Goal: Task Accomplishment & Management: Manage account settings

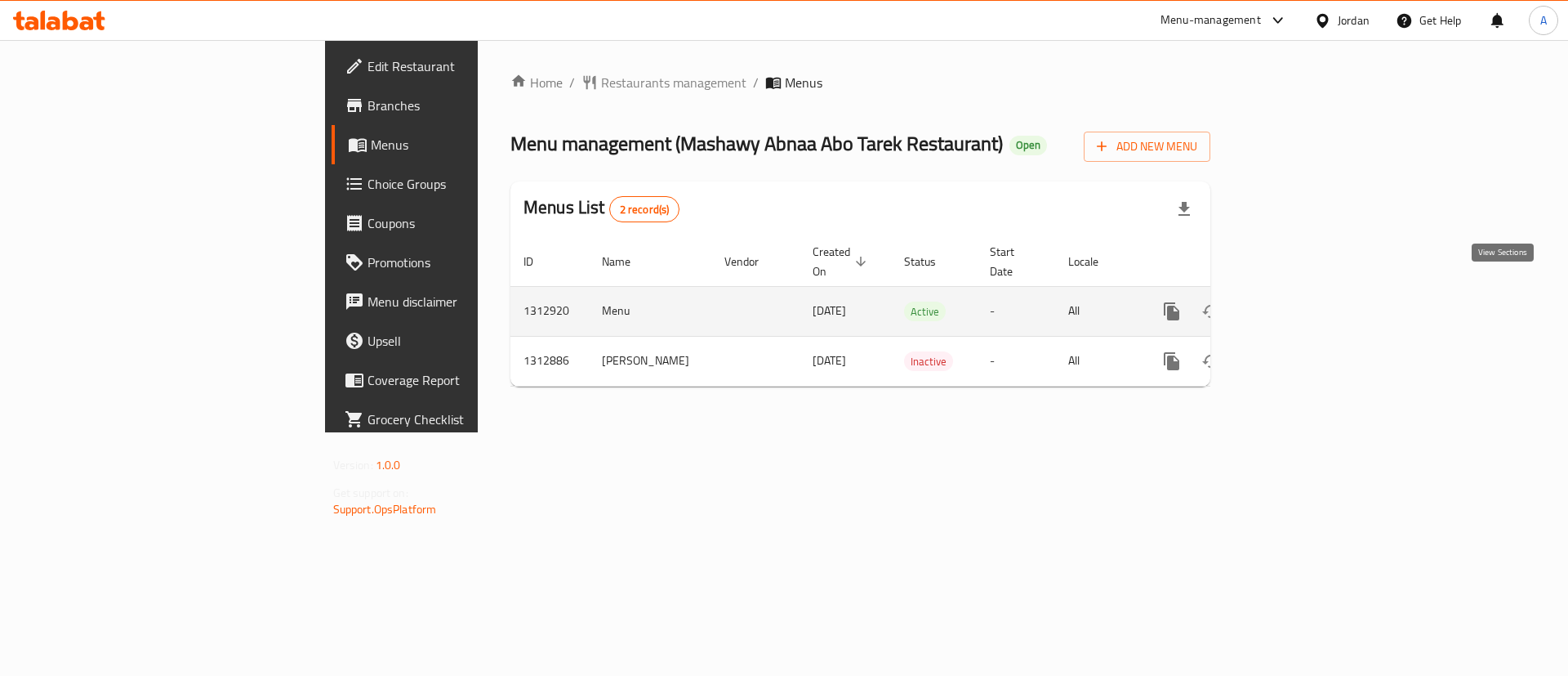
click at [1299, 301] on icon "enhanced table" at bounding box center [1289, 311] width 20 height 20
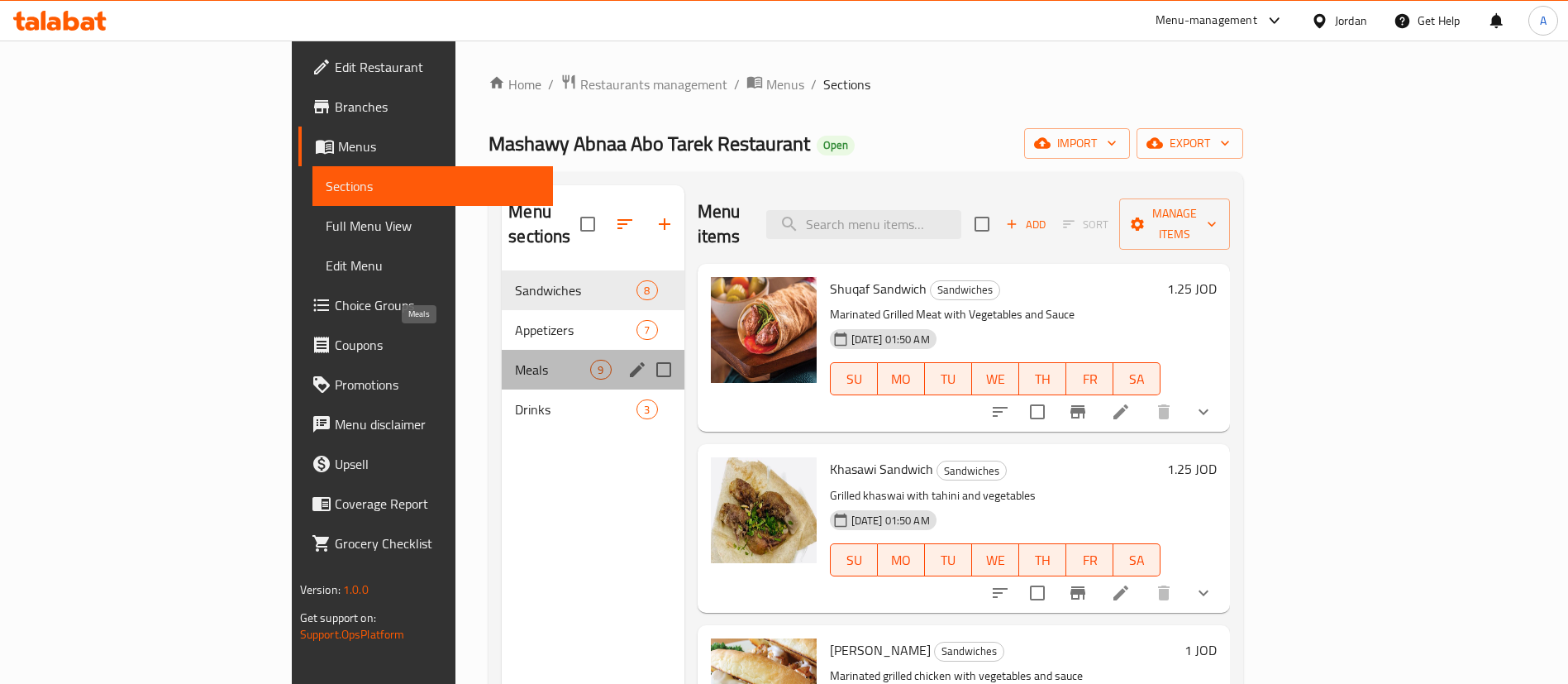
click at [515, 360] on span "Meals" at bounding box center [552, 369] width 75 height 20
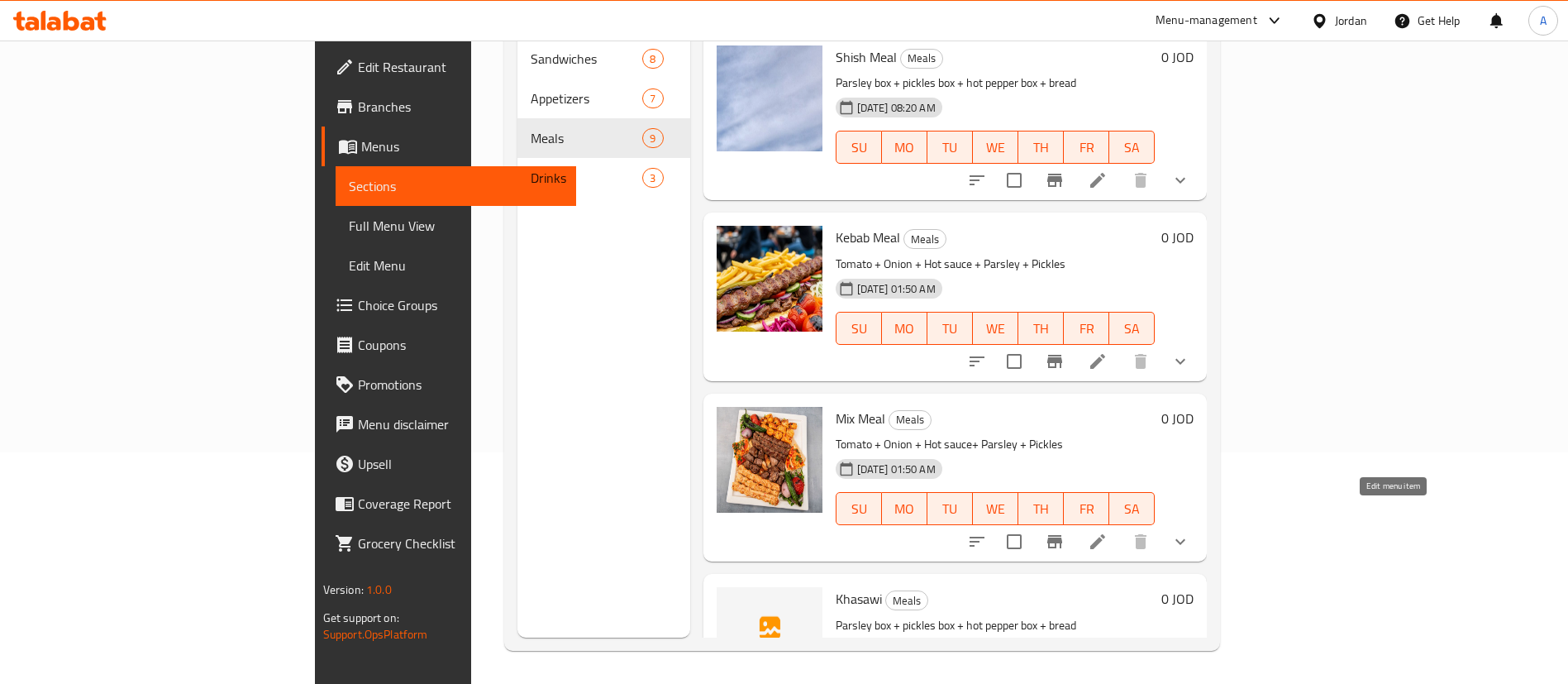
click at [1105, 534] on icon at bounding box center [1098, 541] width 15 height 15
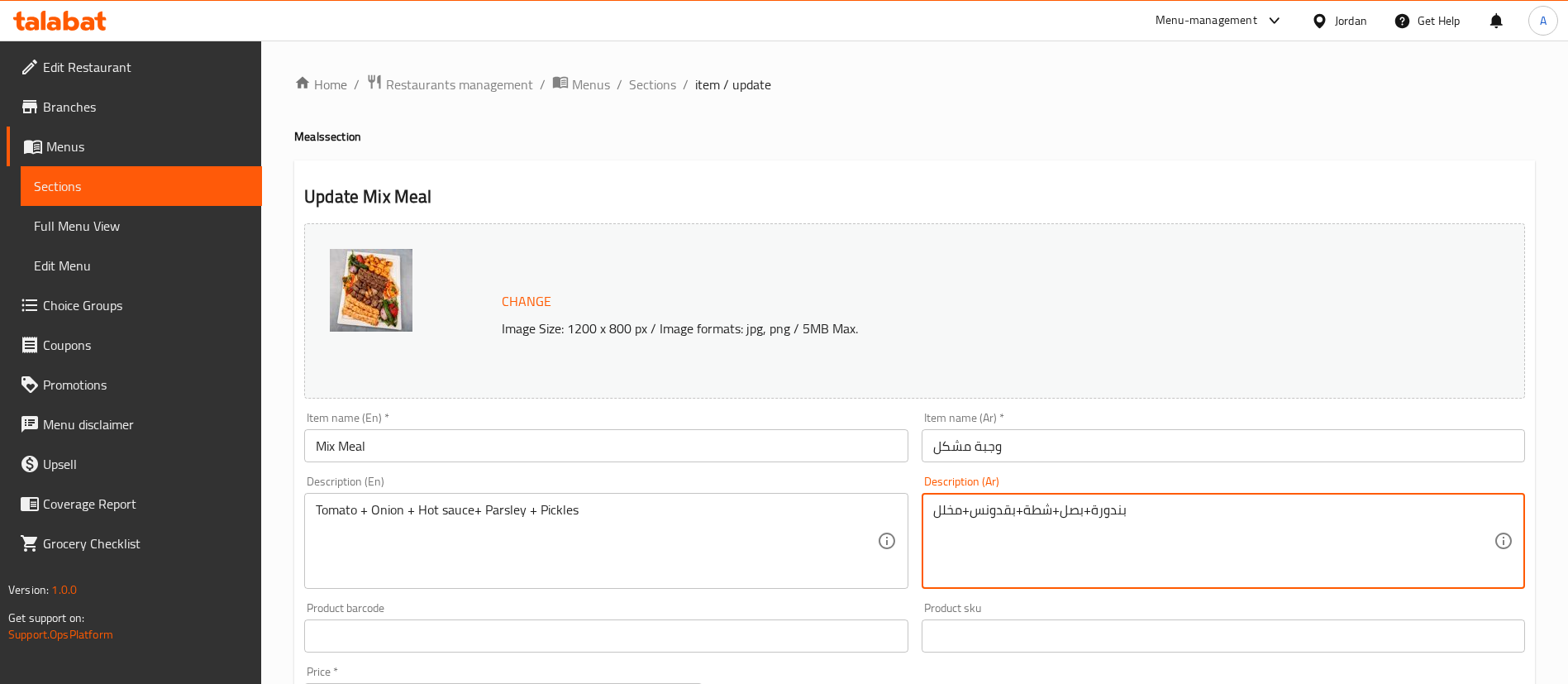
click at [1005, 519] on textarea "بندورة+بصل+شطة+بقدونس+مخلل" at bounding box center [1213, 541] width 560 height 78
paste textarea "‏18 كيلو مشكل + علبة بقدونس عدد ‫2+‬ علبتين مخلل + علبتين شطة + خبز ‫+3‬ بيبسي"
type textarea "‏18 كيلو مشكل + علبة بقدونس عدد ‫2+‬ علبتين مخلل + علبتين شطة + خبز ‫+3‬ بيبسي"
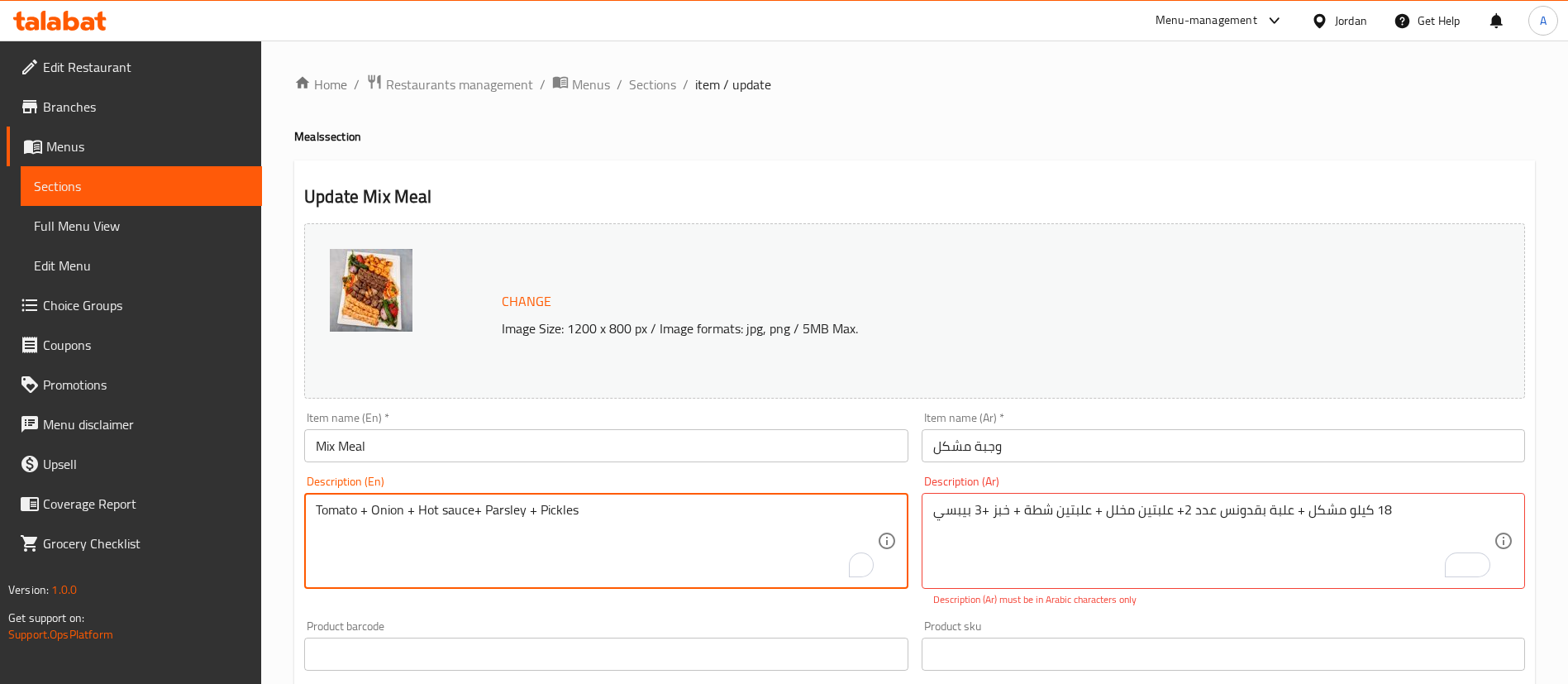
drag, startPoint x: 215, startPoint y: 540, endPoint x: 98, endPoint y: 543, distance: 117.0
paste textarea "18 kg mixed + 2 boxes of parsley + 2 boxes of pickles + 2 boxes of activities +…"
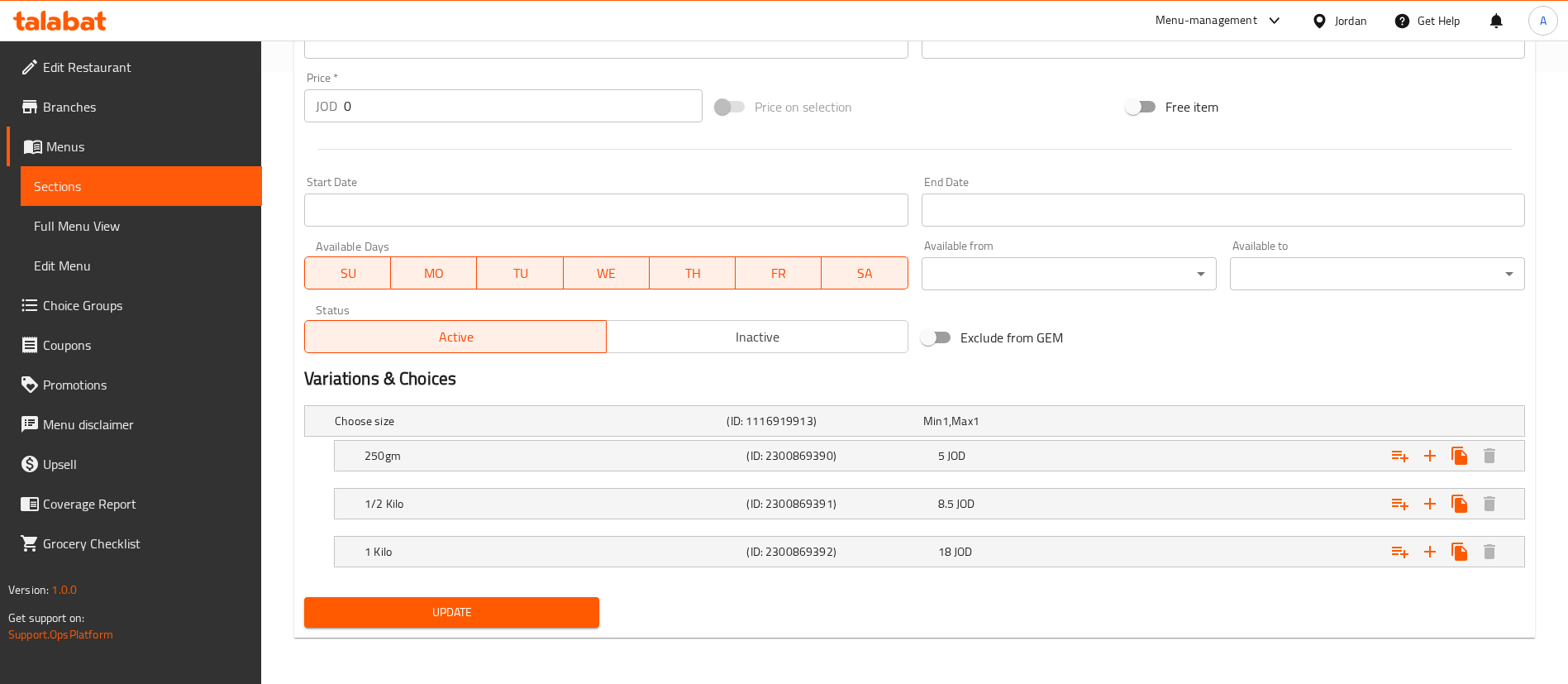
type textarea "18 kg mixed + 2 boxes of parsley + 2 boxes of pickles + 2 boxes of activities +…"
click at [496, 614] on span "Update" at bounding box center [451, 613] width 268 height 21
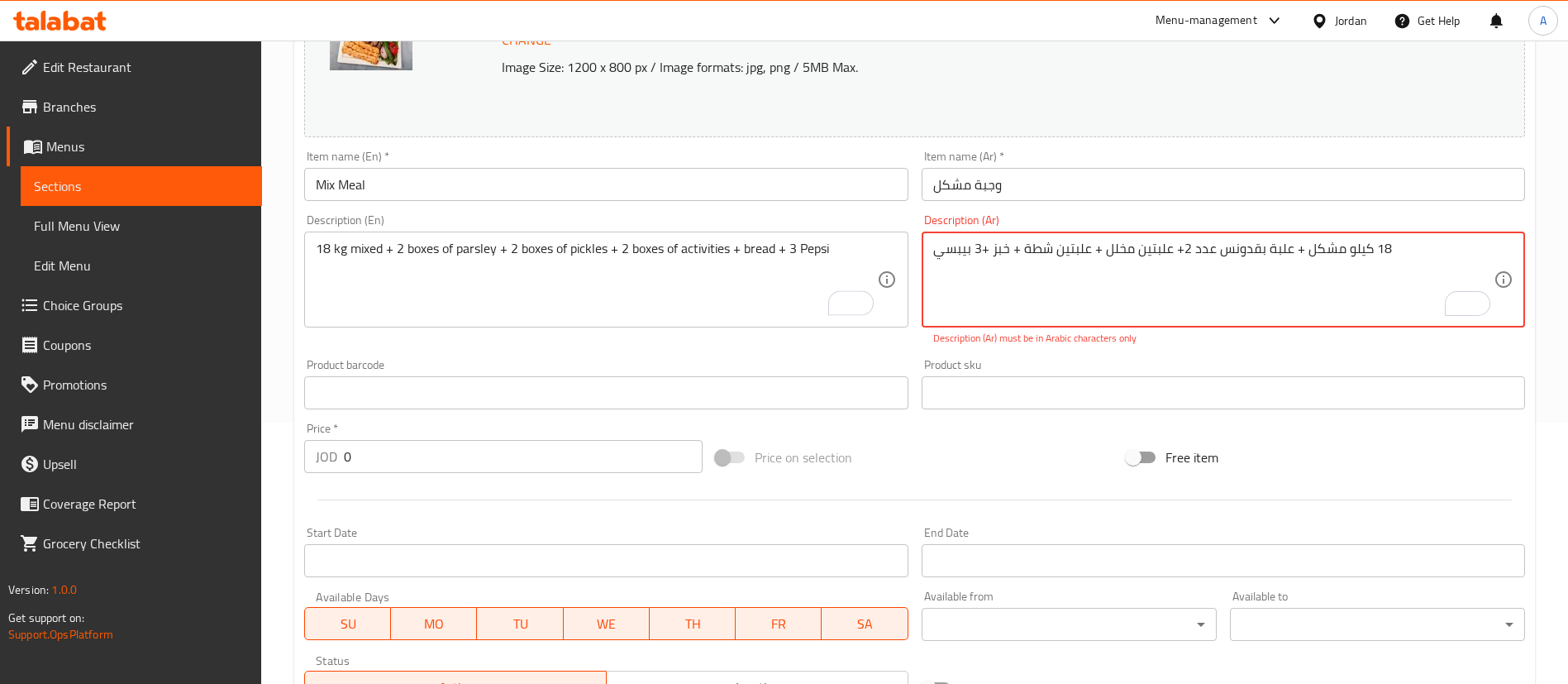
scroll to position [294, 0]
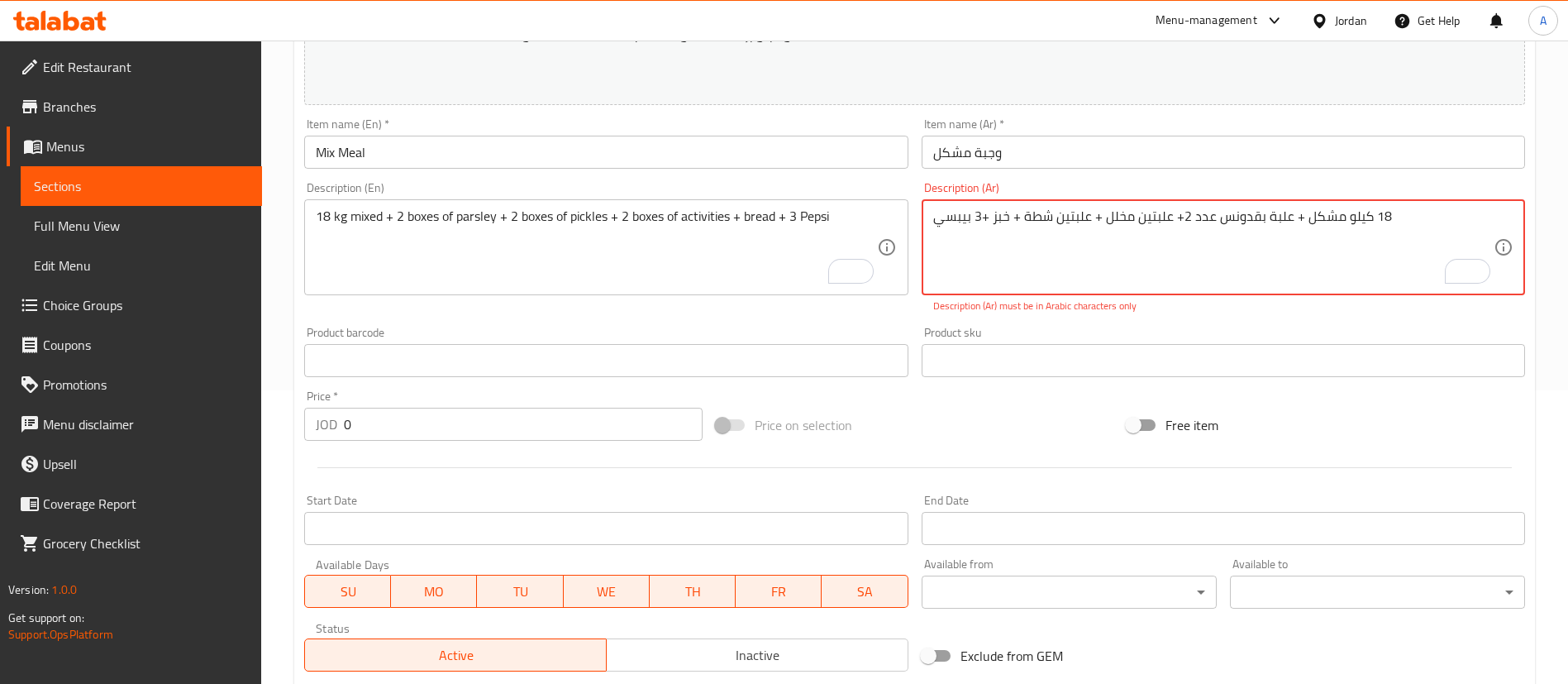
click at [984, 212] on textarea "‏18 كيلو مشكل + علبة بقدونس عدد ‫2+‬ علبتين مخلل + علبتين شطة + خبز ‫+3‬ بيبسي" at bounding box center [1213, 247] width 560 height 78
click at [981, 214] on textarea "‏18 كيلو مشكل + علبة بقدونس عدد ‫2+‬ علبتين مخلل + علبتين شطة + خبز ‫+3‬ بيبسي" at bounding box center [1213, 247] width 560 height 78
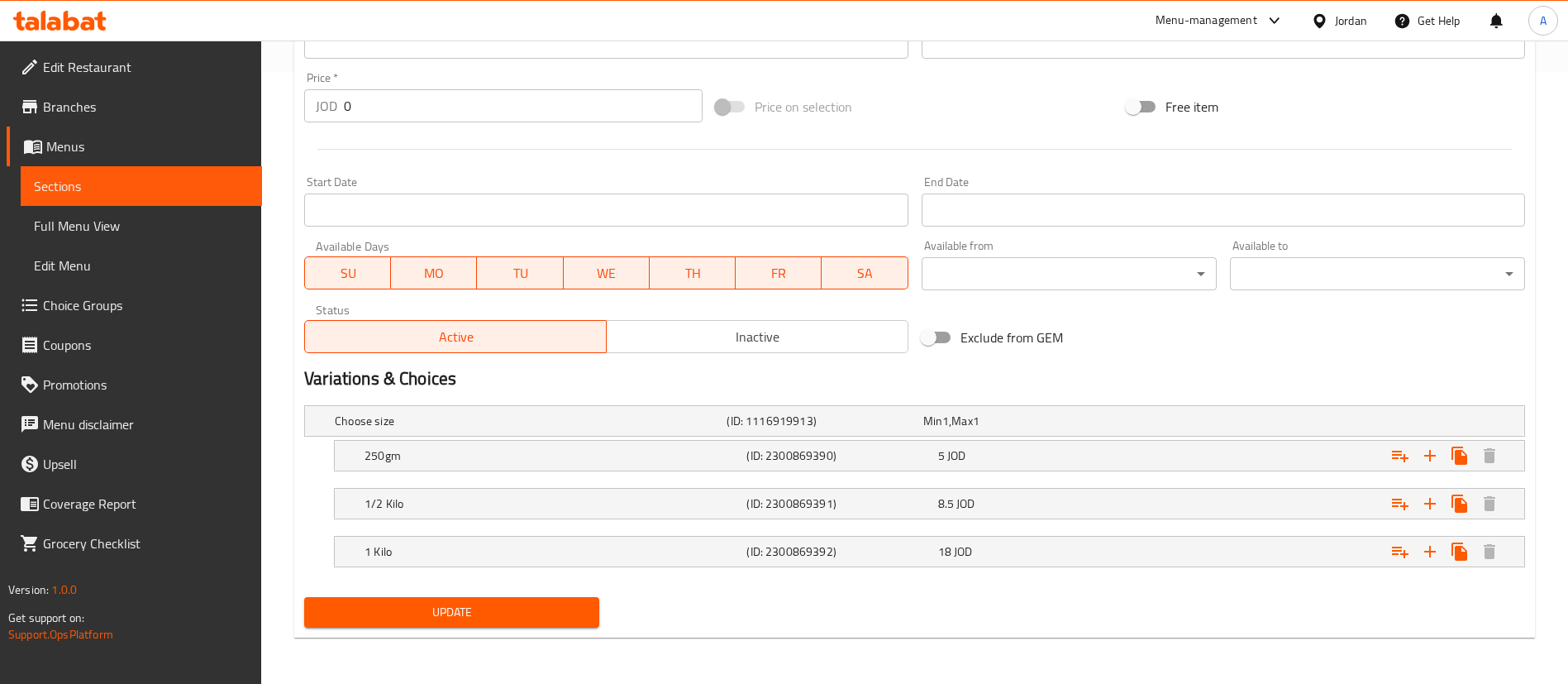
click at [525, 610] on span "Update" at bounding box center [451, 613] width 268 height 21
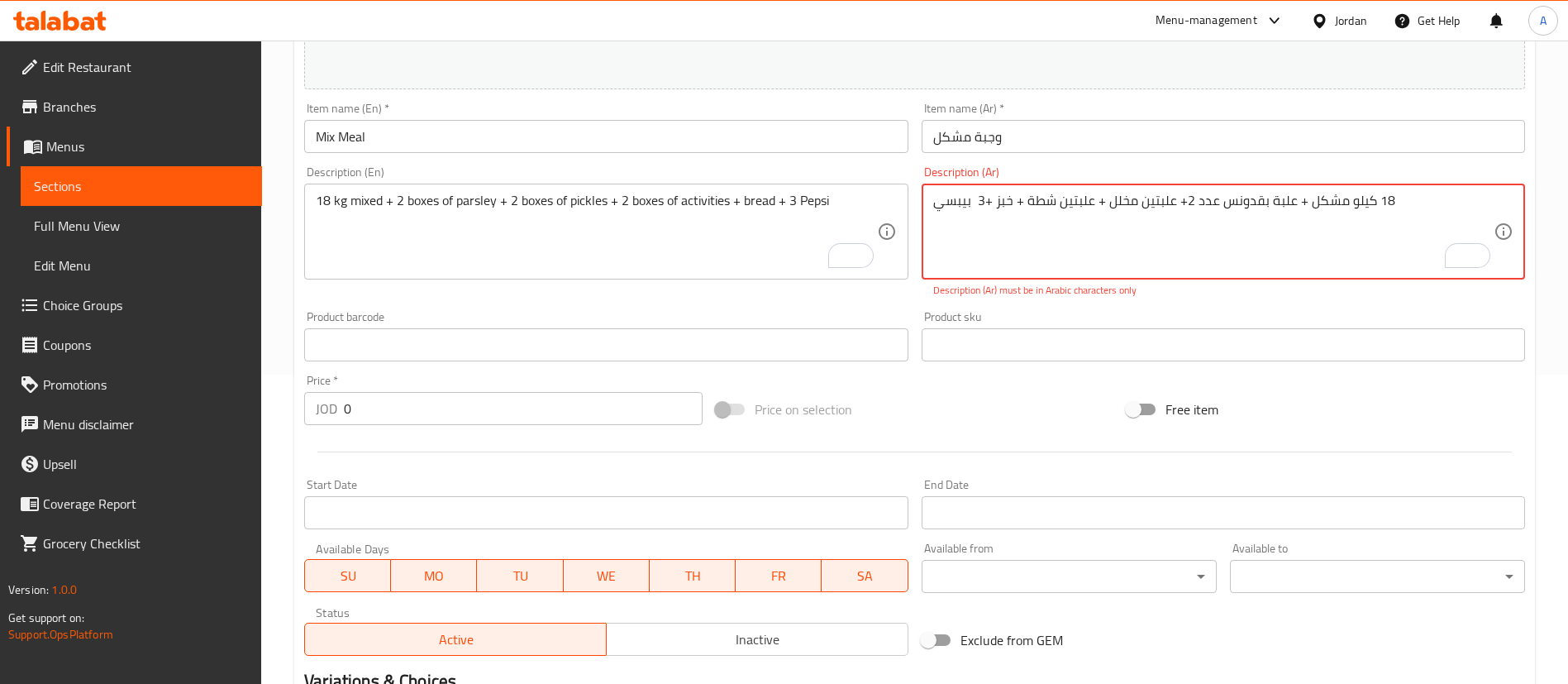
scroll to position [363, 0]
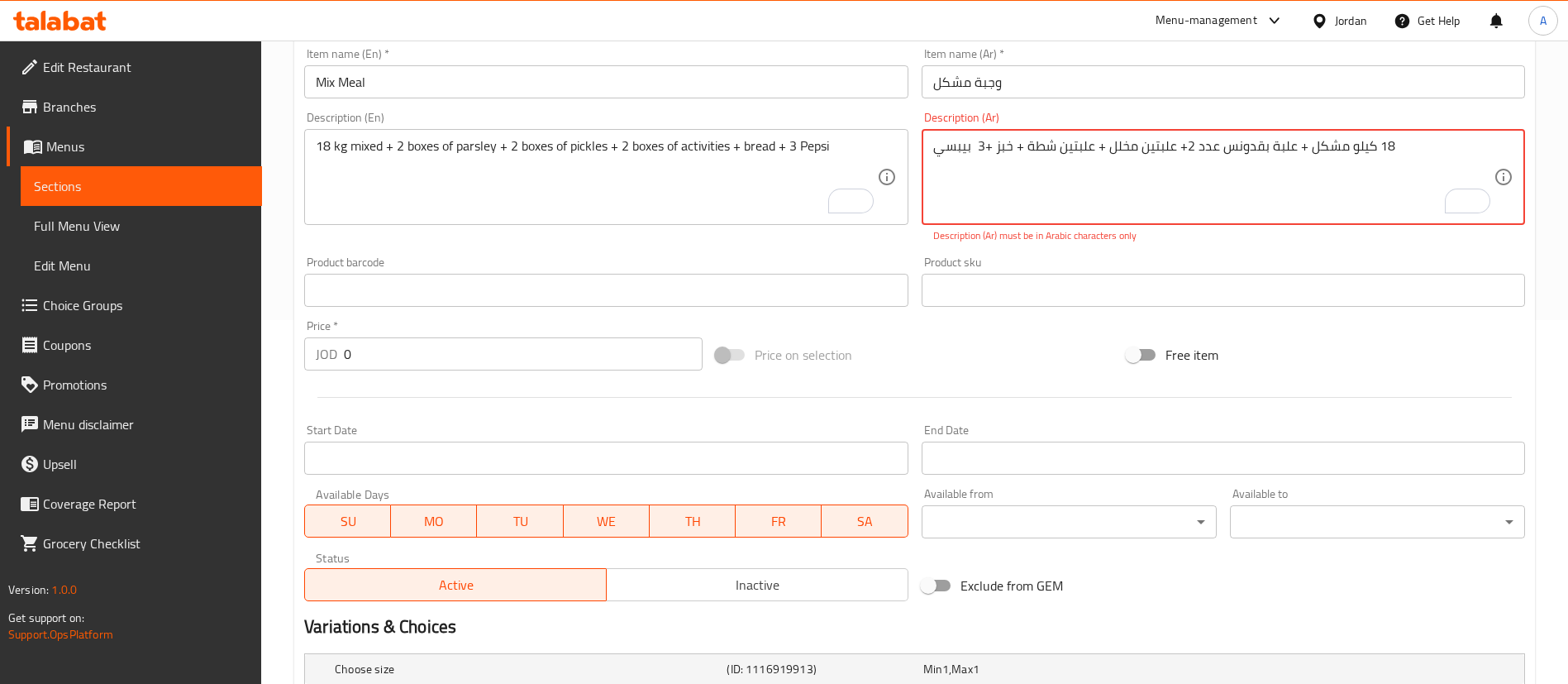
click at [1375, 142] on textarea "‏18 كيلو مشكل + علبة بقدونس عدد ‫2+‬ علبتين مخلل + علبتين شطة + خبز ‫+3 ‬ بيبسي" at bounding box center [1213, 177] width 560 height 78
drag, startPoint x: 1385, startPoint y: 145, endPoint x: 1400, endPoint y: 141, distance: 15.5
click at [1394, 146] on textarea "‏18 كيلو مشكل + علبة بقدونس عدد ‫2+‬ علبتين مخلل + علبتين شطة + خبز ‫+3 ‬ بيبسي" at bounding box center [1213, 177] width 560 height 78
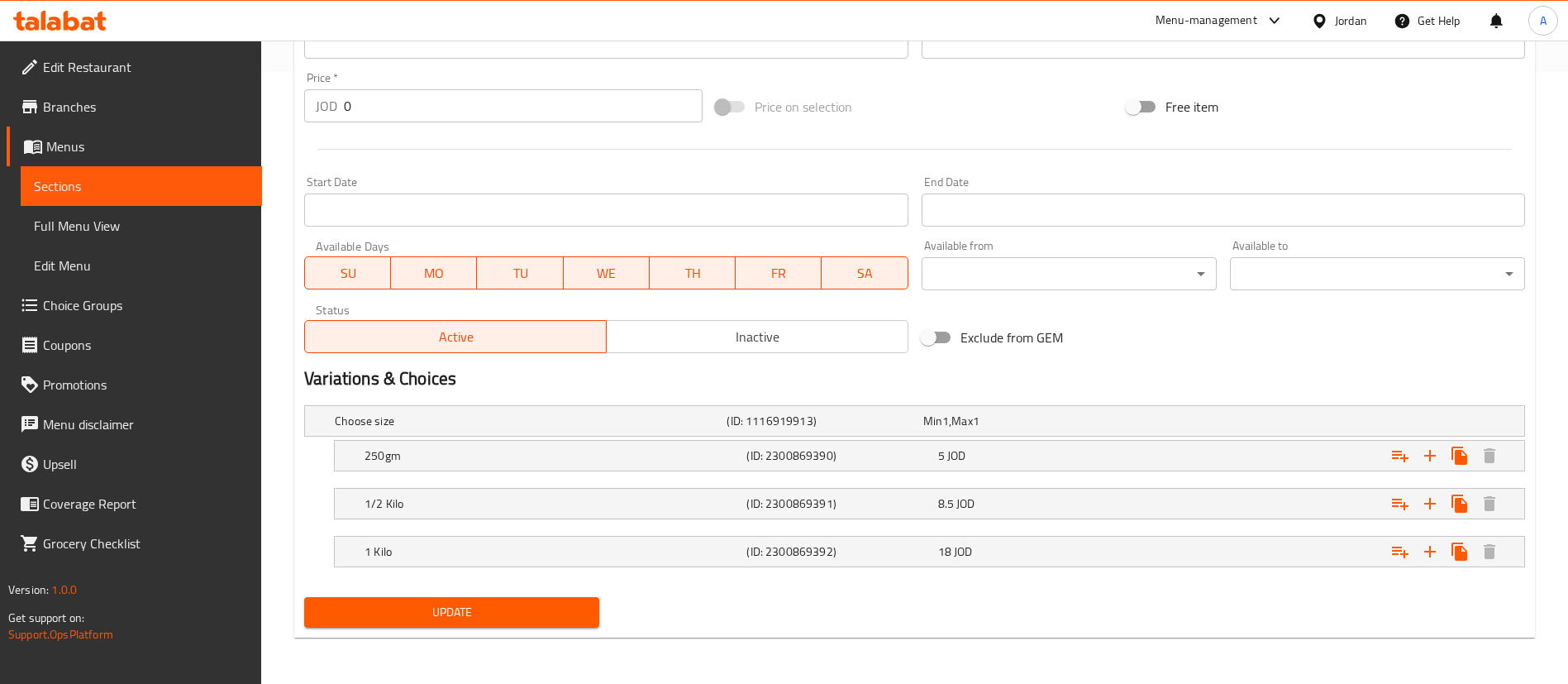
click at [559, 612] on span "Update" at bounding box center [451, 613] width 268 height 21
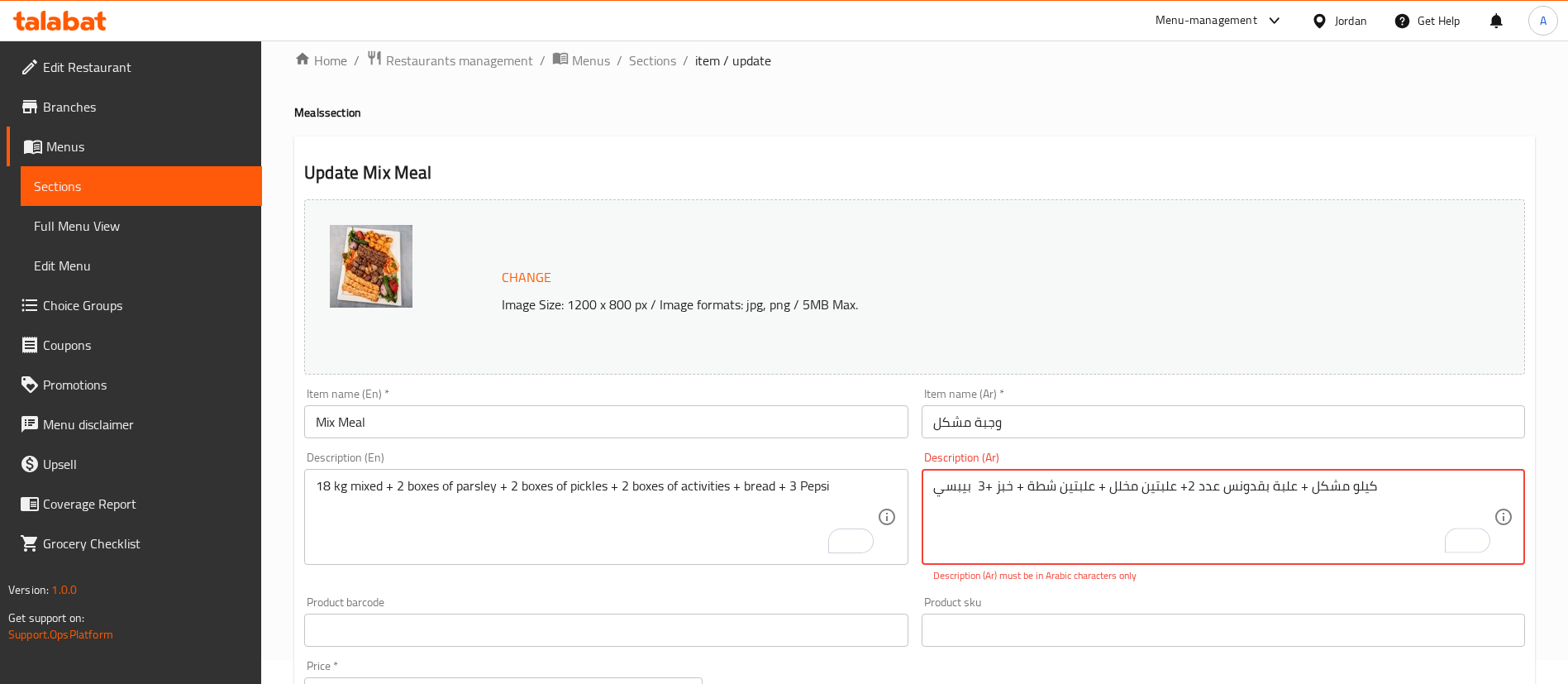
scroll to position [0, 0]
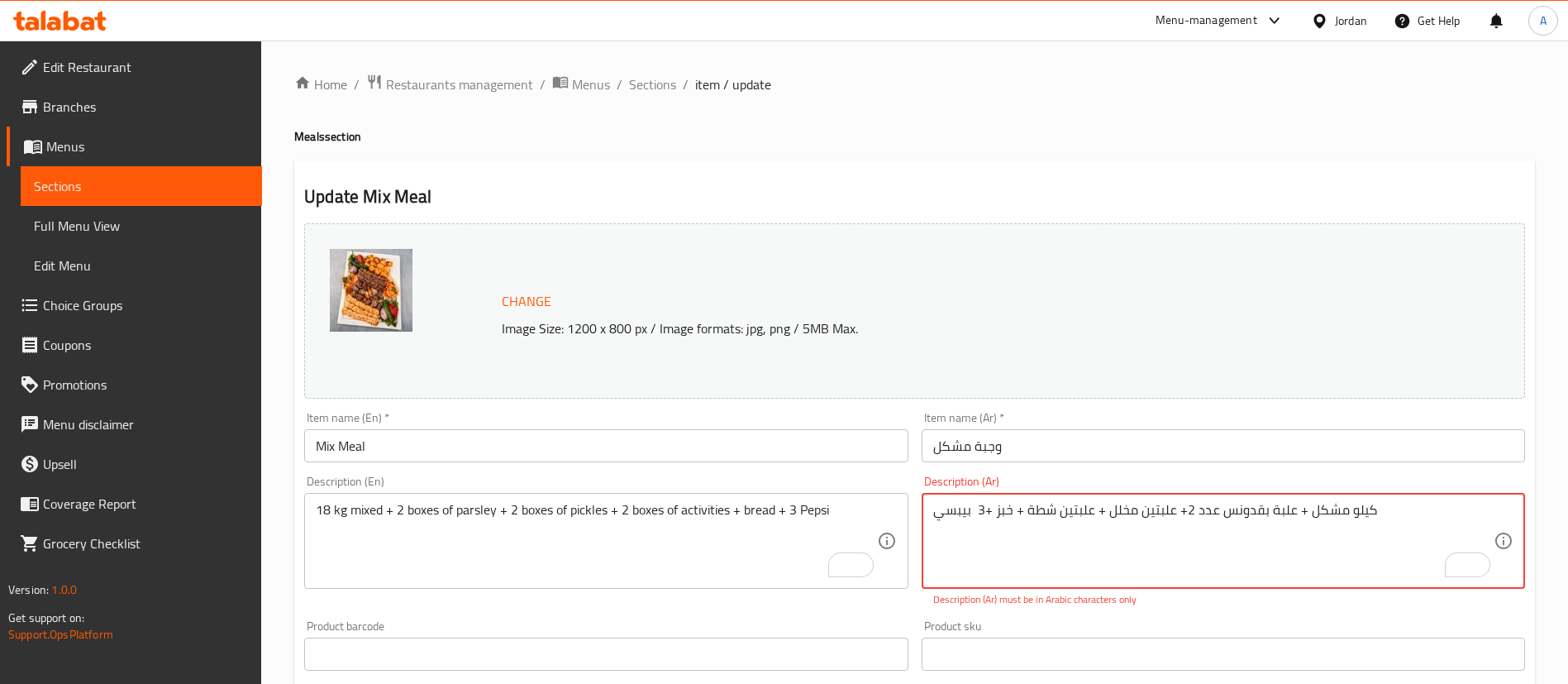
click at [983, 509] on textarea "‏ كيلو مشكل + علبة بقدونس عدد ‫2+‬ علبتين مخلل + علبتين شطة + خبز ‫+3 ‬ بيبسي" at bounding box center [1213, 541] width 560 height 78
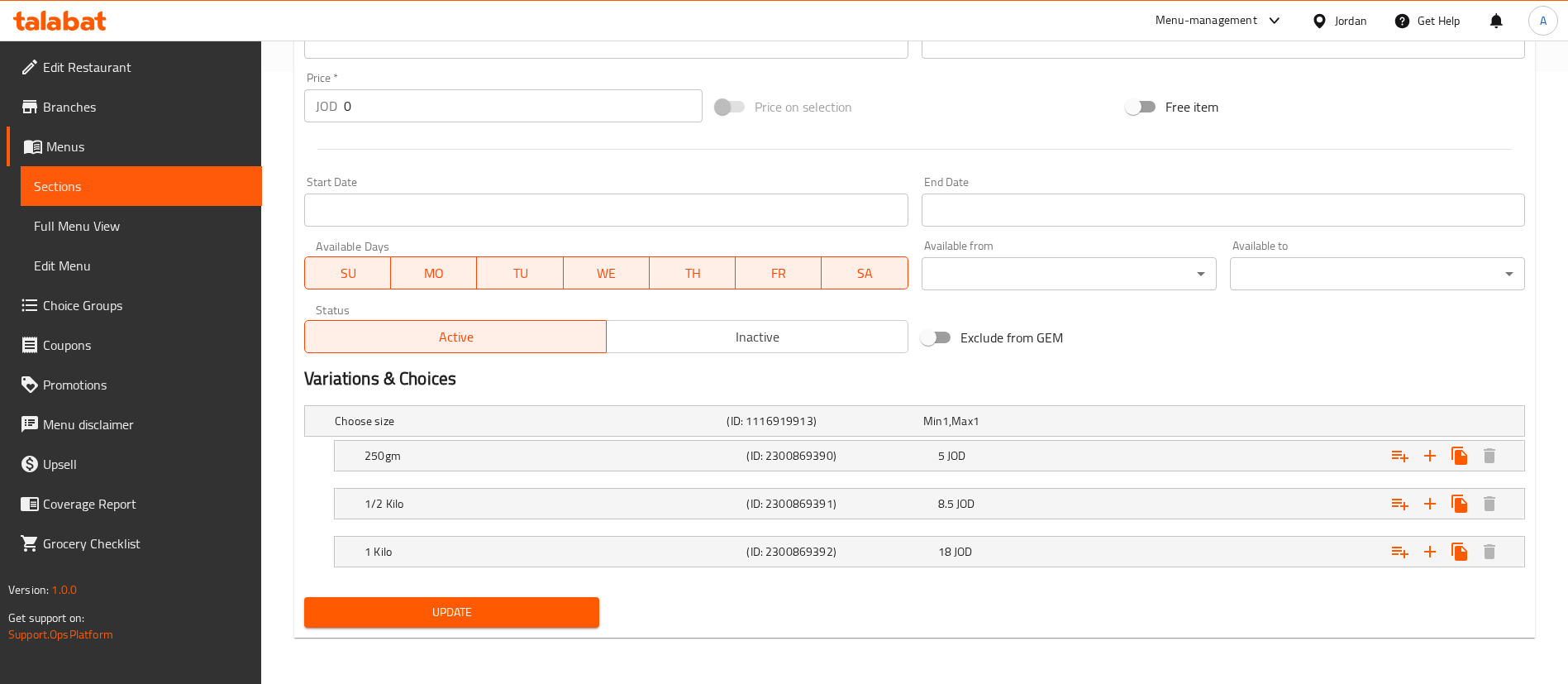
click at [531, 605] on span "Update" at bounding box center [451, 613] width 268 height 21
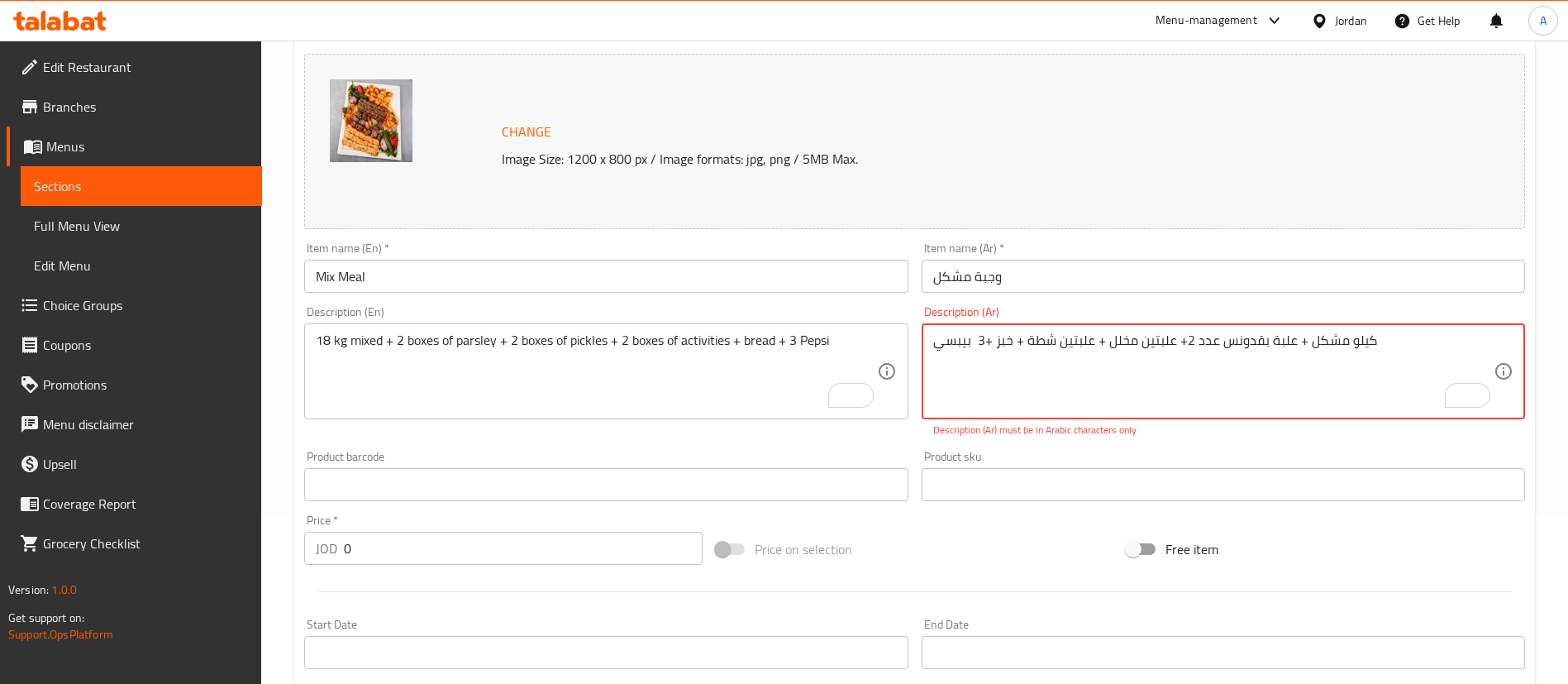
click at [1429, 322] on div "Description (Ar) ‏ كيلو مشكل + علبة بقدونس عدد ‫2+‬ علبتين مخلل + علبتين شطة + …" at bounding box center [1223, 371] width 604 height 132
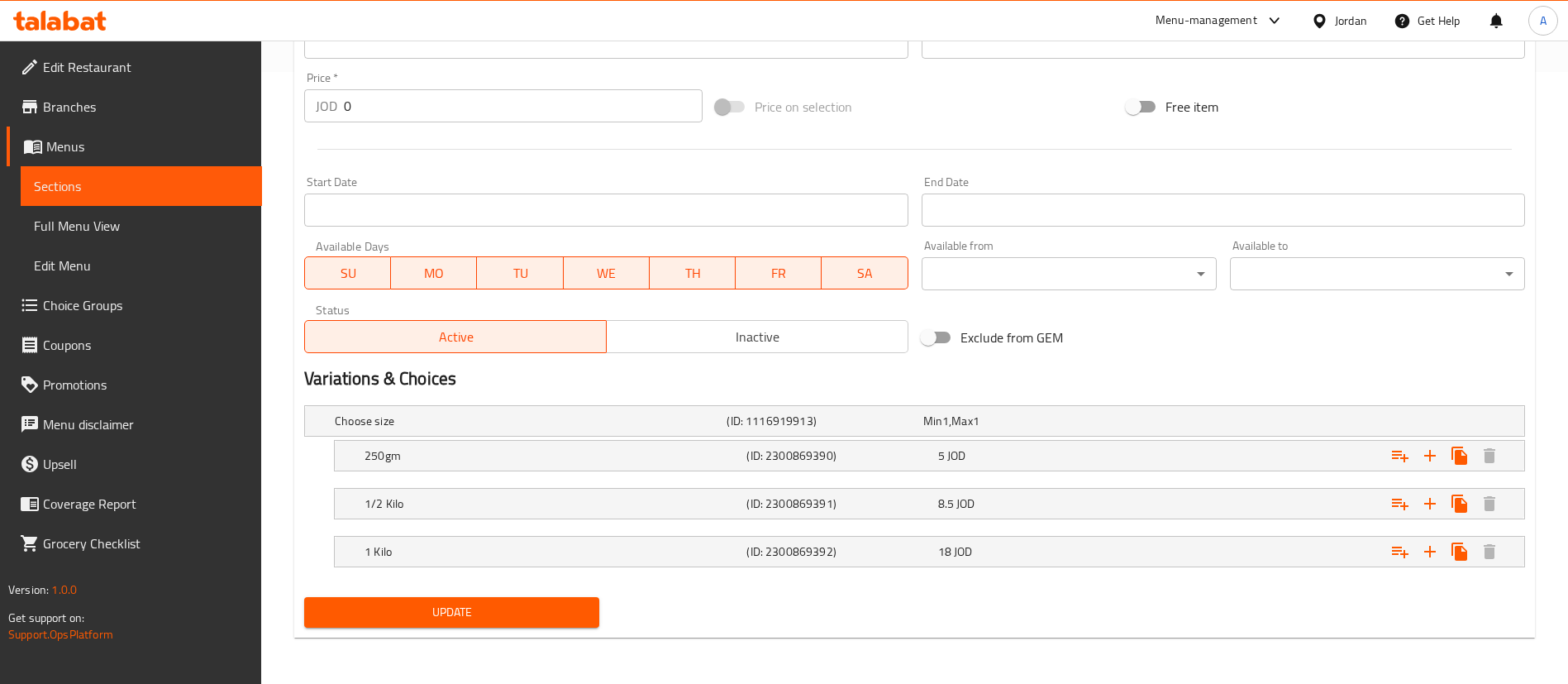
click at [352, 607] on span "Update" at bounding box center [451, 613] width 268 height 21
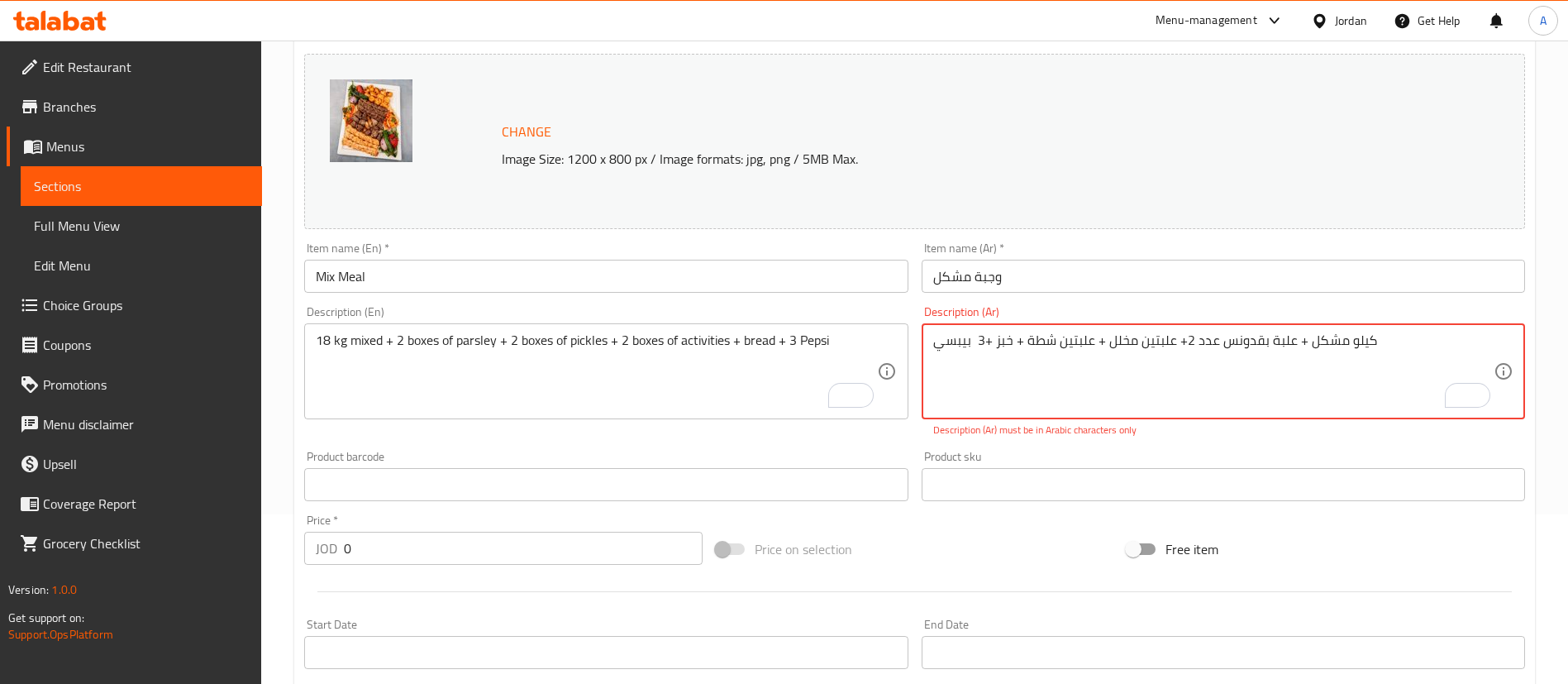
scroll to position [0, 0]
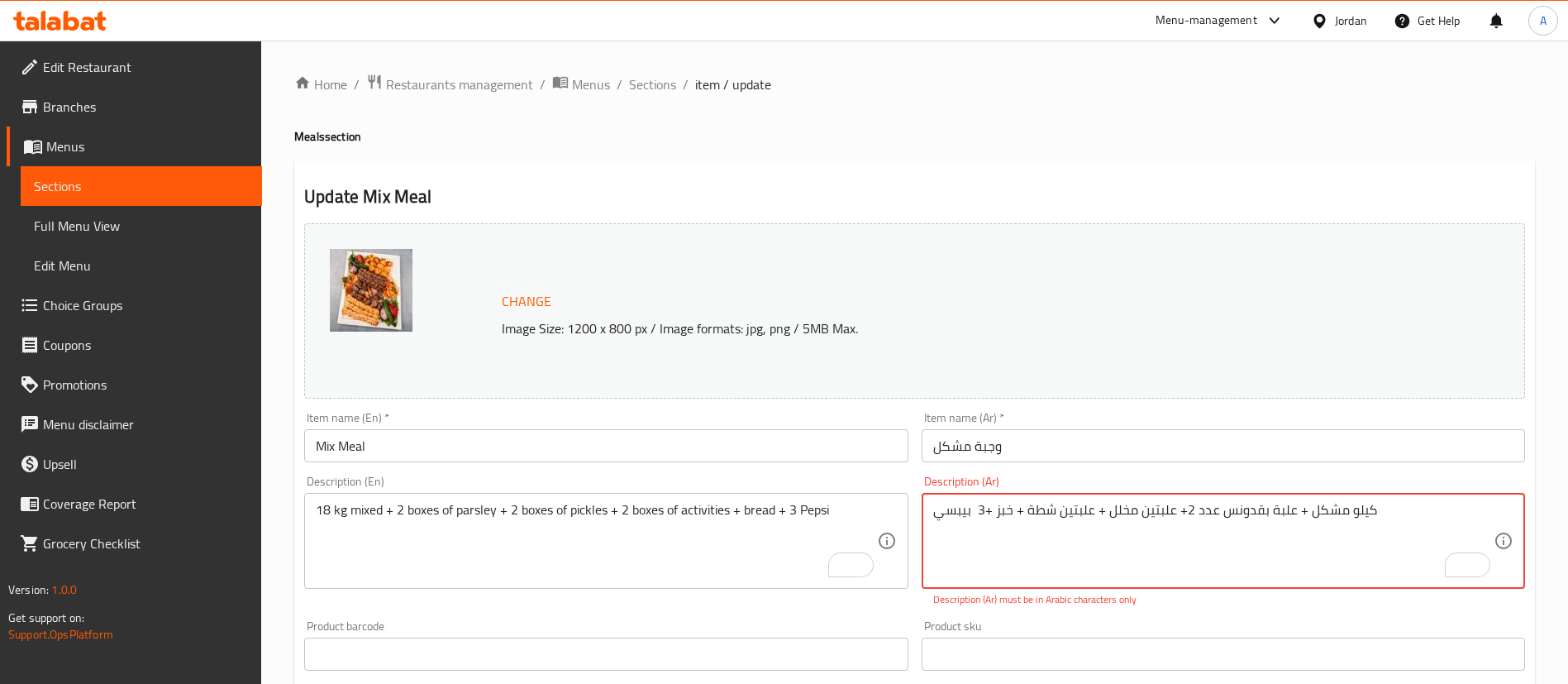
click at [1183, 509] on textarea "‏ كيلو مشكل + علبة بقدونس عدد ‫2+‬ علبتين مخلل + علبتين شطة + خبز ‫+3 ‬ بيبسي" at bounding box center [1213, 541] width 560 height 78
click at [1189, 508] on textarea "‏ كيلو مشكل + علبة بقدونس عدد ‫2+‬ علبتين مخلل + علبتين شطة + خبز ‫+3 ‬ بيبسي" at bounding box center [1213, 541] width 560 height 78
click at [985, 506] on textarea "‏ كيلو مشكل + علبة بقدونس عدد ‫2 +‬ علبتين مخلل + علبتين شطة + خبز ‫+3 ‬ بيبسي" at bounding box center [1213, 541] width 560 height 78
click at [993, 511] on textarea "‏ كيلو مشكل + علبة بقدونس عدد ‫2 +‬ علبتين مخلل + علبتين شطة + خبز ‫+3 ‬ بيبسي" at bounding box center [1213, 541] width 560 height 78
click at [986, 510] on textarea "‏ كيلو مشكل + علبة بقدونس عدد ‫2 +‬ علبتين مخلل + علبتين شطة + خبز ‫+3 ‬ بيبسي" at bounding box center [1213, 541] width 560 height 78
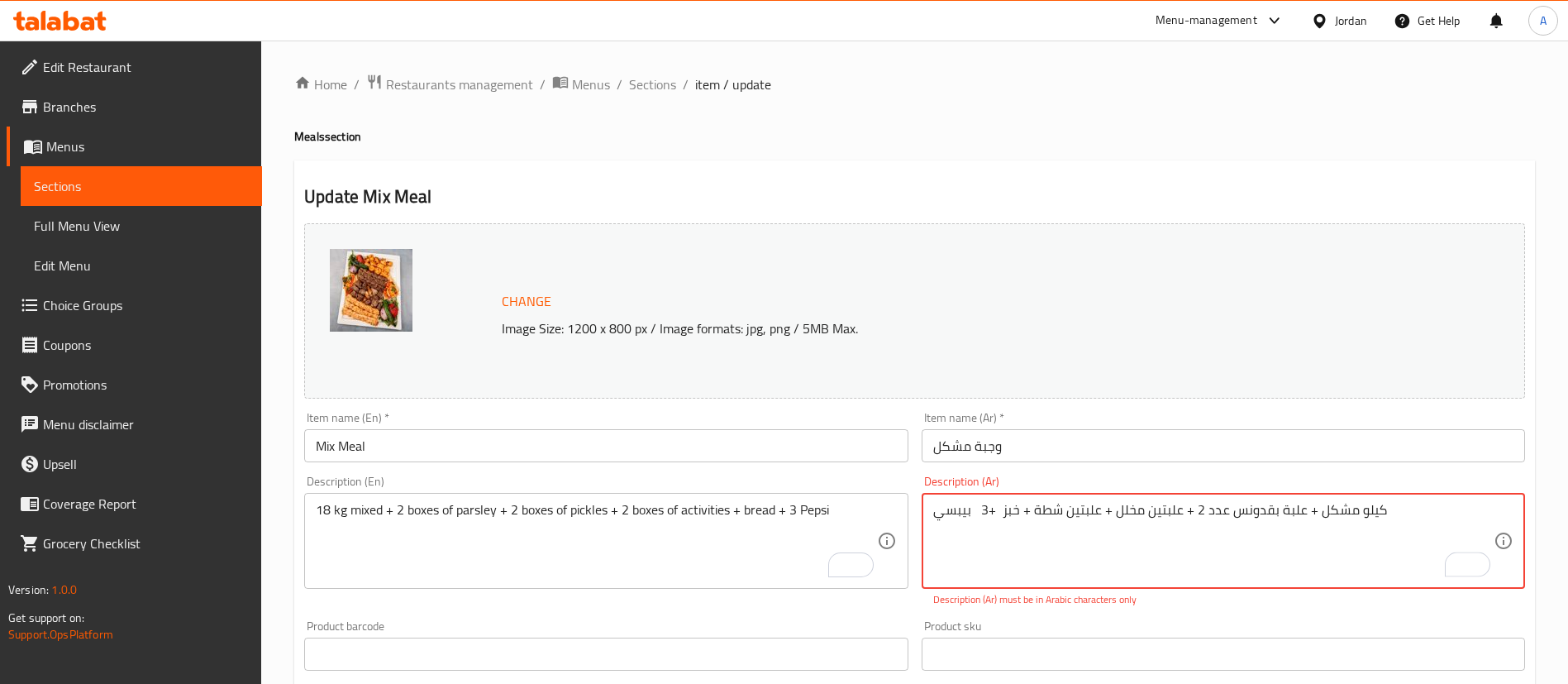
click at [1008, 511] on textarea "‏ كيلو مشكل + علبة بقدونس عدد ‫2 +‬ علبتين مخلل + علبتين شطة + خبز ‫+3 ‬ بيبسي" at bounding box center [1213, 541] width 560 height 78
click at [1018, 510] on textarea "‏ كيلو مشكل + علبة بقدونس عدد ‫2 +‬ علبتين مخلل + علبتين شطة + خبز ‫+3 ‬ بيبسي" at bounding box center [1213, 541] width 560 height 78
click at [934, 508] on textarea "‏ كيلو مشكل + علبة بقدونس عدد ‫2 +‬ علبتين مخلل + علبتين شطة + خبز ‫+3 ‬ بيبسي" at bounding box center [1213, 541] width 560 height 78
click at [977, 511] on textarea "‏ كيلو مشكل + علبة بقدونس عدد ‫2 +‬ علبتين مخلل + علبتين شطة + خبز ‫+3 ‬ بيبسي" at bounding box center [1213, 541] width 560 height 78
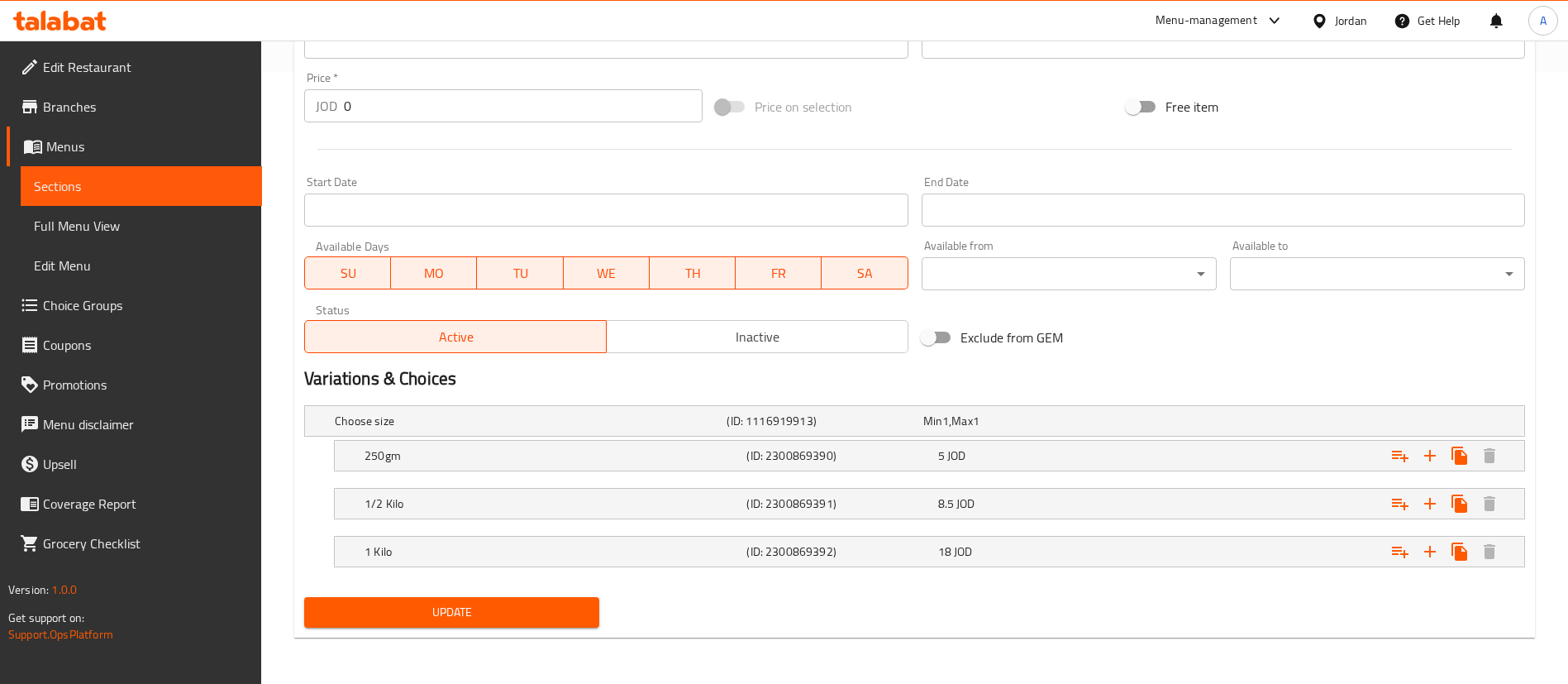
type textarea "‏ كيلو مشكل + علبة بقدونس عدد ‫2 +‬ علبتين مخلل + علبتين شطة + خبز ‫+3 ‬ بيبسي"
click at [524, 579] on nav at bounding box center [914, 577] width 1220 height 13
click at [507, 612] on span "Update" at bounding box center [451, 613] width 268 height 21
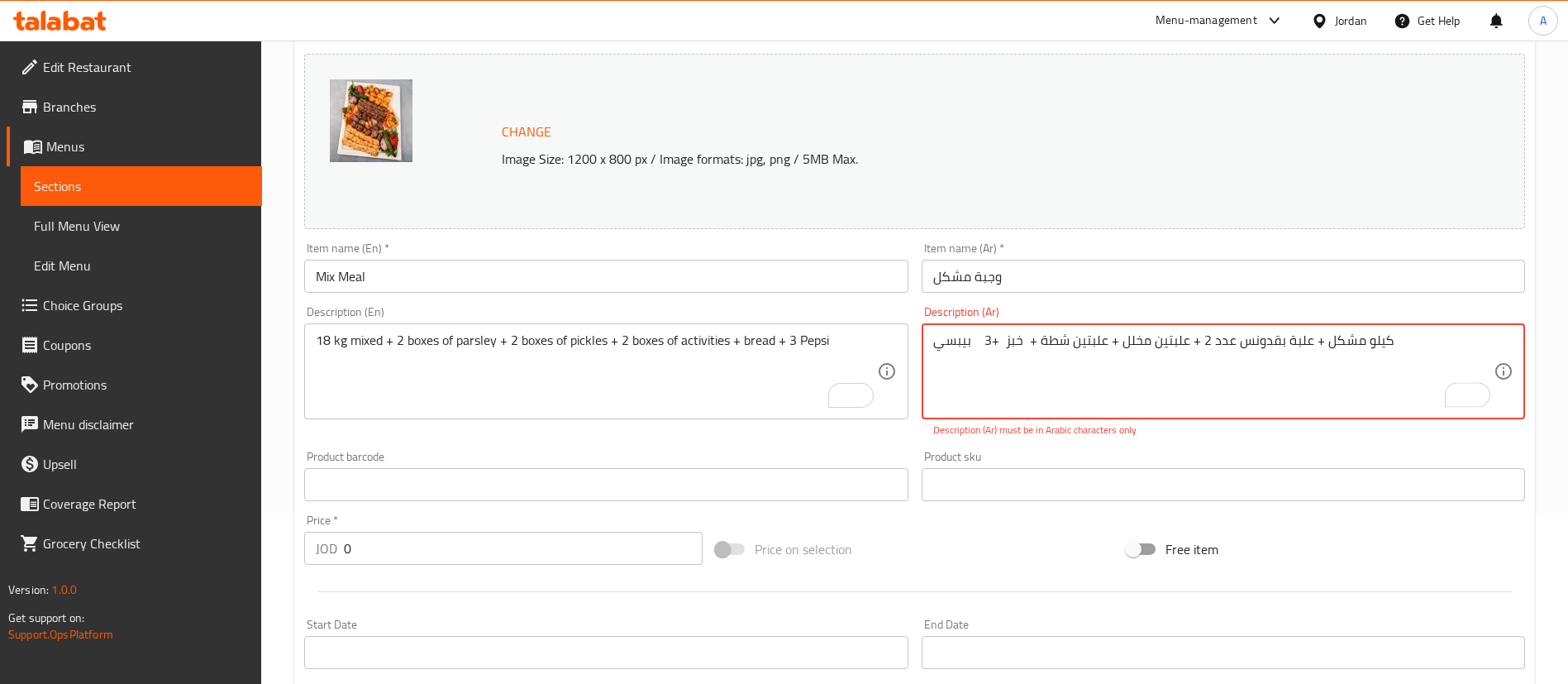
click at [1279, 349] on textarea "‏ كيلو مشكل + علبة بقدونس عدد ‫2 +‬ علبتين مخلل + علبتين شطة + خبز ‫+3 ‬ بيبسي" at bounding box center [1213, 371] width 560 height 78
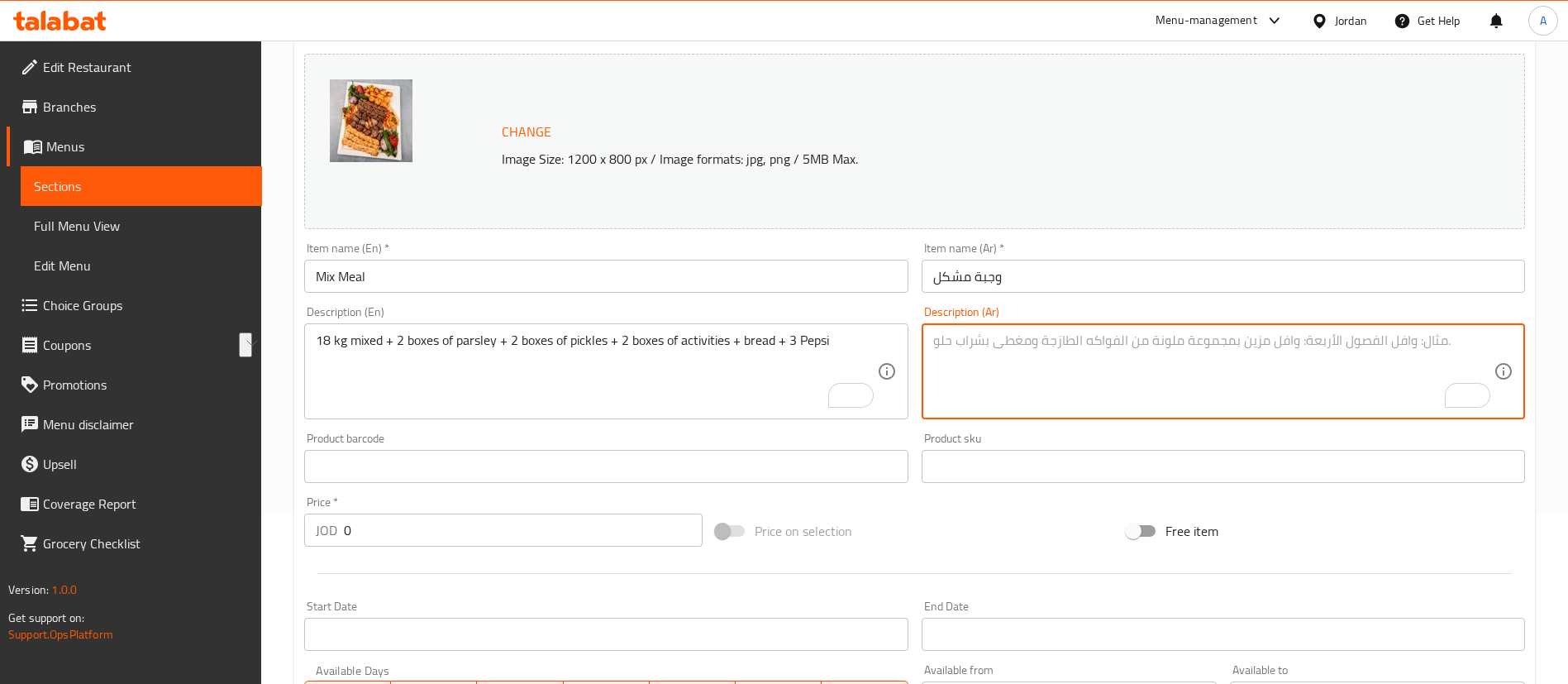
click at [1081, 393] on textarea "To enrich screen reader interactions, please activate Accessibility in Grammarl…" at bounding box center [1213, 371] width 560 height 78
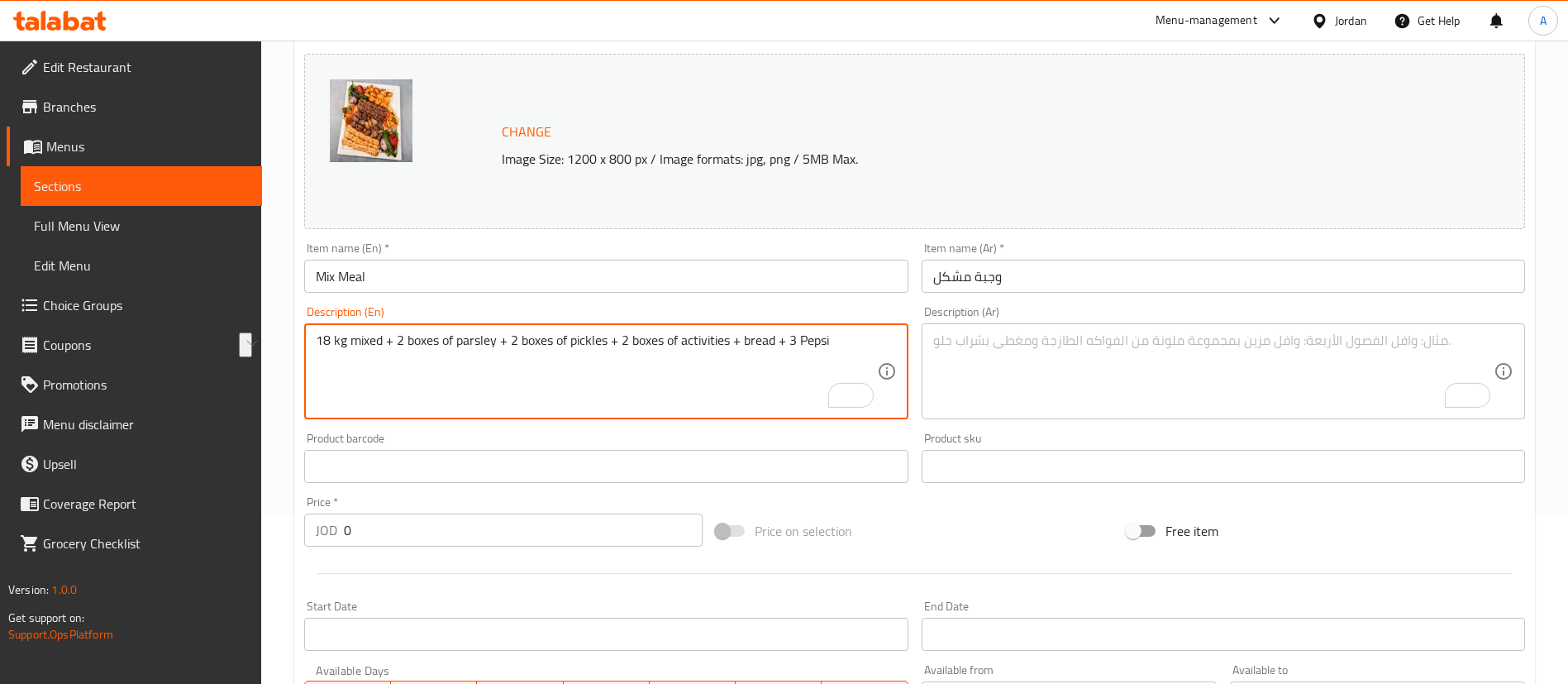
drag, startPoint x: 392, startPoint y: 342, endPoint x: 310, endPoint y: 344, distance: 82.0
drag, startPoint x: 650, startPoint y: 385, endPoint x: 639, endPoint y: 383, distance: 11.2
click at [651, 385] on textarea "2 boxes of parsley + 2 boxes of pickles + 2 boxes of activities + bread + 3 Pep…" at bounding box center [595, 371] width 560 height 78
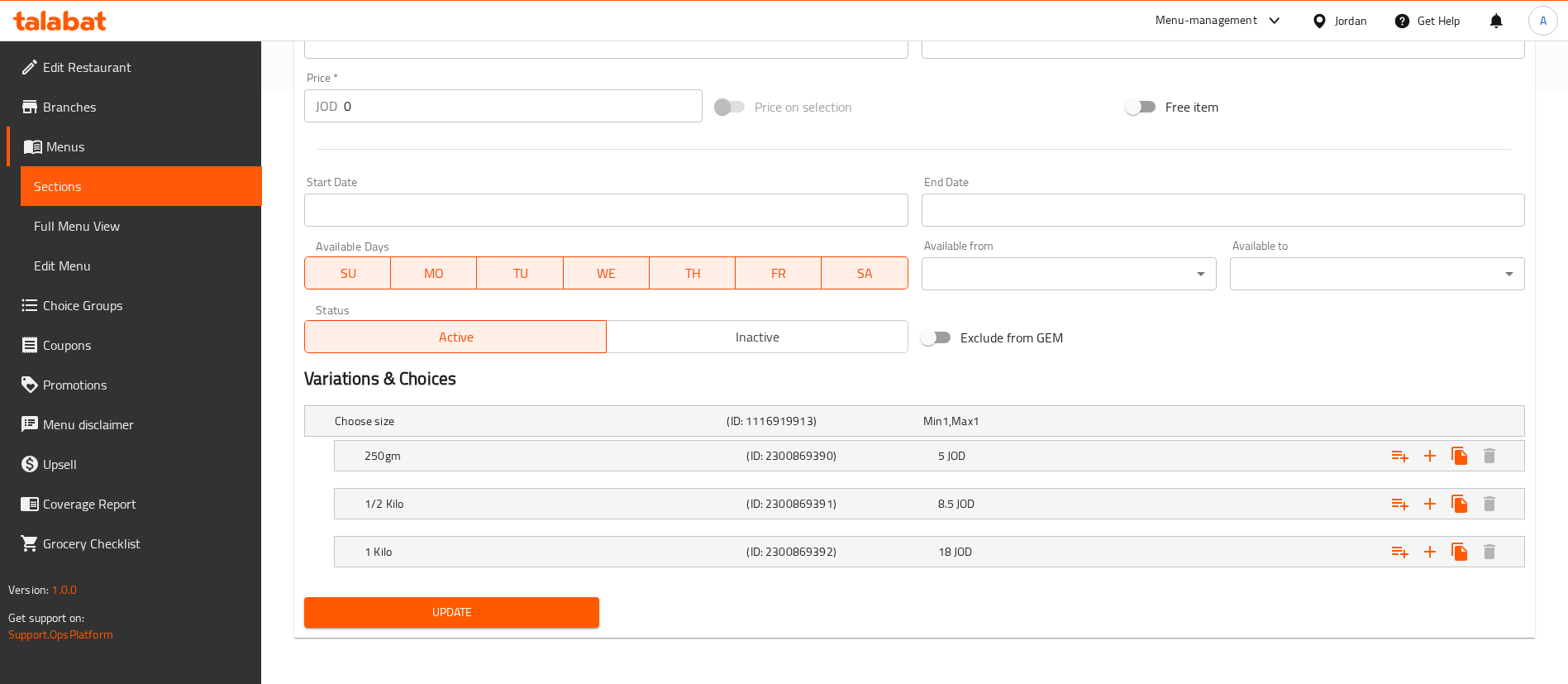
type textarea "2 boxes of parsley + 2 boxes of pickles + 2 boxes of activities + bread + 3 Pep…"
click at [474, 623] on div "Update" at bounding box center [452, 612] width 308 height 44
click at [477, 613] on span "Update" at bounding box center [451, 613] width 268 height 21
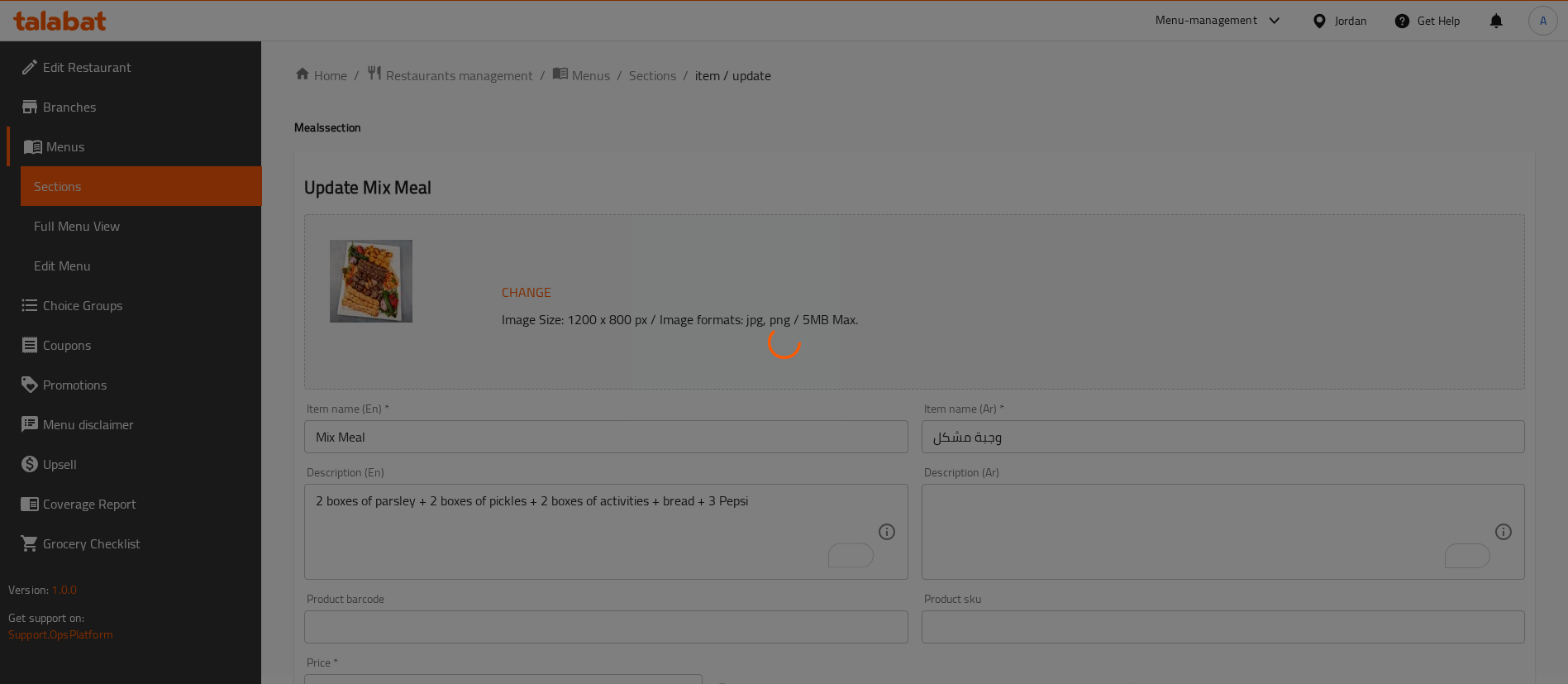
scroll to position [0, 0]
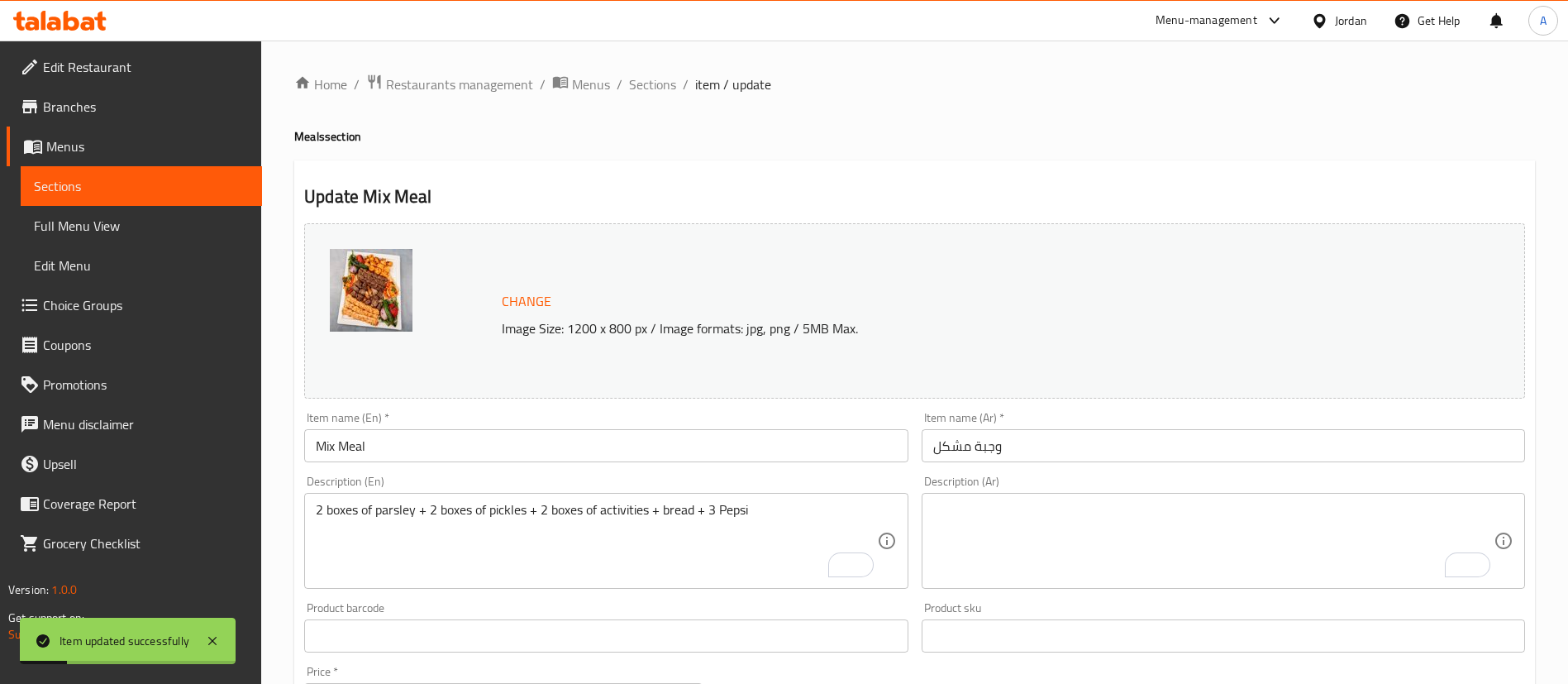
click at [1037, 523] on textarea "To enrich screen reader interactions, please activate Accessibility in Grammarl…" at bounding box center [1213, 541] width 560 height 78
paste textarea "علبة بقدونس عدد 2"
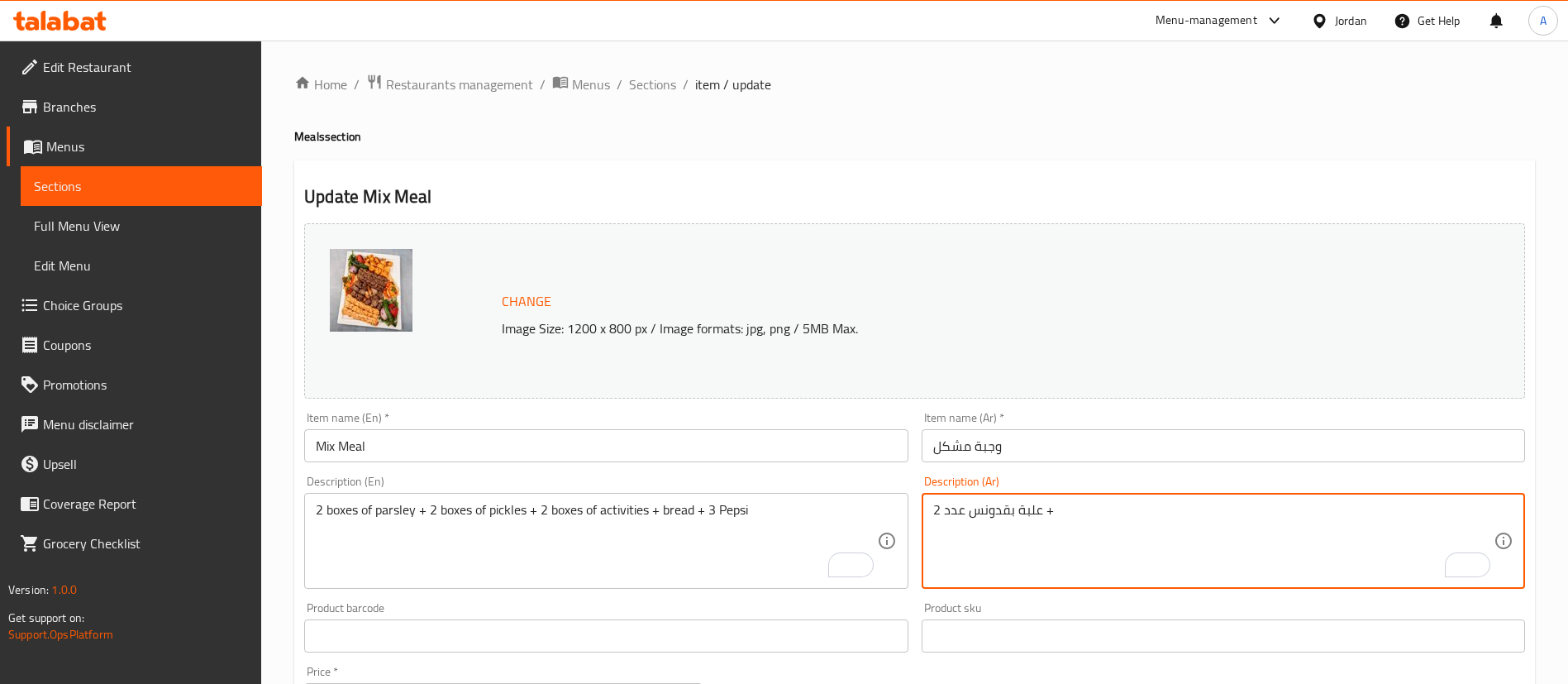
paste textarea "علبتين مخلل"
paste textarea "علبتين شطة"
paste textarea "خبز"
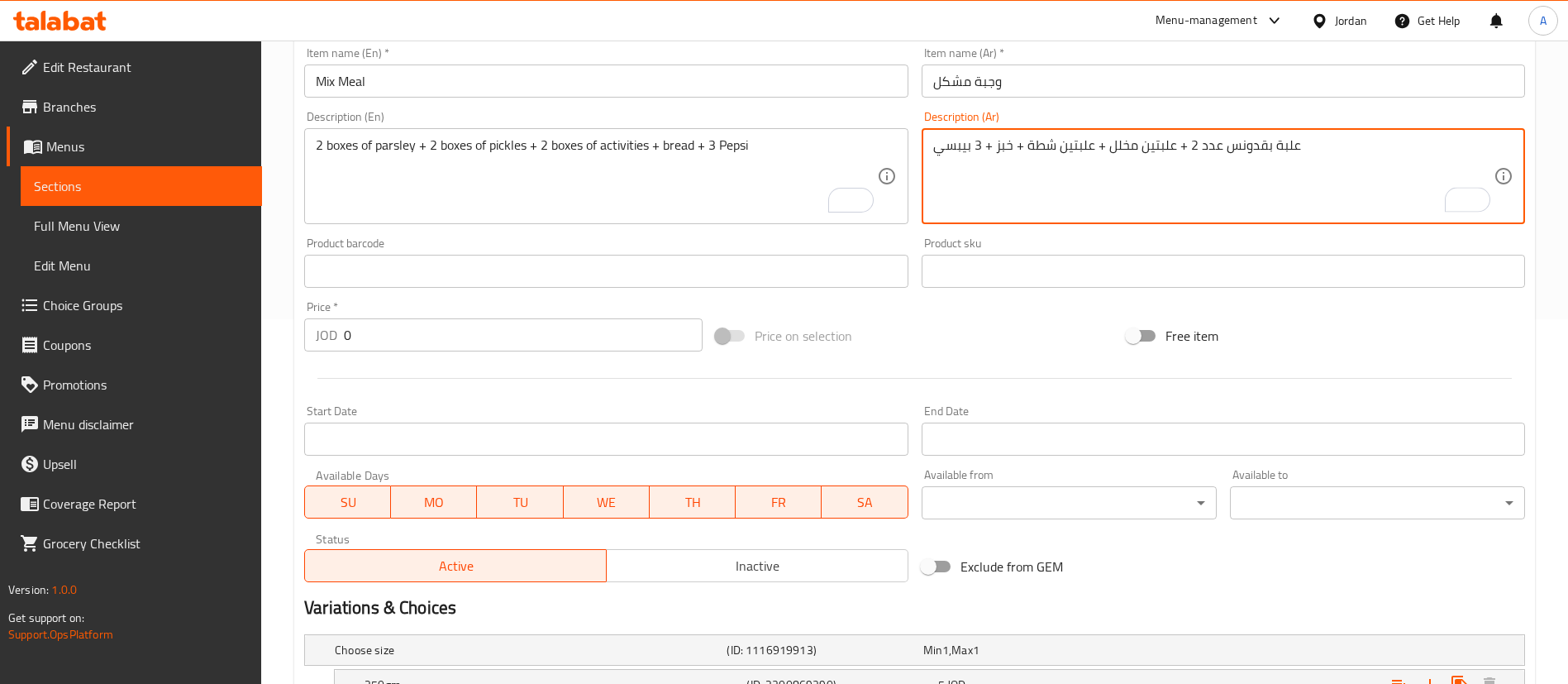
scroll to position [372, 0]
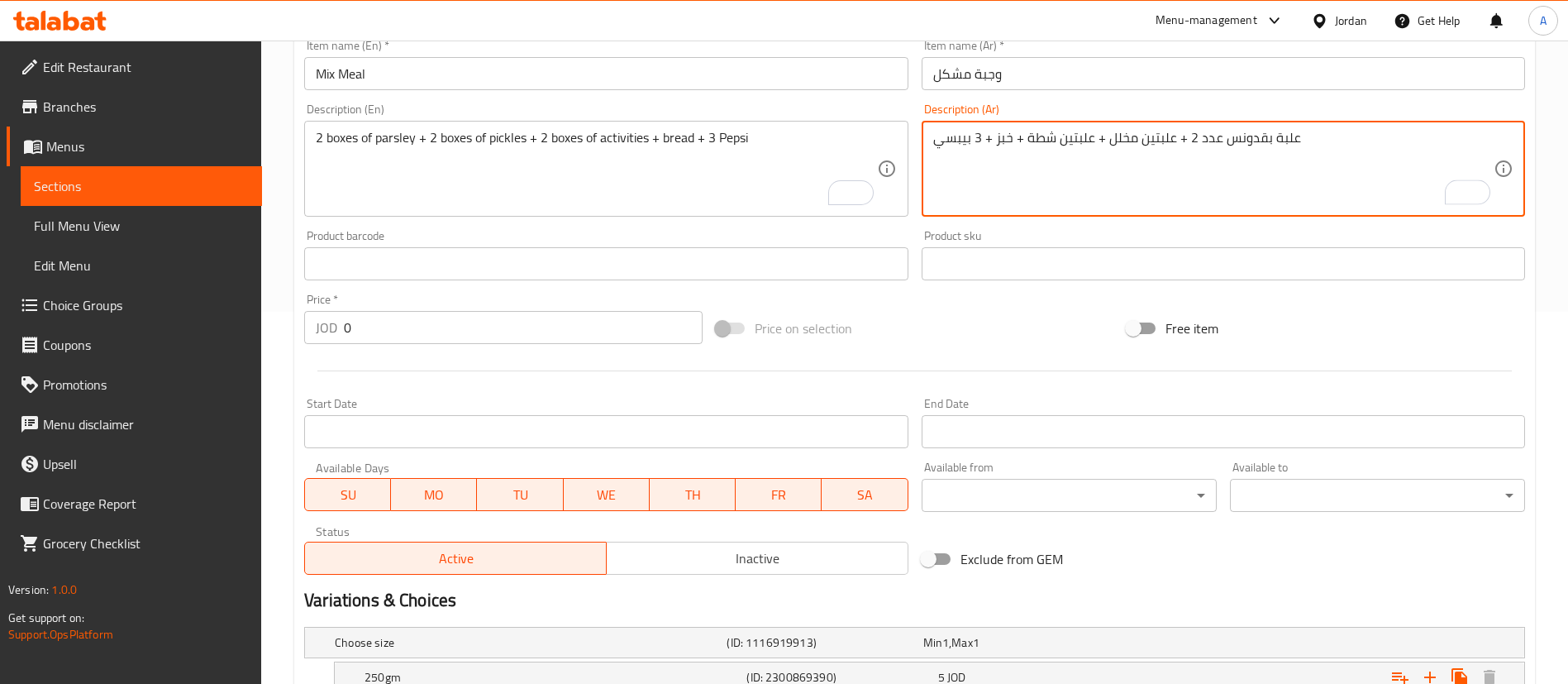
type textarea "علبة بقدونس عدد 2 + علبتين مخلل + علبتين شطة + خبز + 3 بيبسي"
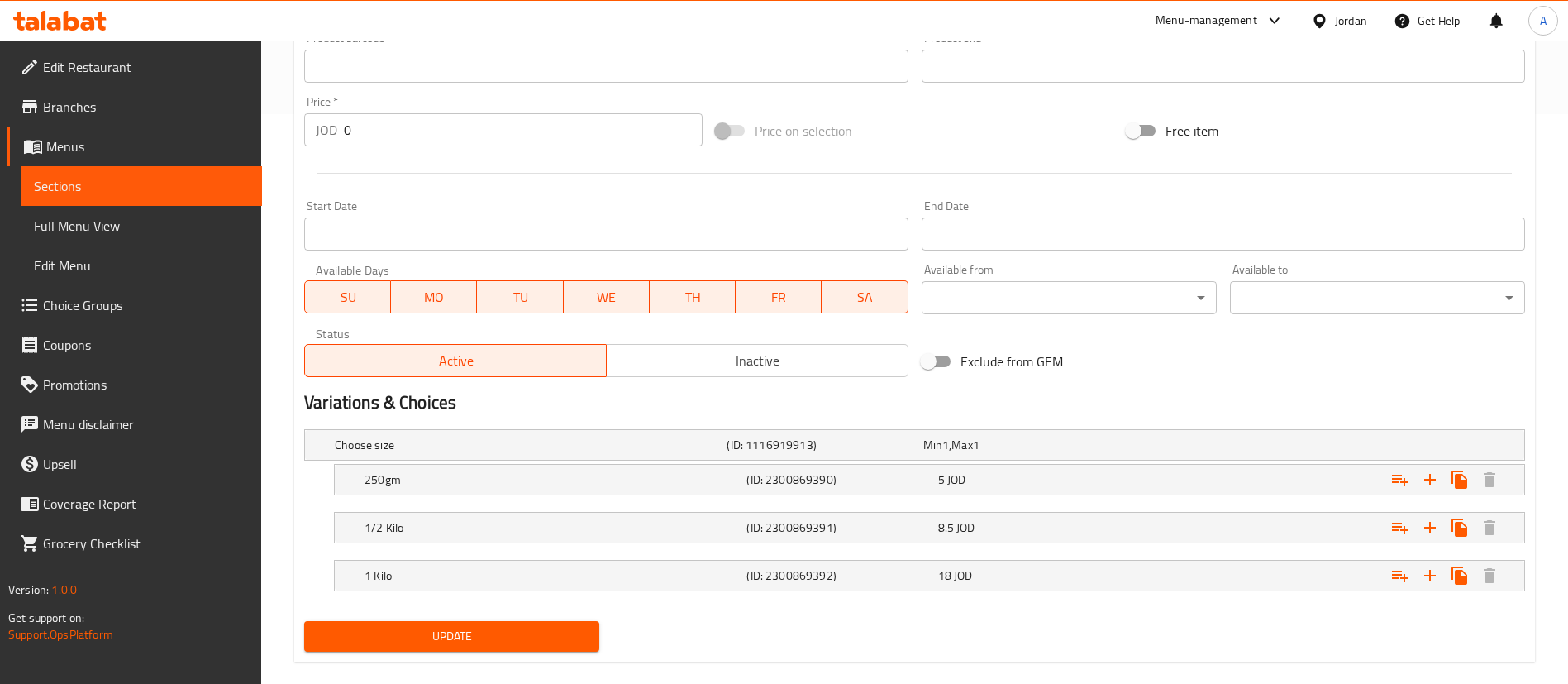
scroll to position [593, 0]
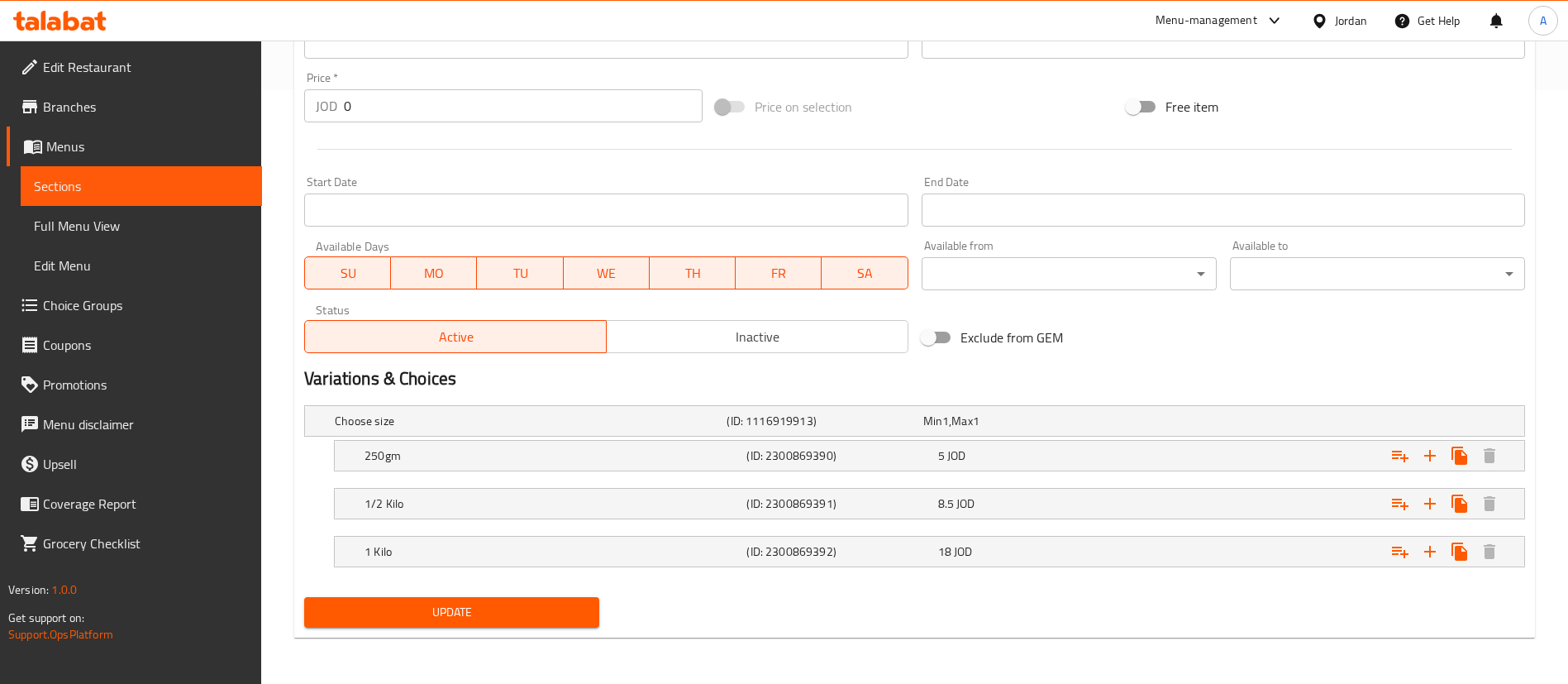
click at [510, 642] on div "Home / Restaurants management / Menus / Sections / item / update Meals section …" at bounding box center [915, 65] width 1240 height 1171
click at [510, 644] on div "Home / Restaurants management / Menus / Sections / item / update Meals section …" at bounding box center [915, 65] width 1240 height 1171
click at [509, 619] on span "Update" at bounding box center [451, 613] width 268 height 21
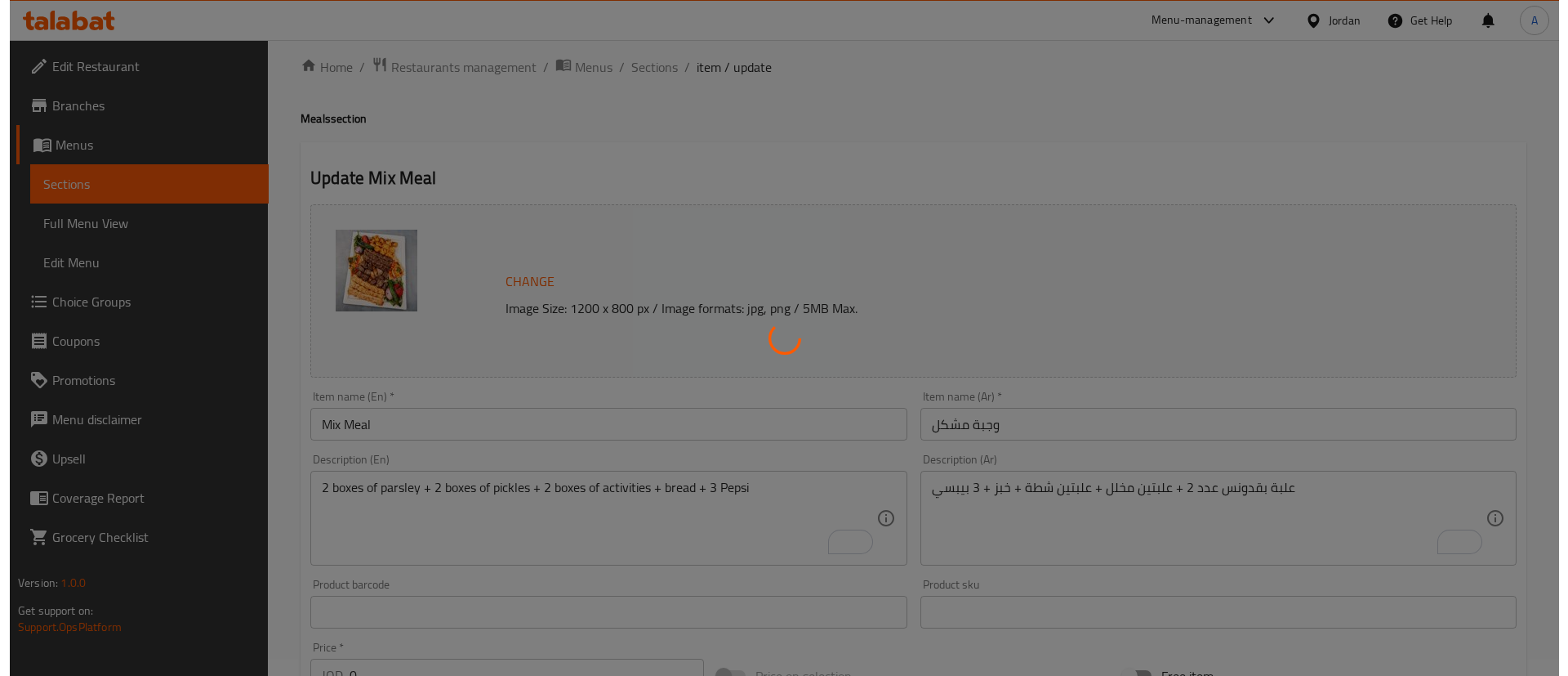
scroll to position [0, 0]
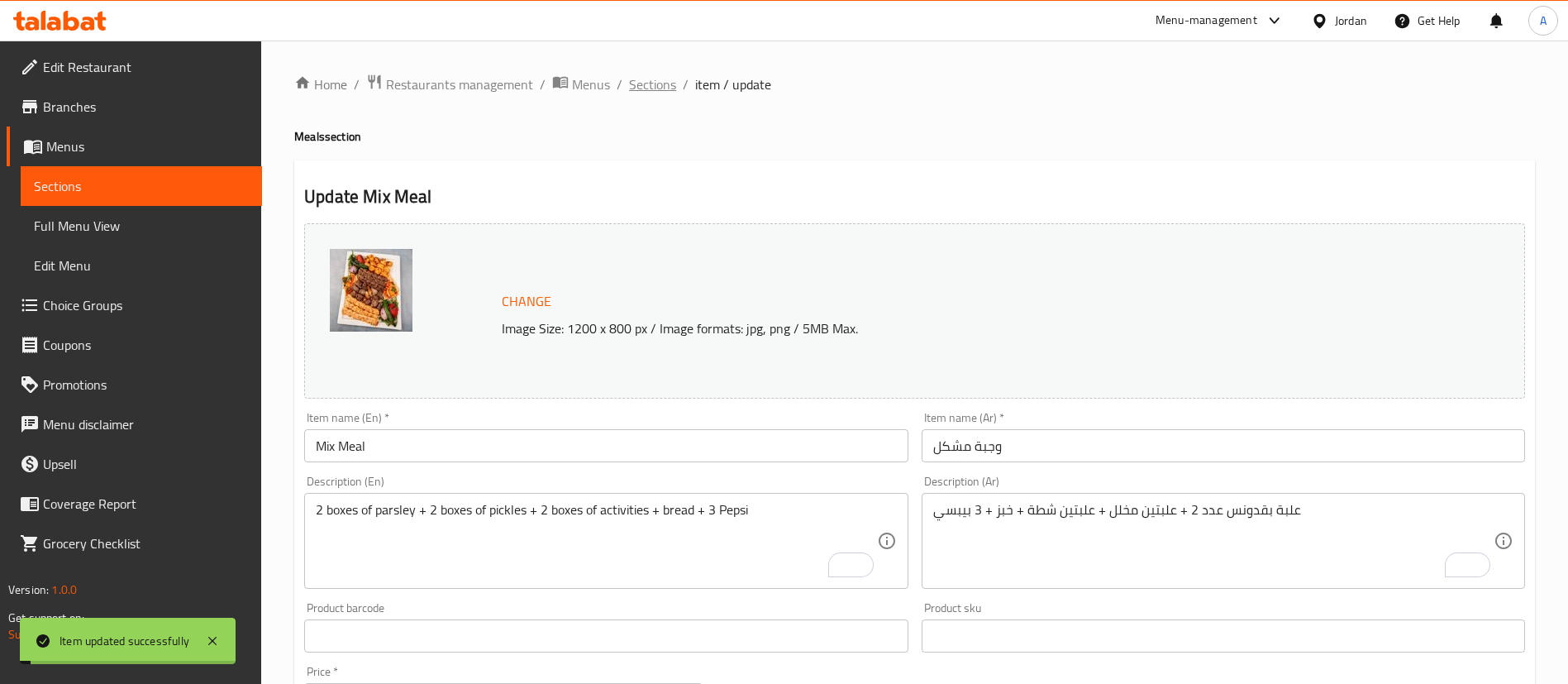
click at [650, 85] on span "Sections" at bounding box center [652, 84] width 47 height 20
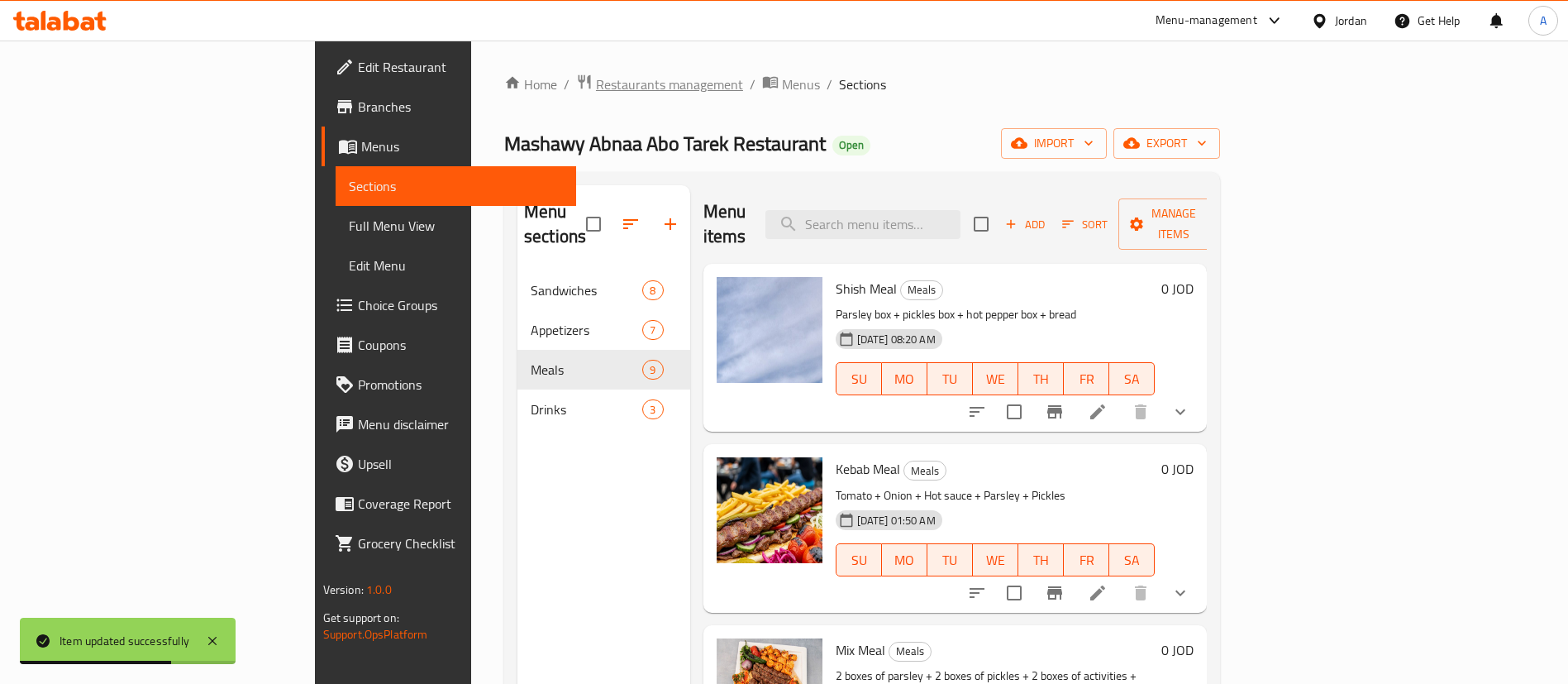
click at [596, 87] on span "Restaurants management" at bounding box center [669, 84] width 147 height 20
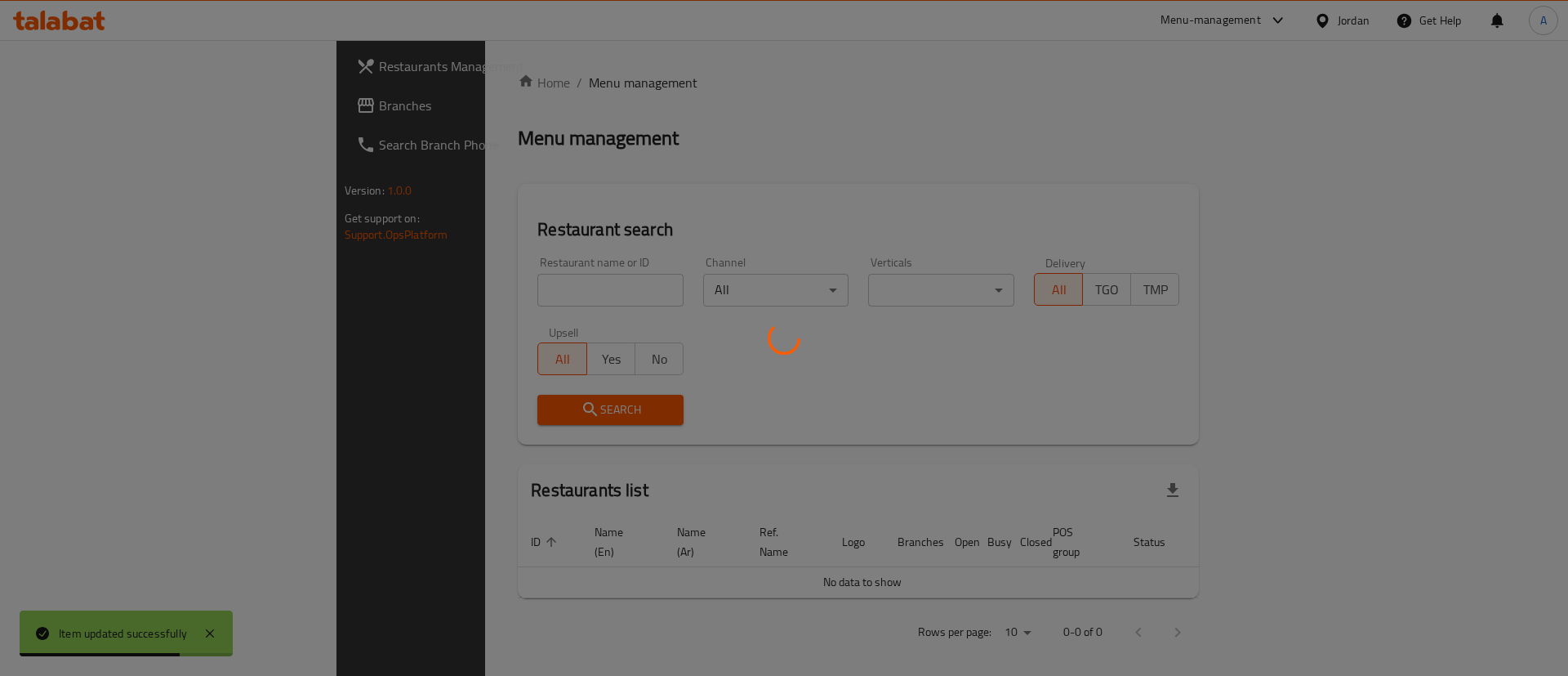
click at [373, 296] on div at bounding box center [784, 338] width 1568 height 676
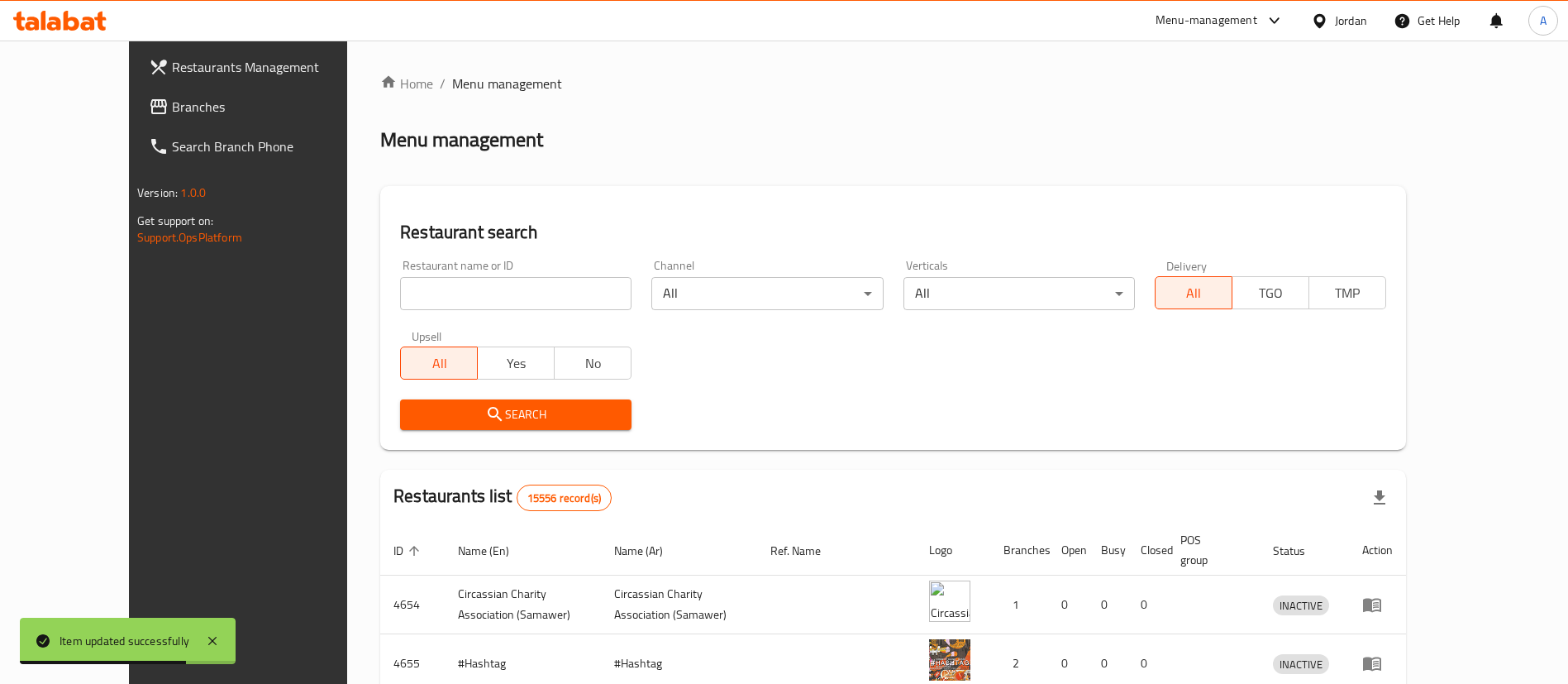
click at [380, 297] on div "Home / Menu management Menu management Restaurant search Restaurant name or ID …" at bounding box center [893, 592] width 1026 height 1038
click at [400, 293] on input "search" at bounding box center [516, 294] width 232 height 33
type input "daffies"
click button "Search" at bounding box center [516, 414] width 232 height 30
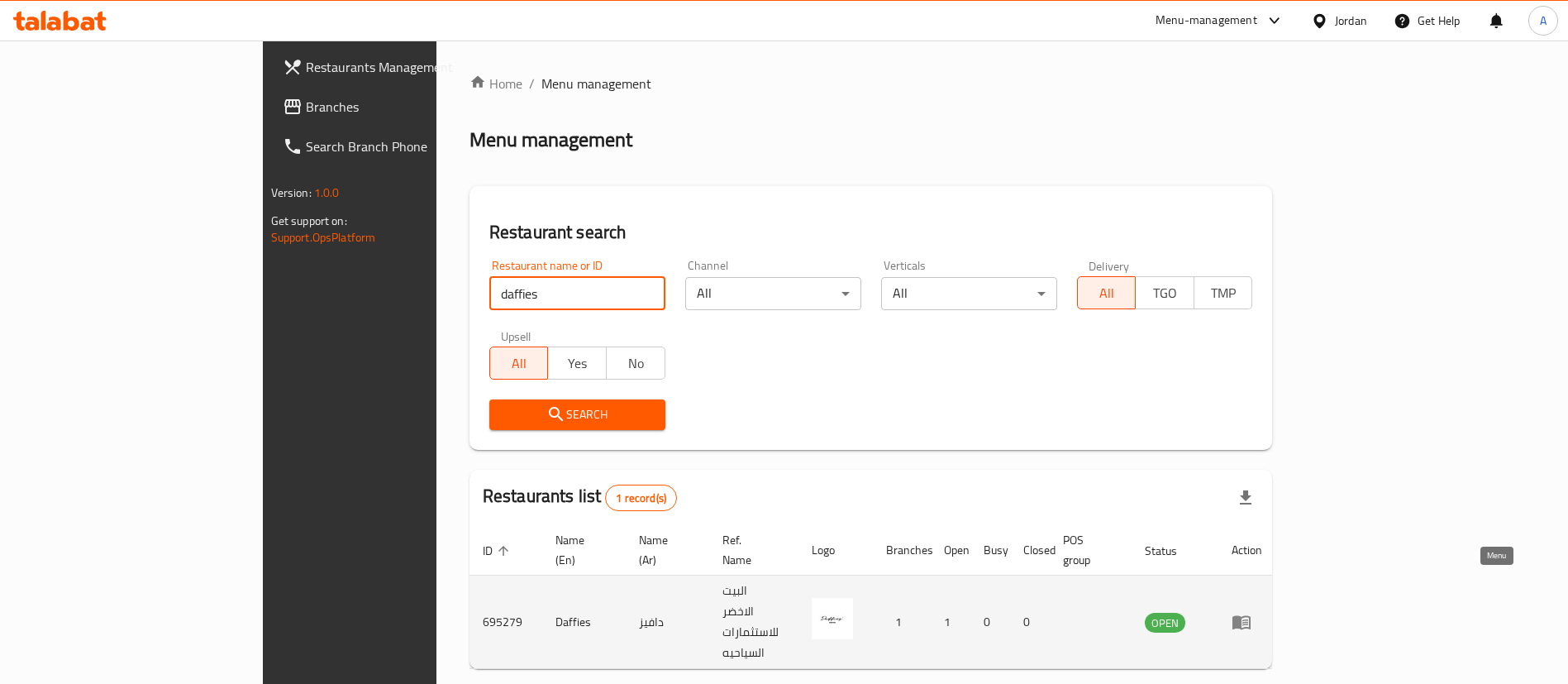
click at [1262, 612] on link "enhanced table" at bounding box center [1247, 621] width 30 height 20
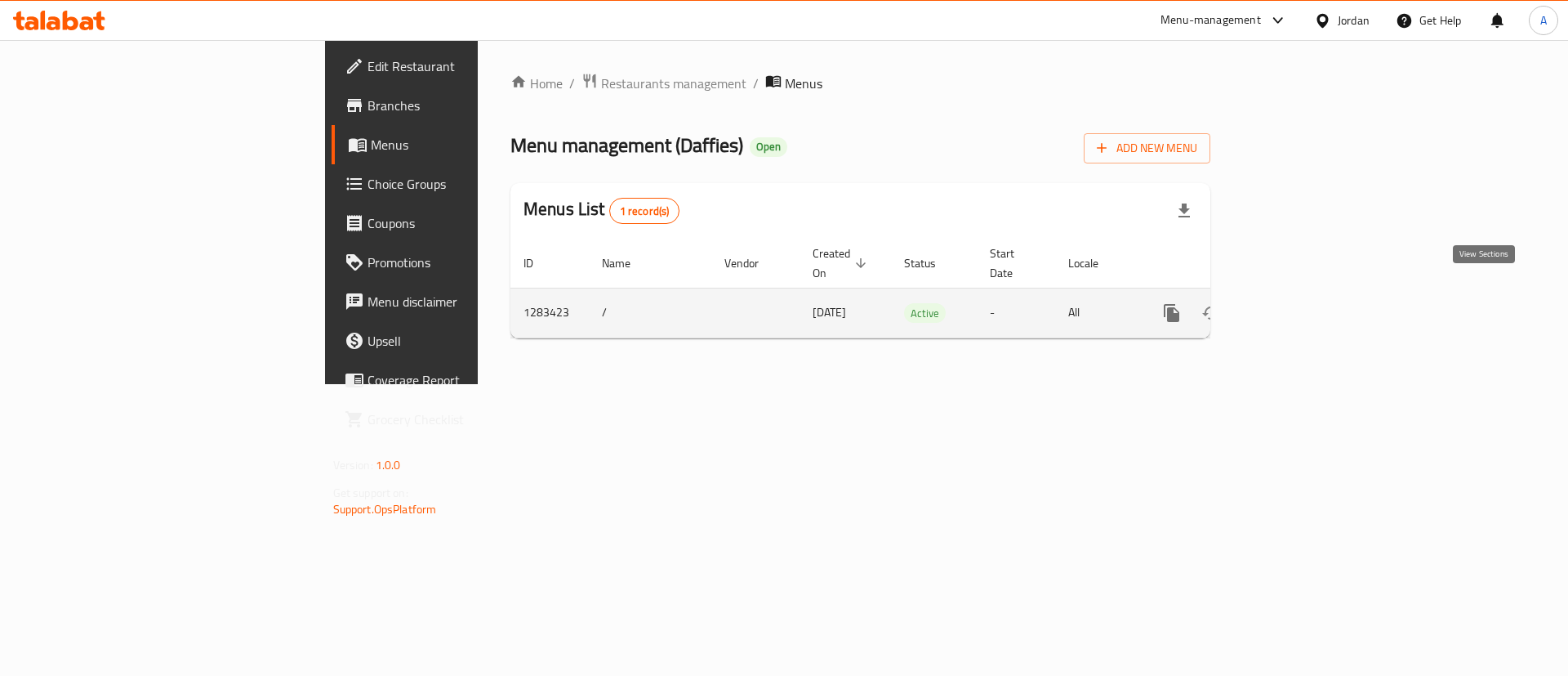
click at [1299, 303] on icon "enhanced table" at bounding box center [1289, 313] width 20 height 20
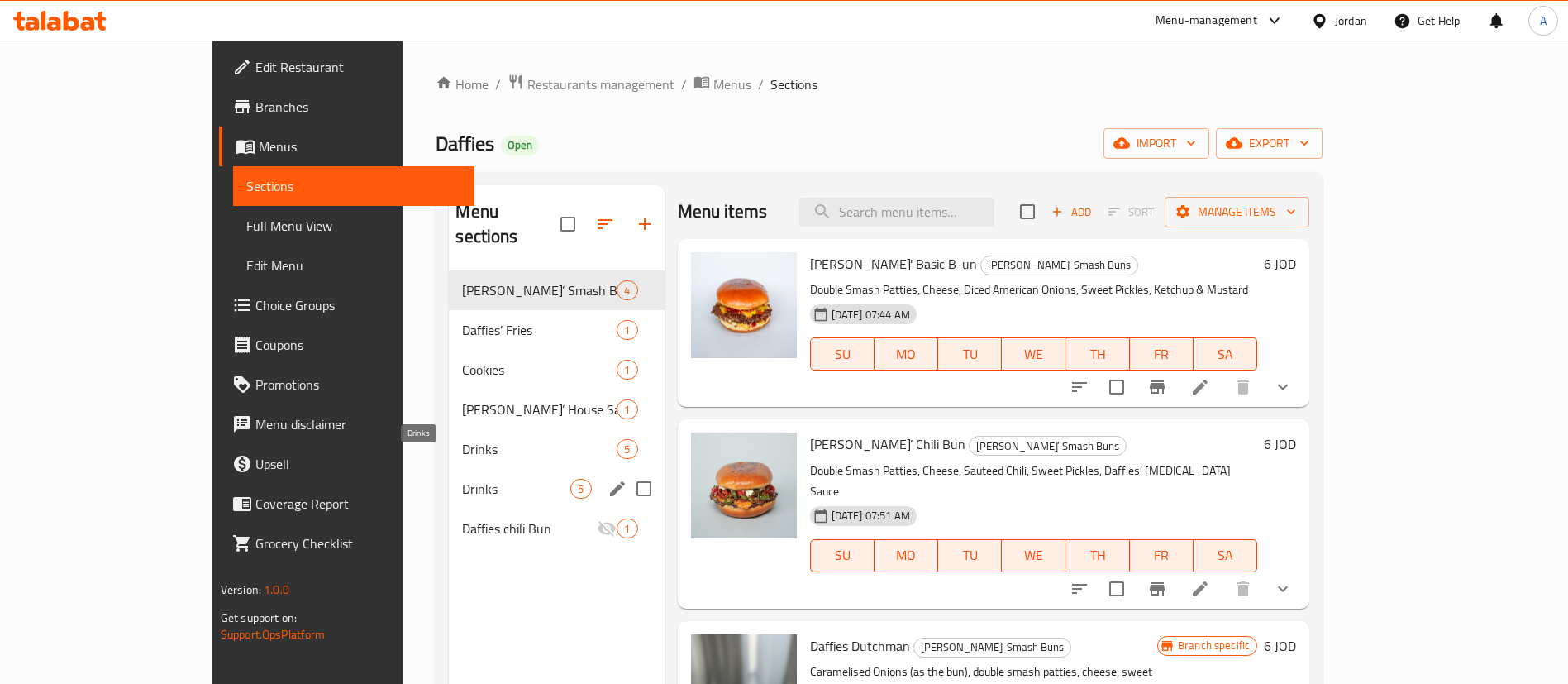
click at [483, 478] on span "Drinks" at bounding box center [516, 488] width 108 height 20
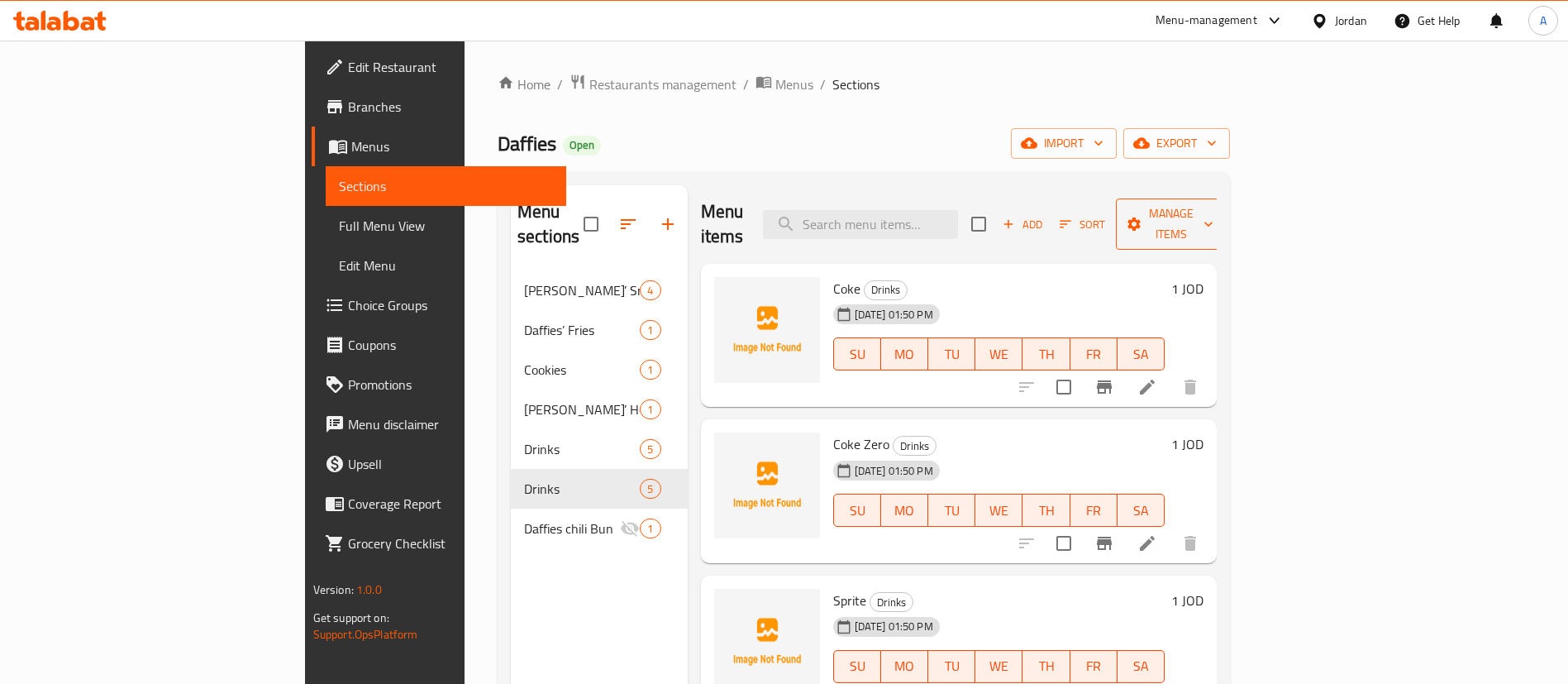
click at [1213, 208] on span "Manage items" at bounding box center [1171, 223] width 84 height 41
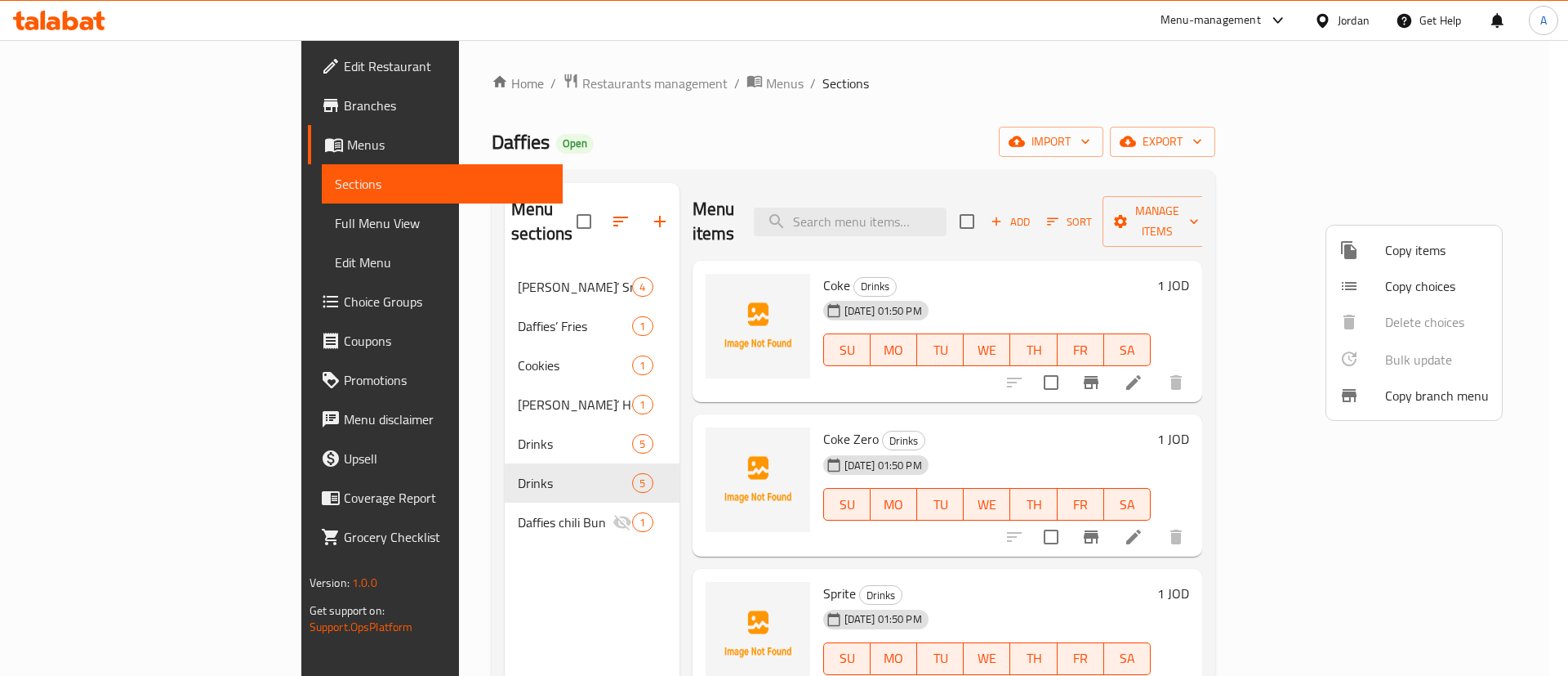
click at [402, 420] on div at bounding box center [784, 338] width 1568 height 676
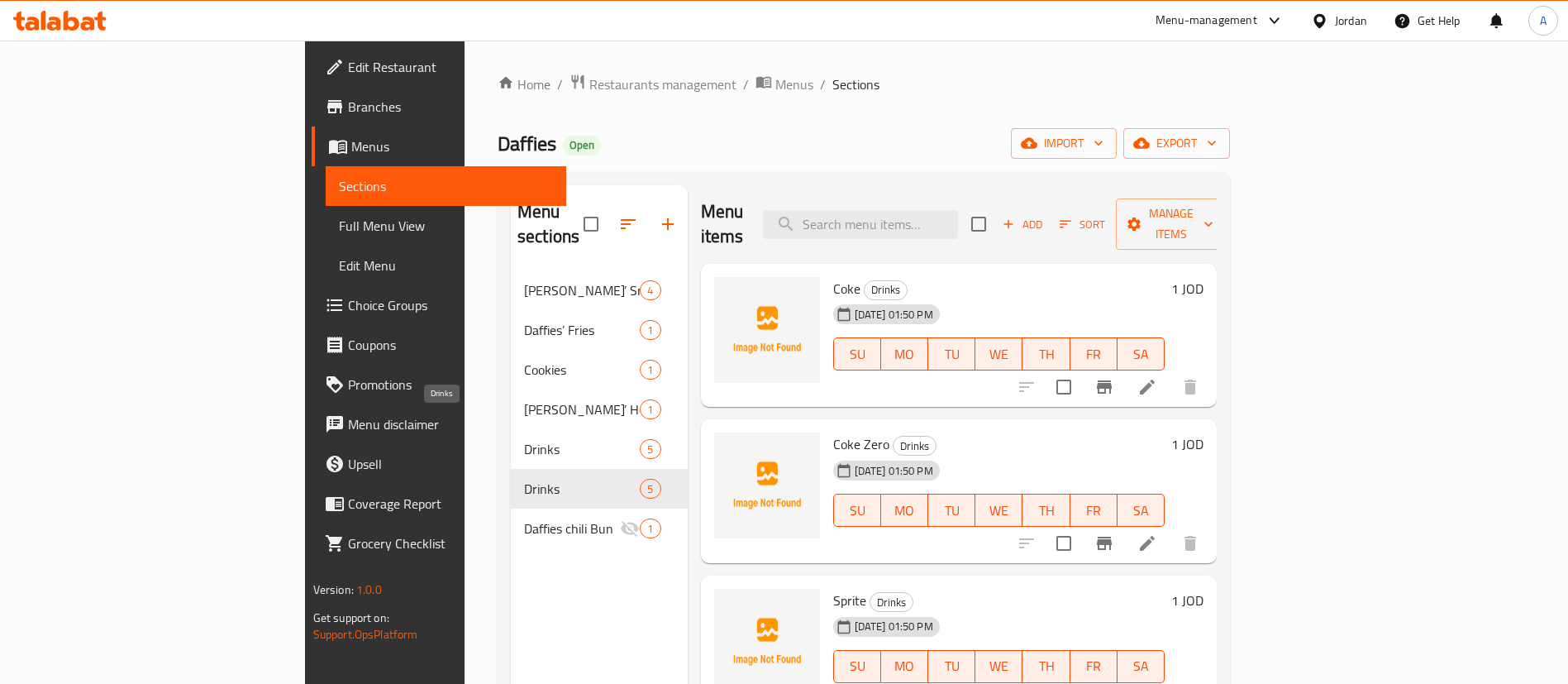
click at [524, 439] on span "Drinks" at bounding box center [582, 449] width 116 height 20
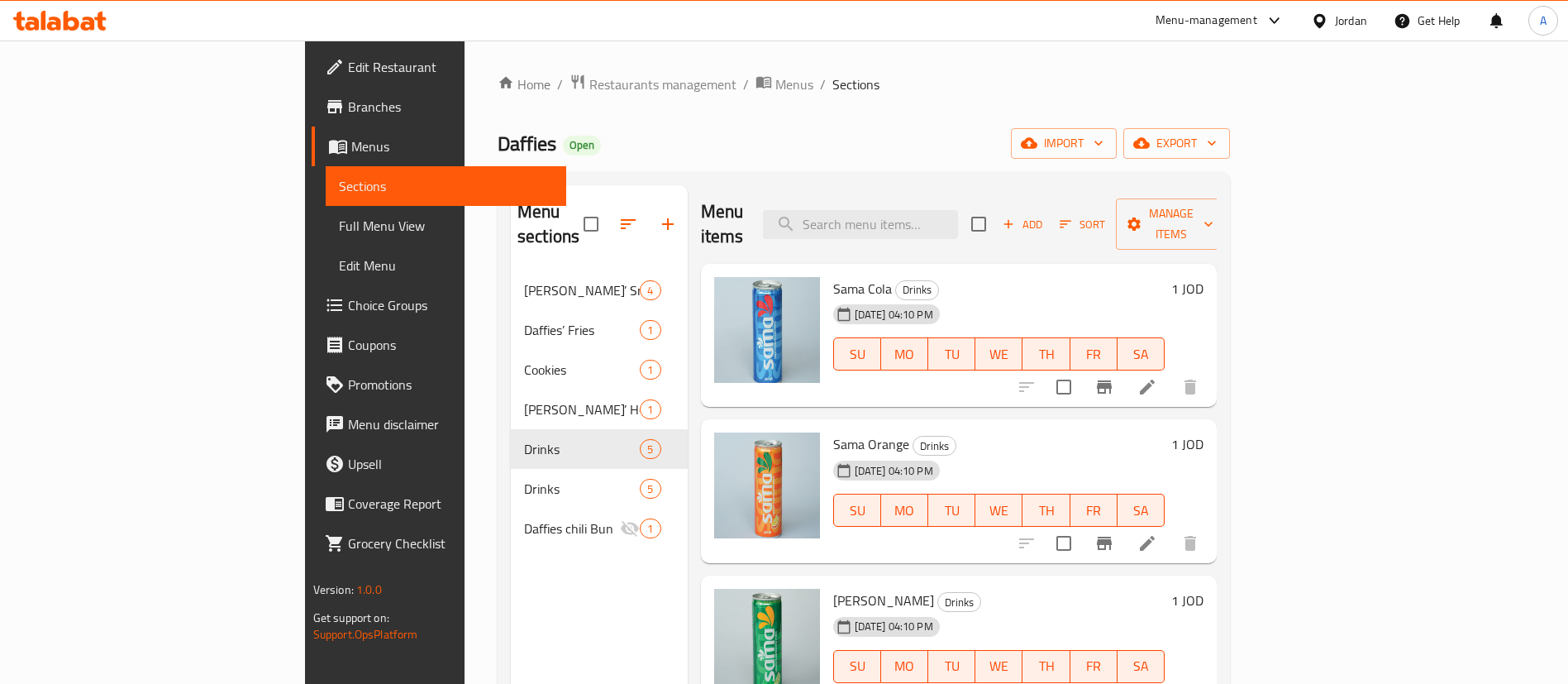
click at [1218, 189] on div "Menu items Add Sort Manage items" at bounding box center [959, 225] width 517 height 78
drag, startPoint x: 1443, startPoint y: 192, endPoint x: 1439, endPoint y: 202, distance: 10.8
click at [1218, 193] on div "Menu items Add Sort Manage items" at bounding box center [959, 225] width 517 height 78
click at [1213, 203] on span "Manage items" at bounding box center [1171, 223] width 84 height 41
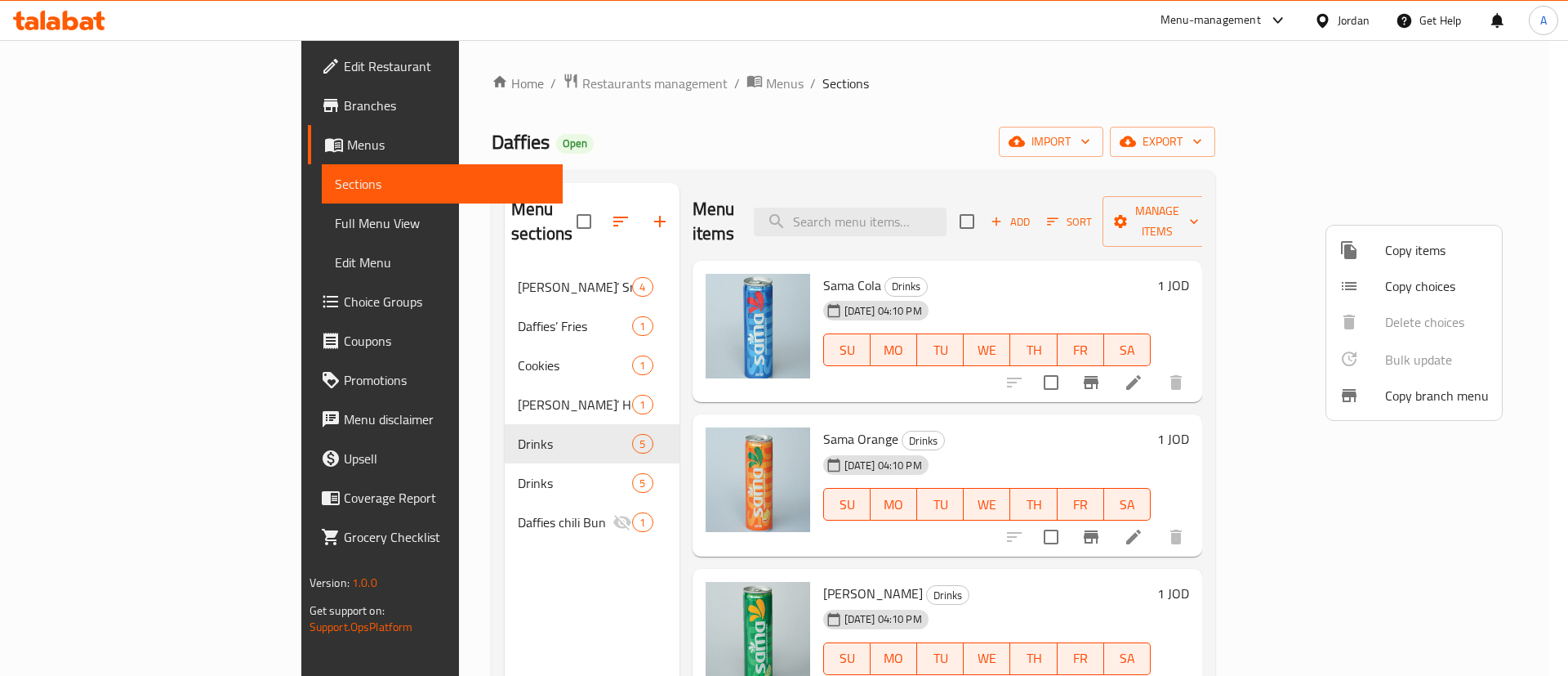
click at [1429, 248] on span "Copy items" at bounding box center [1436, 250] width 104 height 20
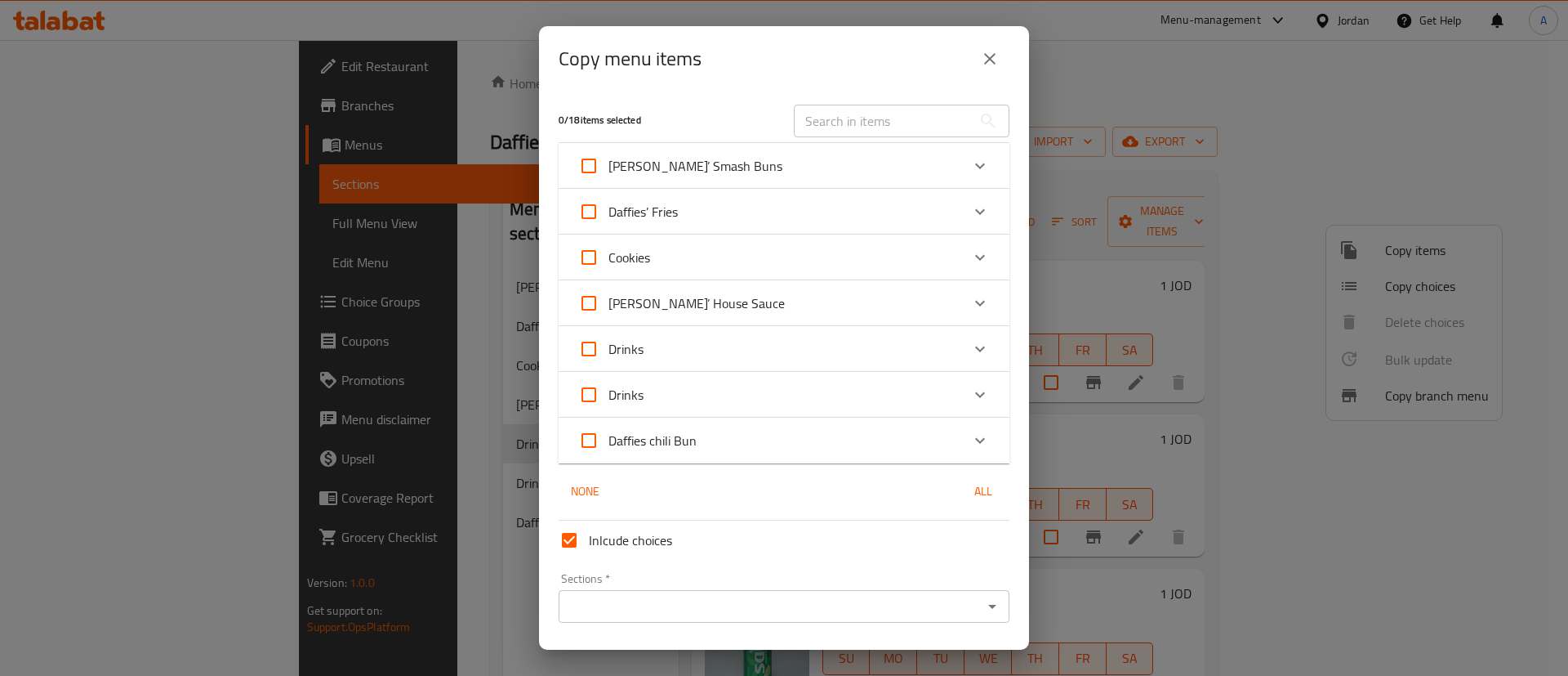
click at [741, 402] on div "Drinks" at bounding box center [769, 395] width 382 height 40
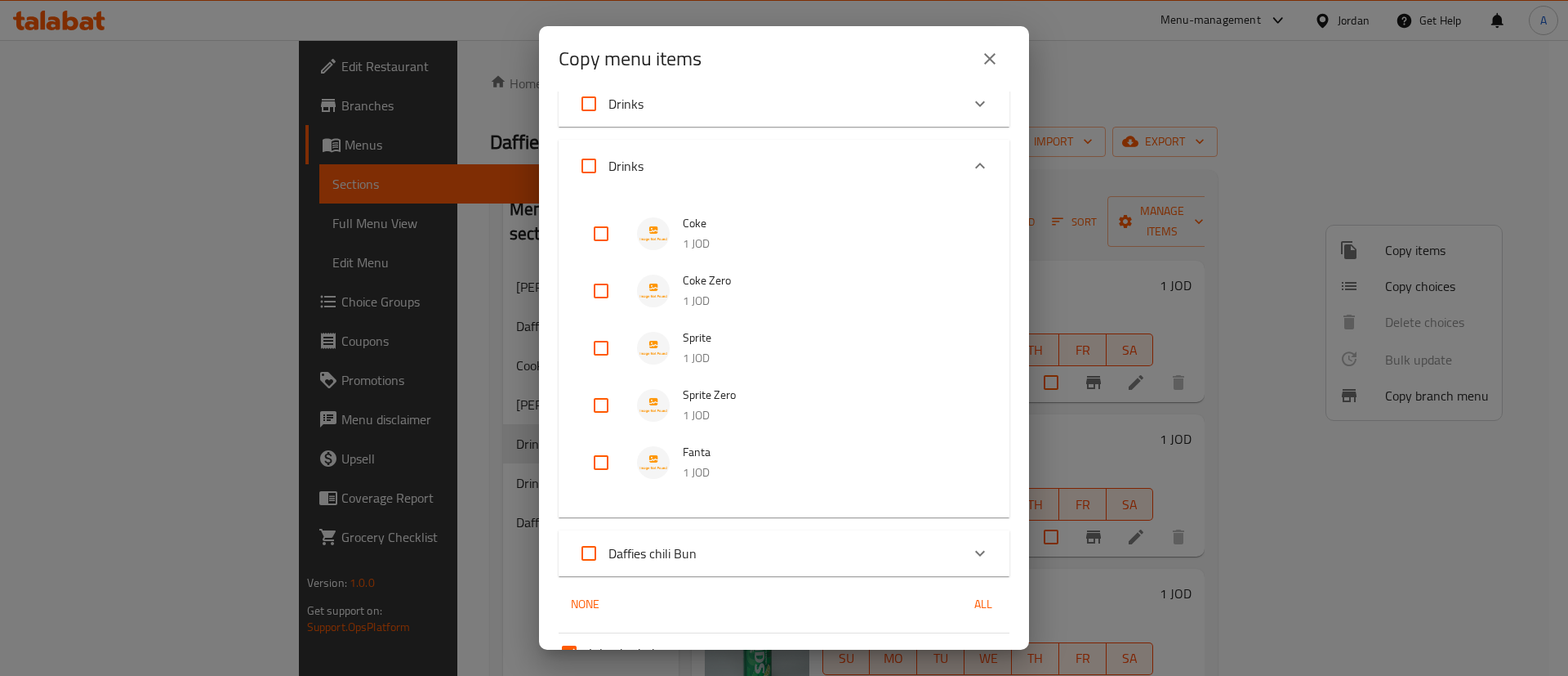
click at [591, 171] on input "Drinks" at bounding box center [589, 166] width 40 height 40
checkbox input "true"
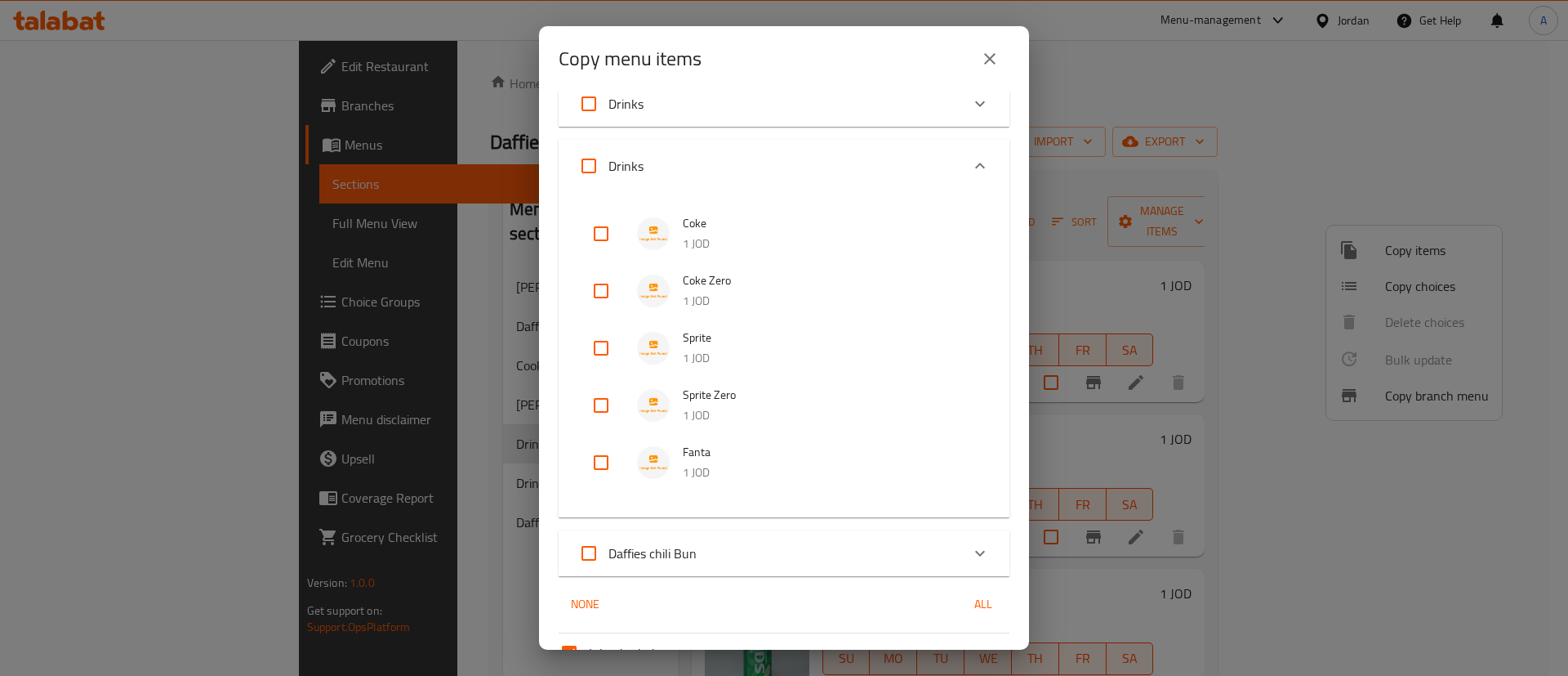
checkbox input "true"
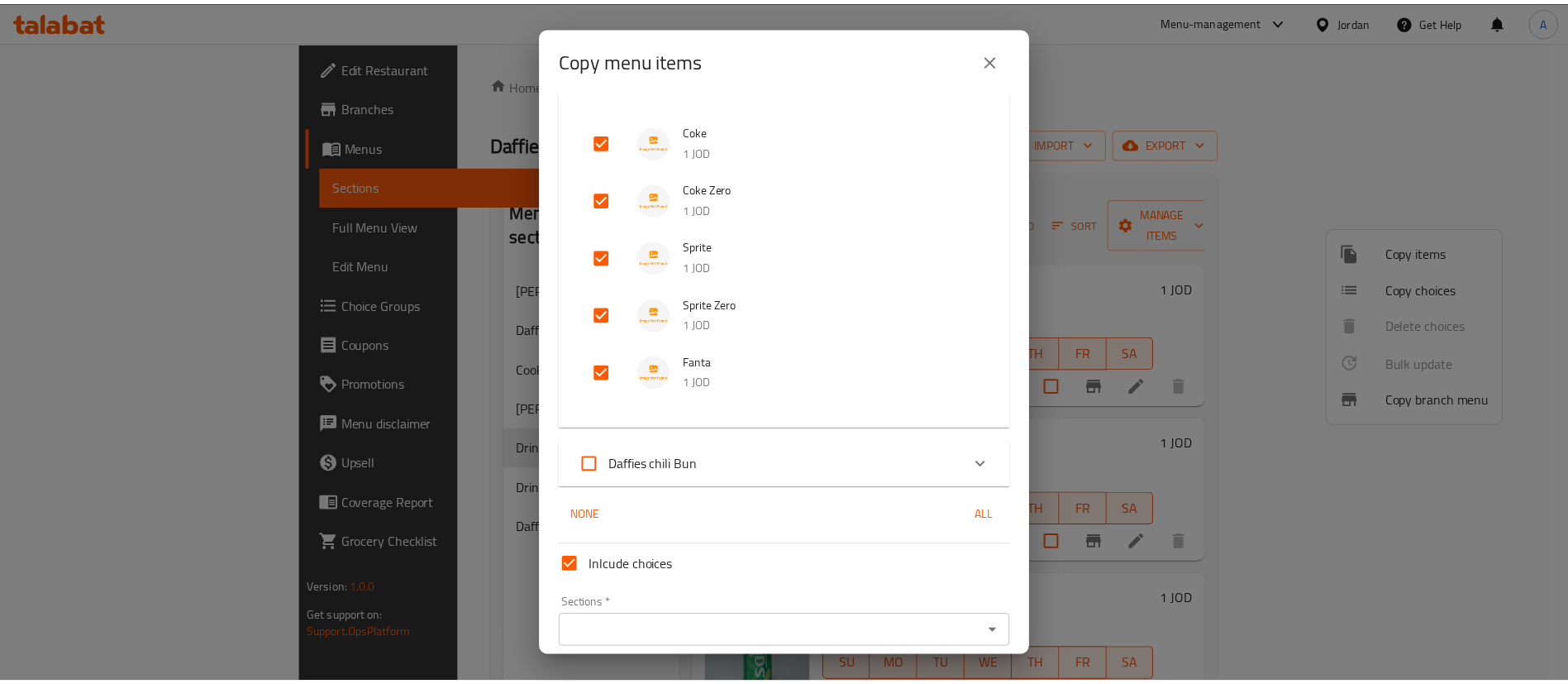
scroll to position [412, 0]
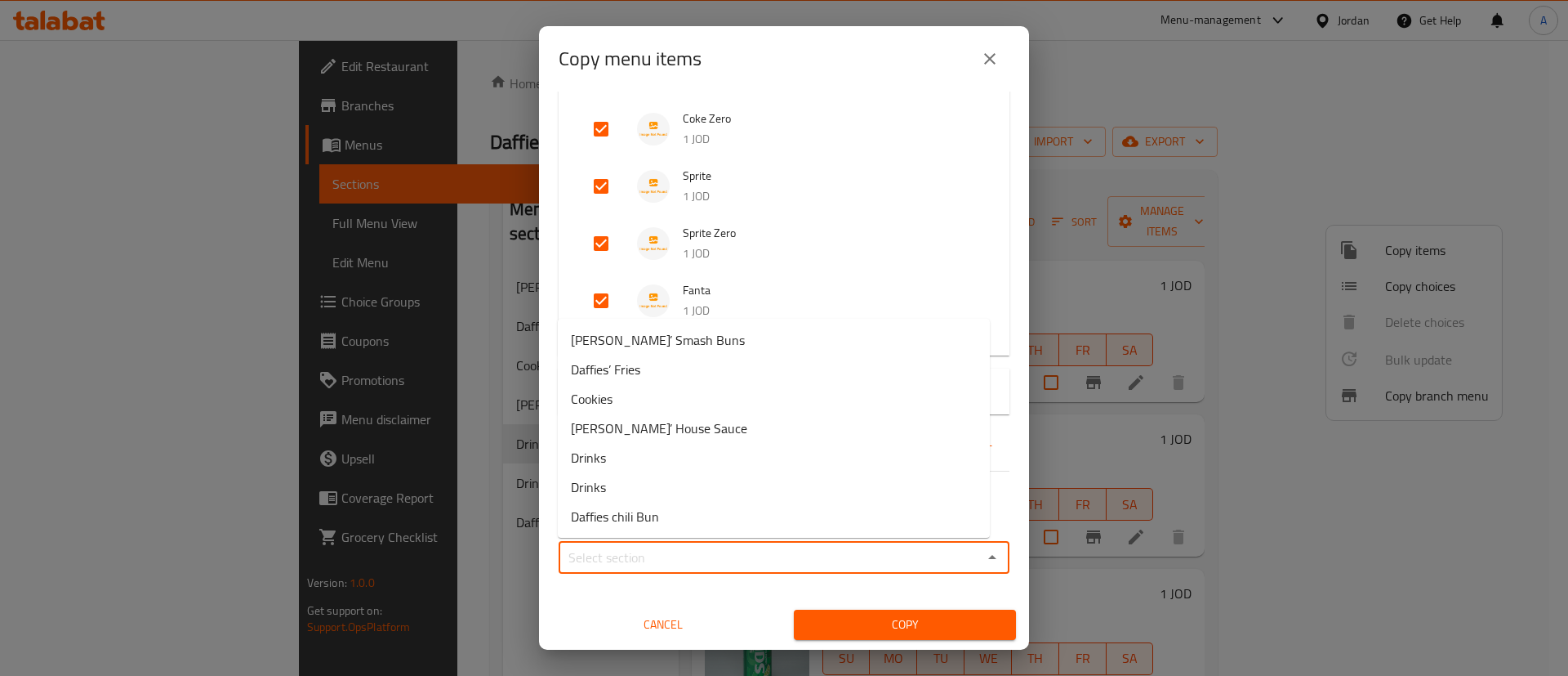
click at [684, 561] on input "Sections   *" at bounding box center [770, 557] width 414 height 23
click at [666, 450] on li "Drinks" at bounding box center [774, 457] width 432 height 29
type input "Drinks"
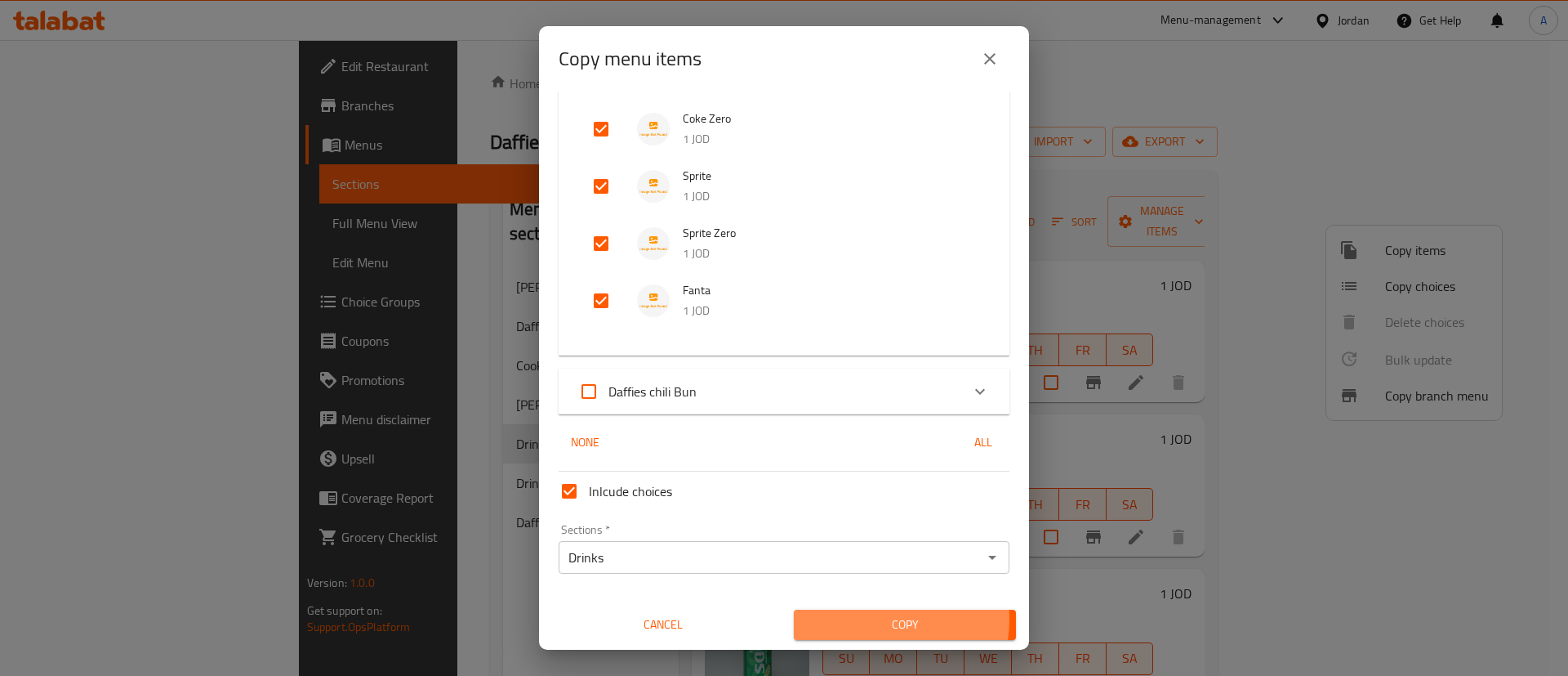
click at [835, 615] on span "Copy" at bounding box center [904, 625] width 196 height 21
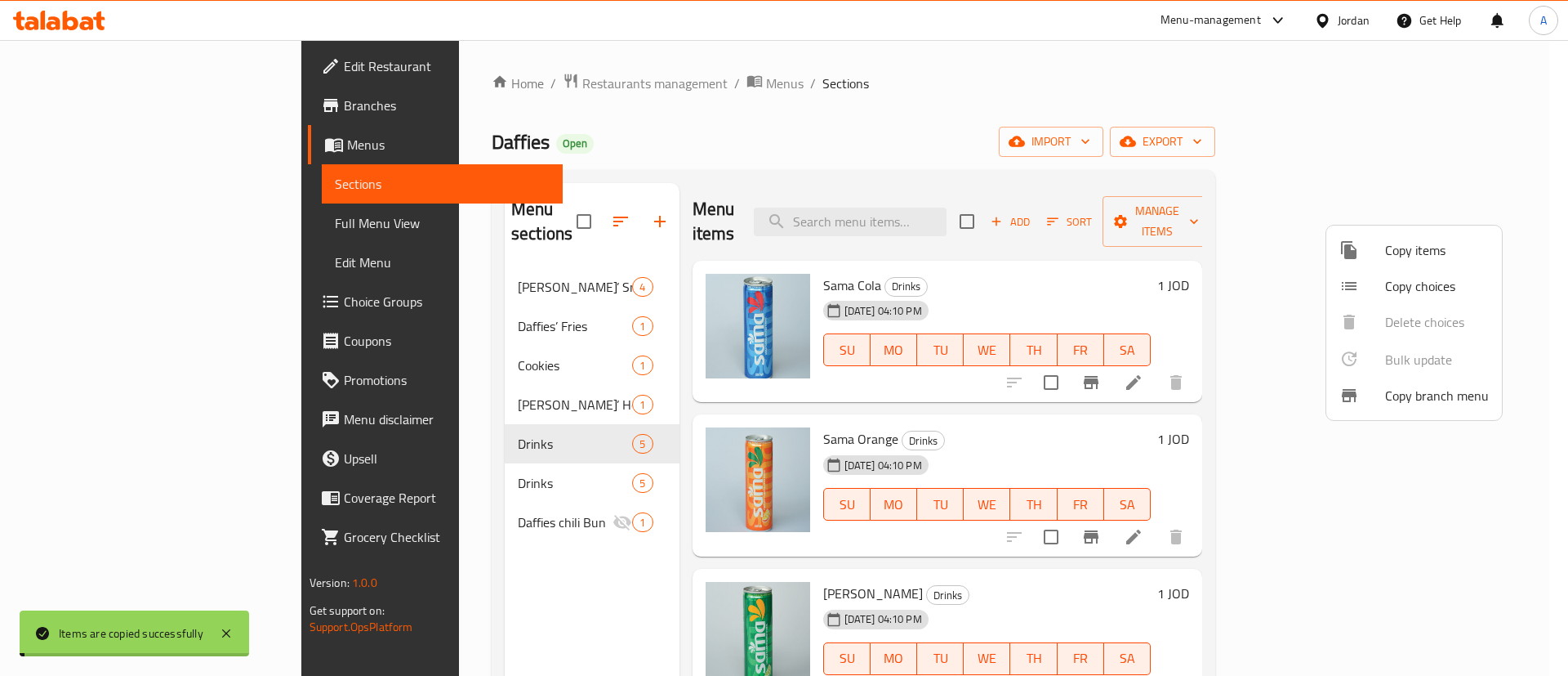
click at [464, 567] on div at bounding box center [784, 338] width 1568 height 676
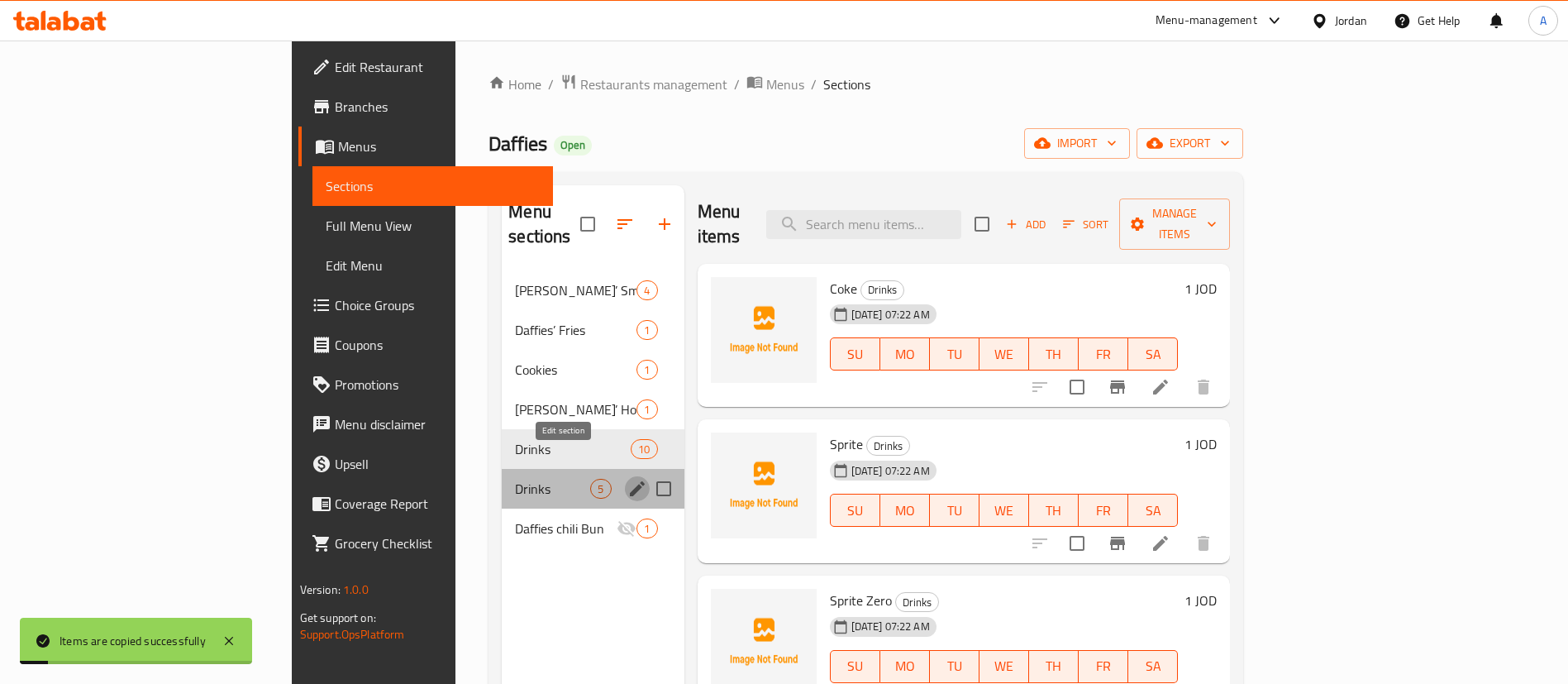
click at [627, 478] on icon "edit" at bounding box center [637, 488] width 20 height 20
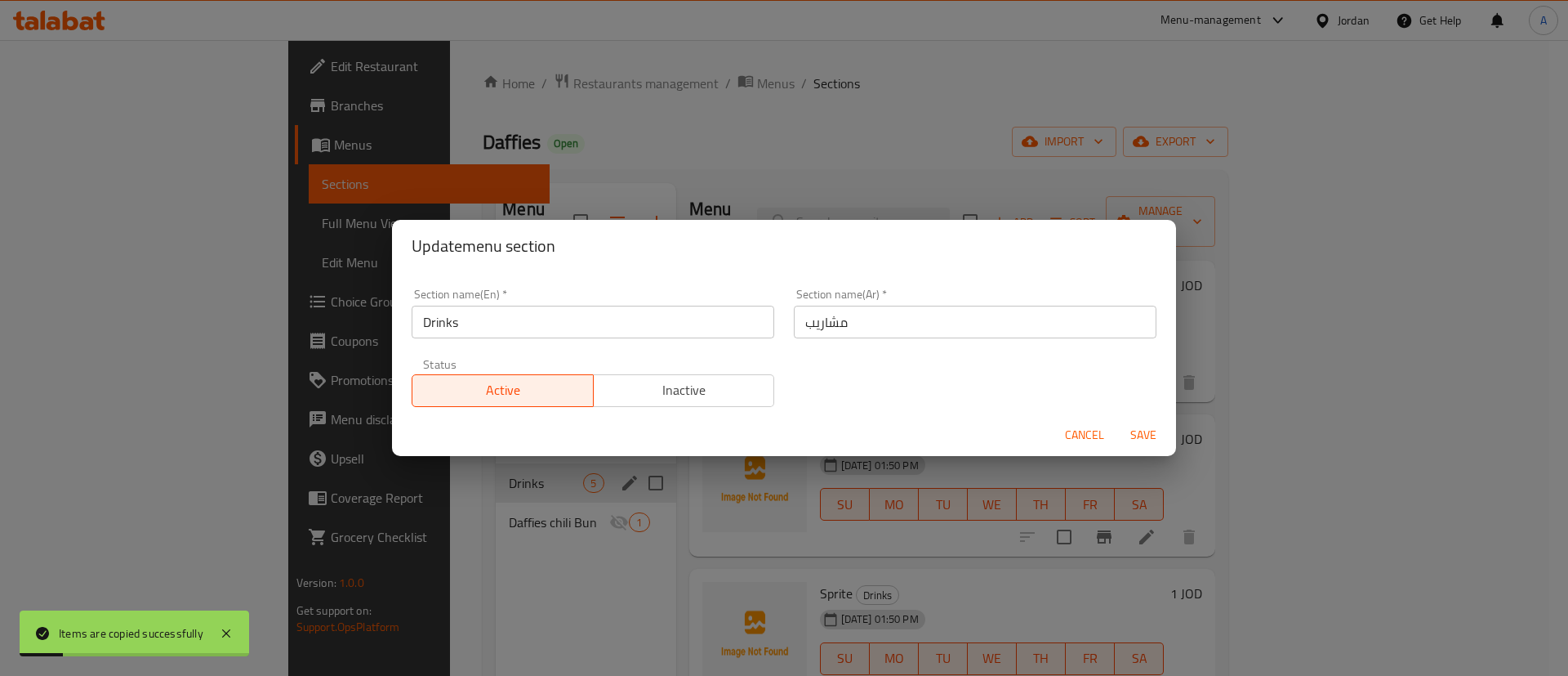
drag, startPoint x: 680, startPoint y: 399, endPoint x: 911, endPoint y: 424, distance: 232.3
click at [683, 397] on span "Inactive" at bounding box center [683, 390] width 168 height 24
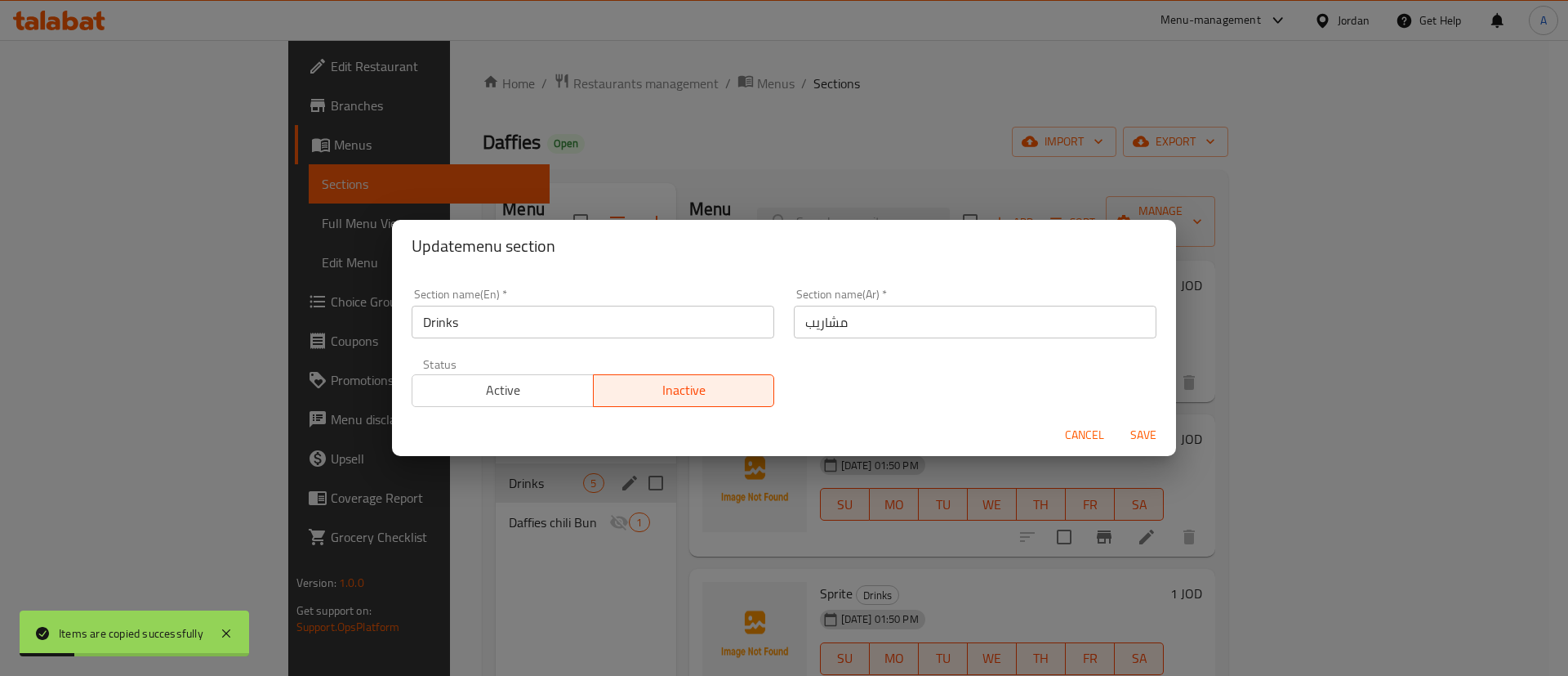
drag, startPoint x: 1162, startPoint y: 433, endPoint x: 1151, endPoint y: 437, distance: 11.7
click at [1157, 431] on span "Save" at bounding box center [1144, 435] width 40 height 21
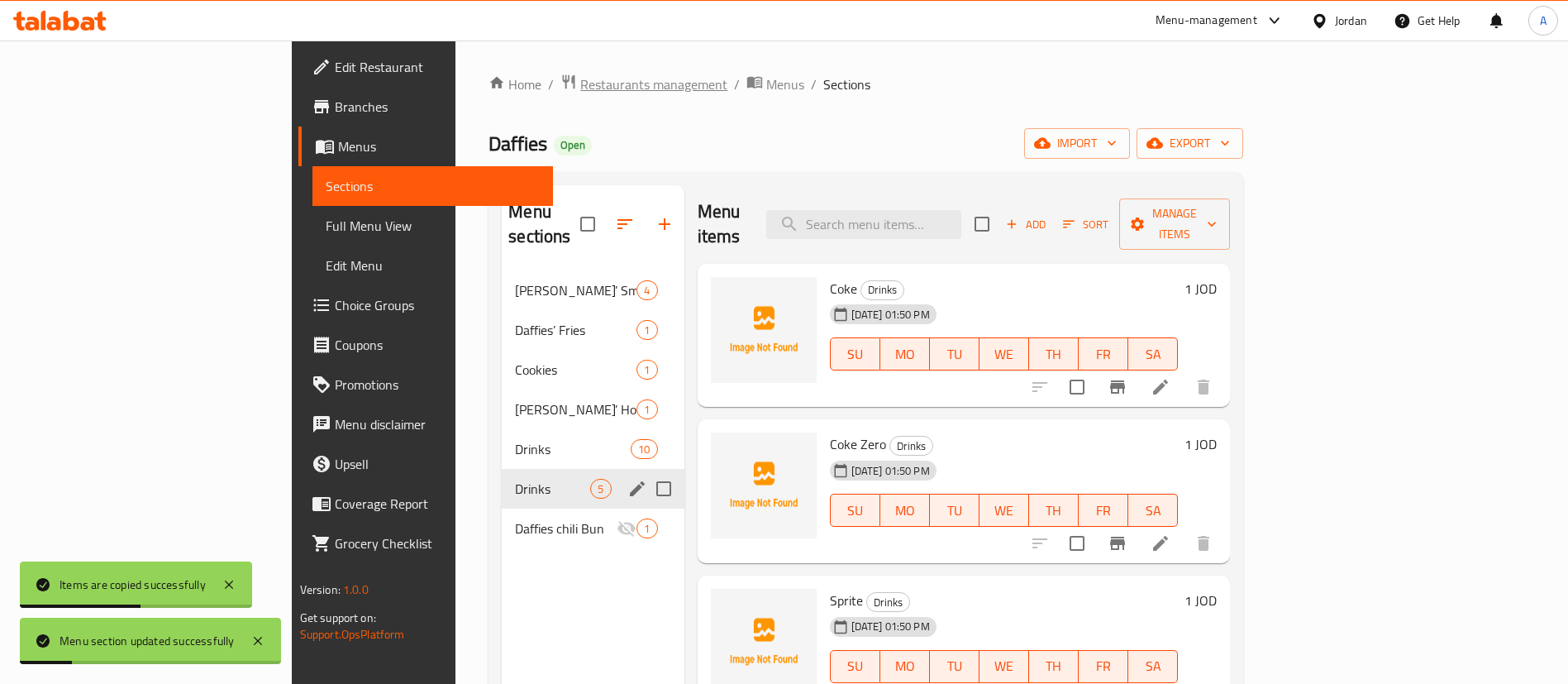
click at [580, 86] on span "Restaurants management" at bounding box center [653, 84] width 147 height 20
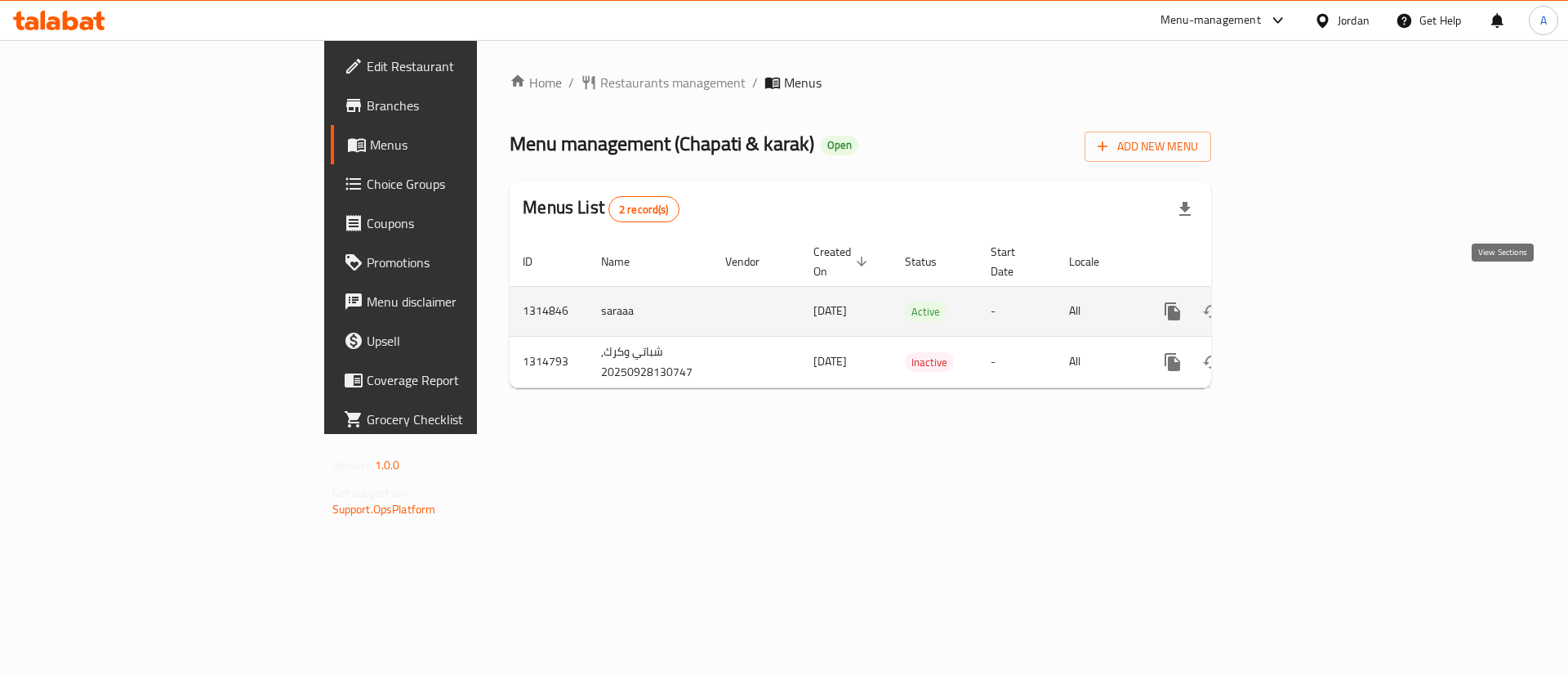
click at [1310, 292] on link "enhanced table" at bounding box center [1290, 312] width 40 height 40
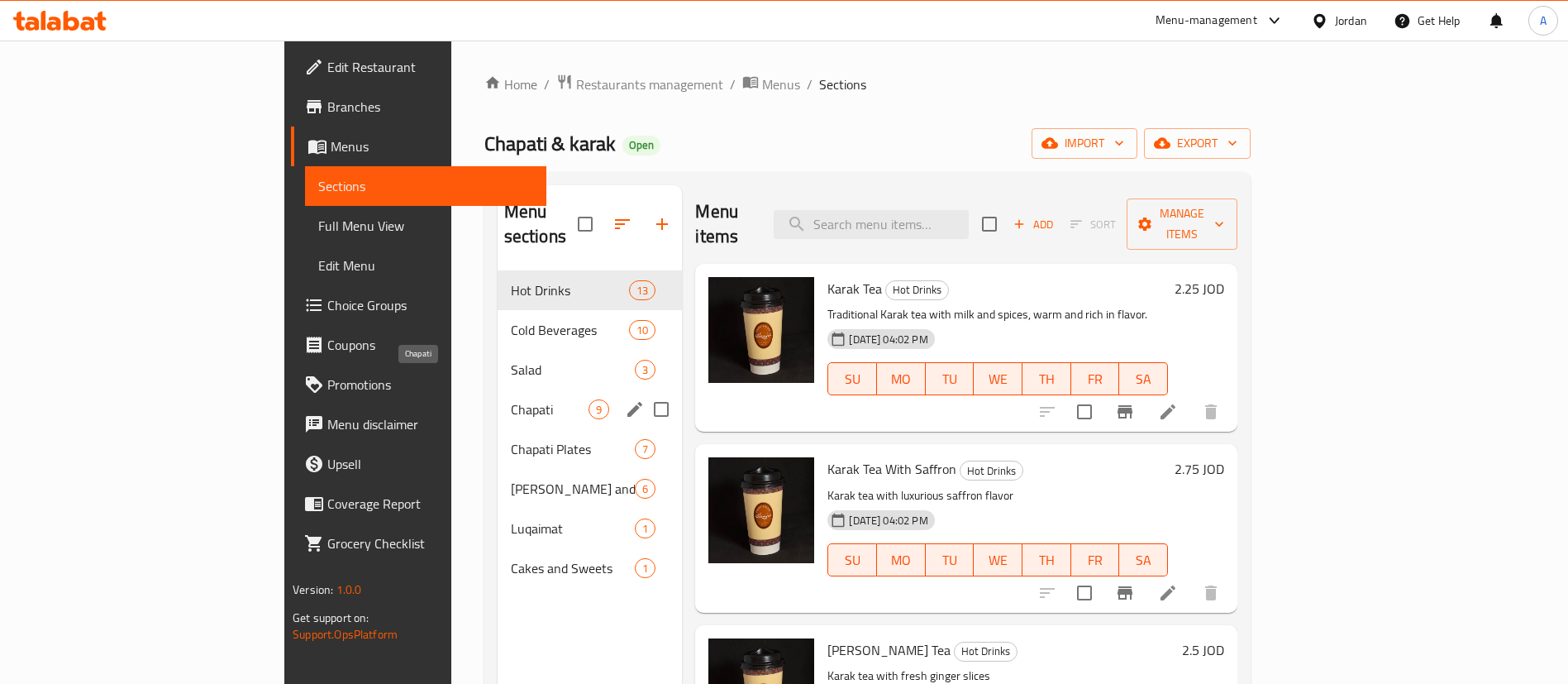
click at [497, 362] on div "Salad 3" at bounding box center [590, 369] width 186 height 40
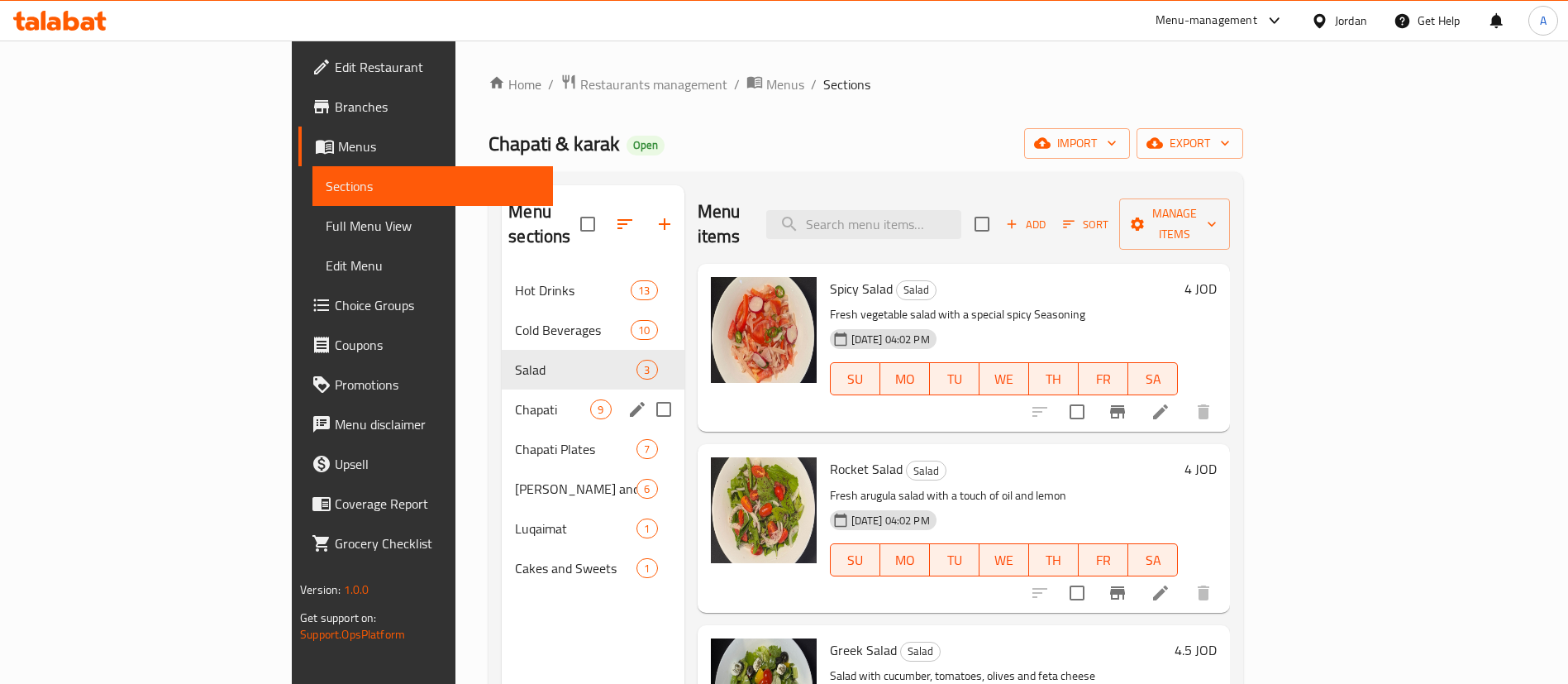
click at [515, 399] on span "Chapati" at bounding box center [552, 409] width 75 height 20
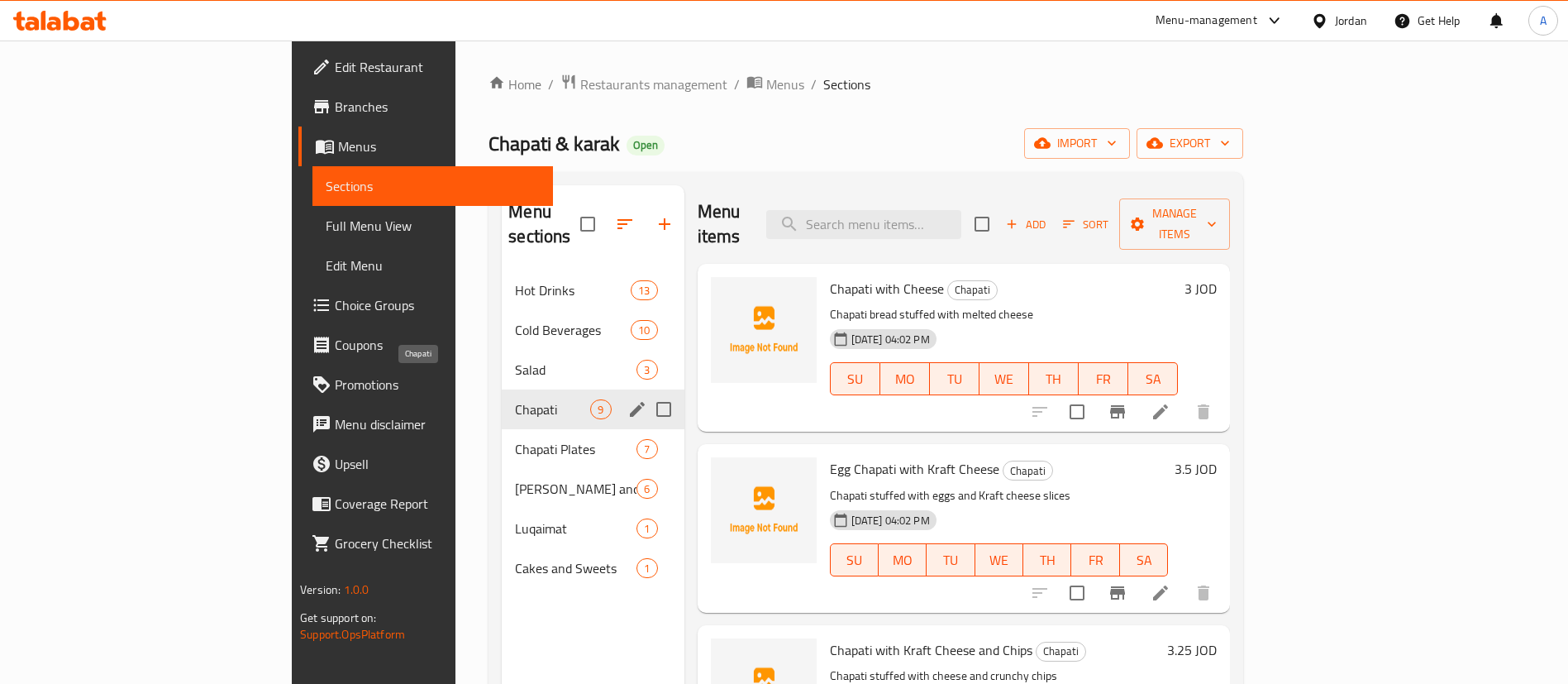
click at [502, 402] on div "Chapati 9" at bounding box center [592, 410] width 182 height 40
click at [515, 439] on span "Chapati Plates" at bounding box center [552, 449] width 75 height 20
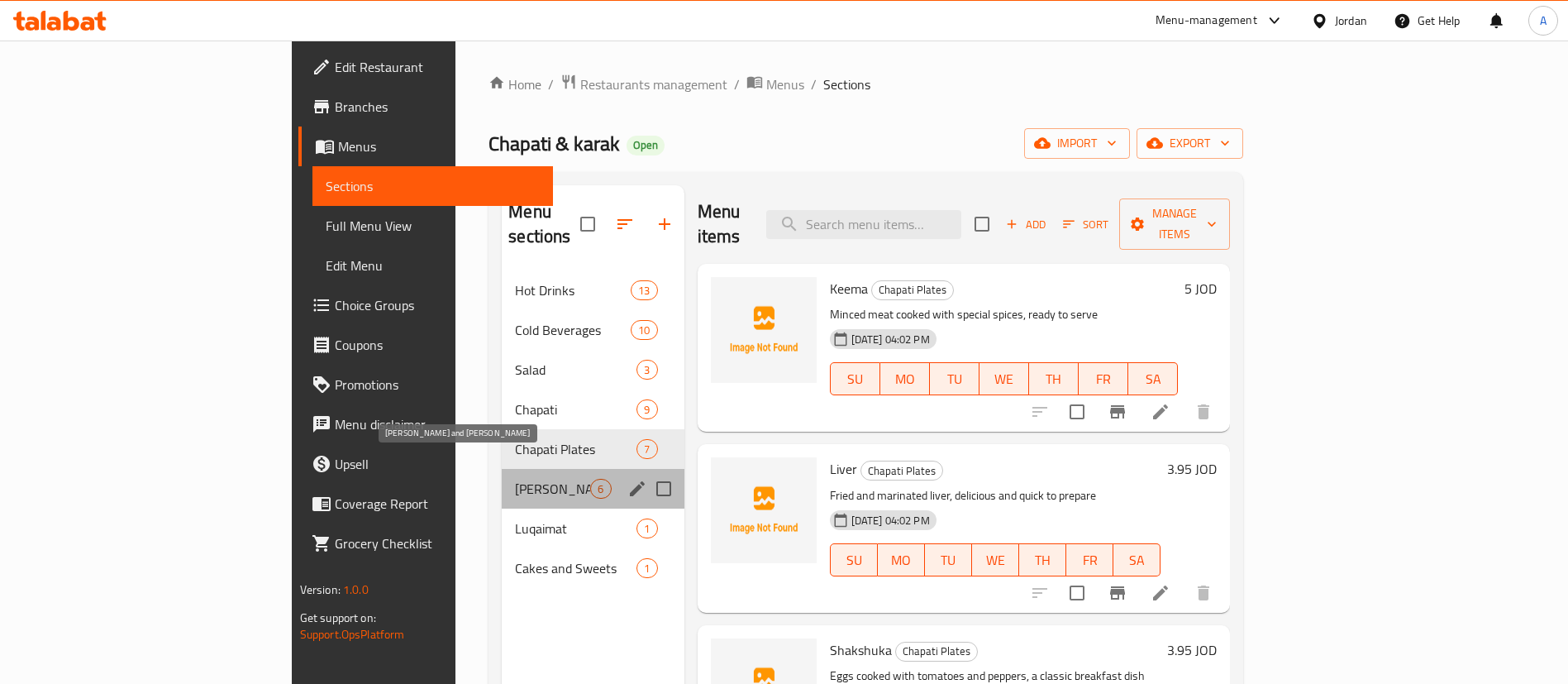
click at [515, 478] on span "[PERSON_NAME] and [PERSON_NAME]" at bounding box center [552, 488] width 75 height 20
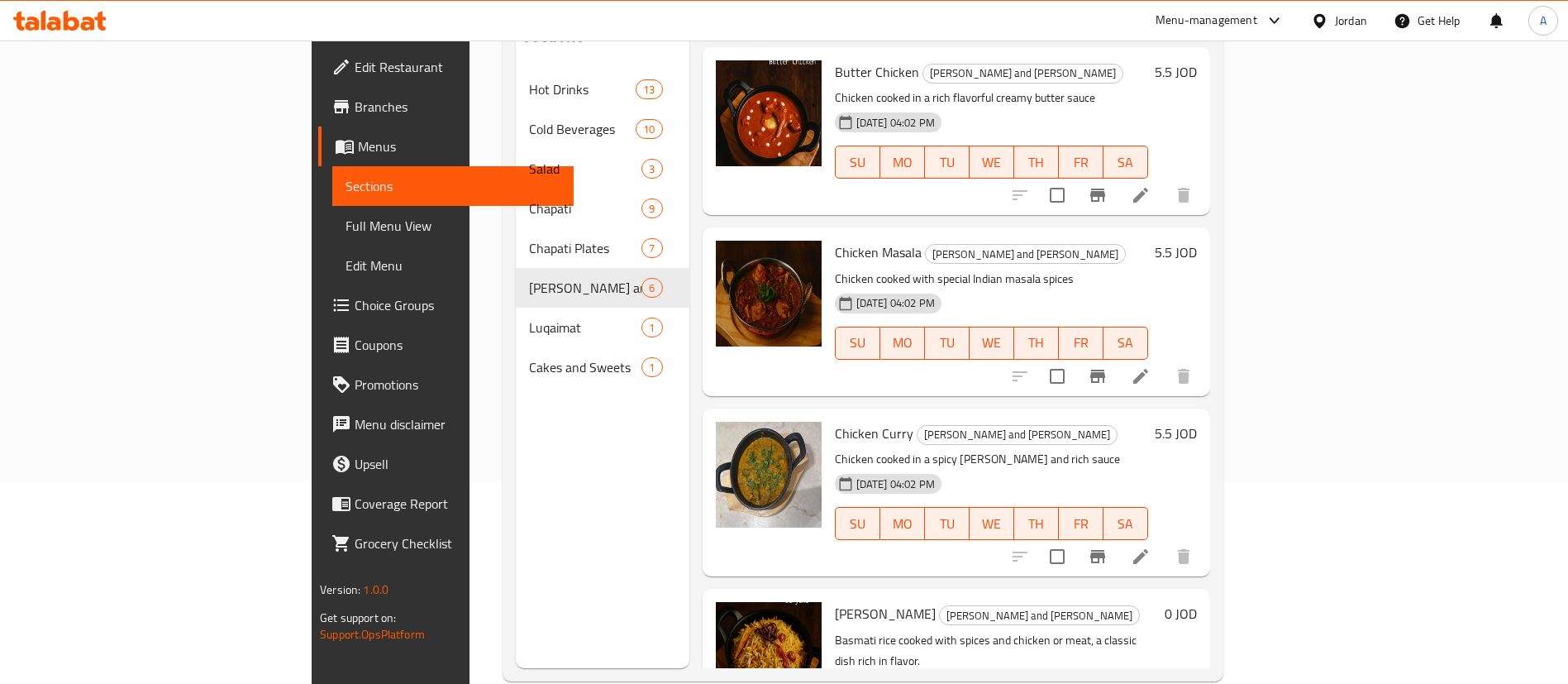
scroll to position [232, 0]
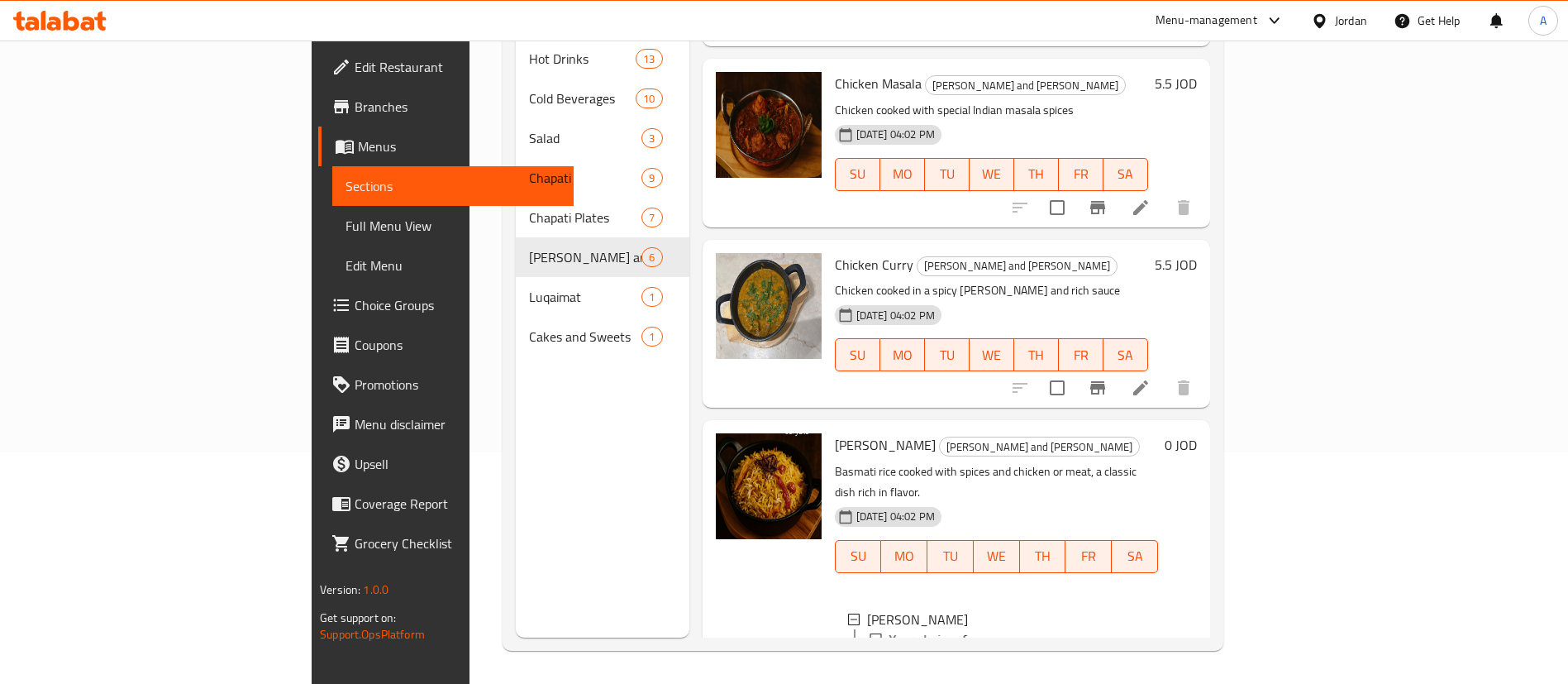
scroll to position [586, 0]
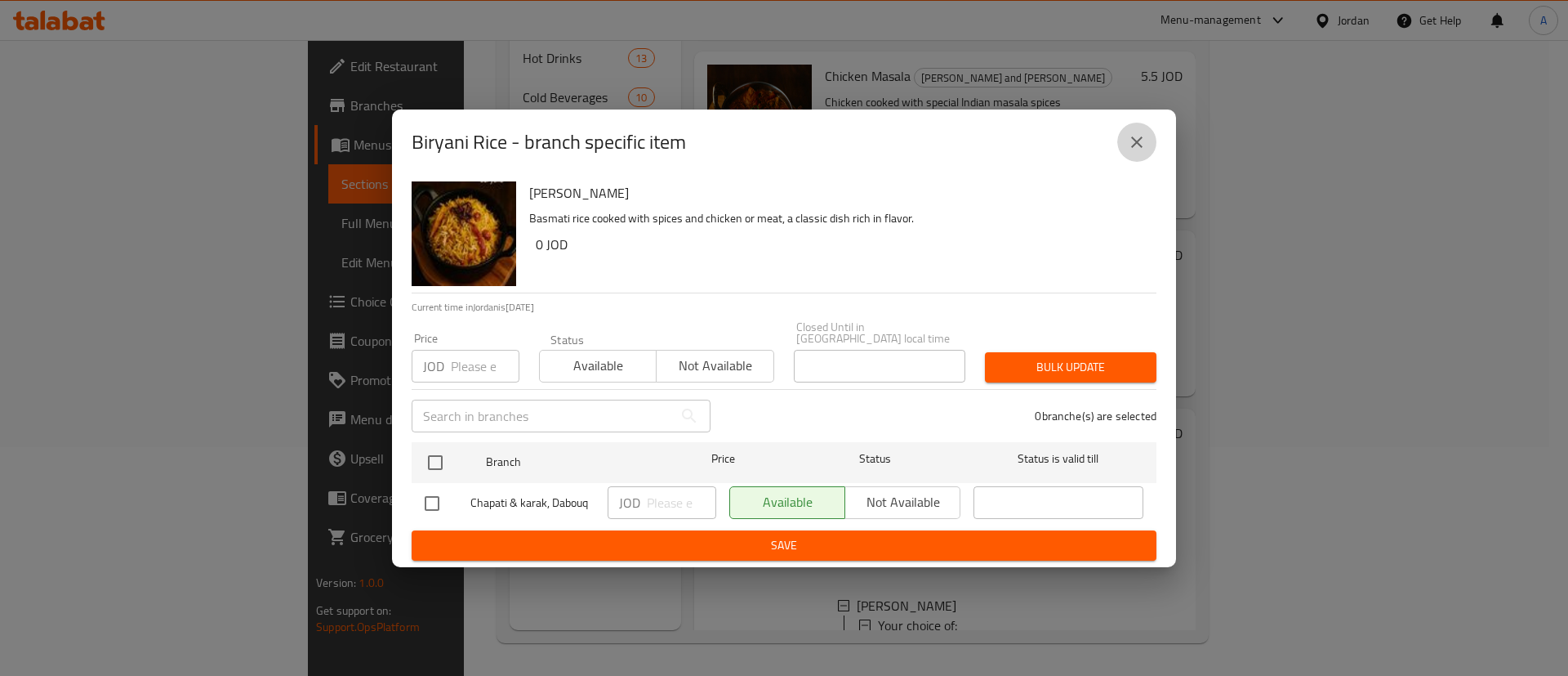
click at [1142, 131] on button "close" at bounding box center [1137, 142] width 40 height 40
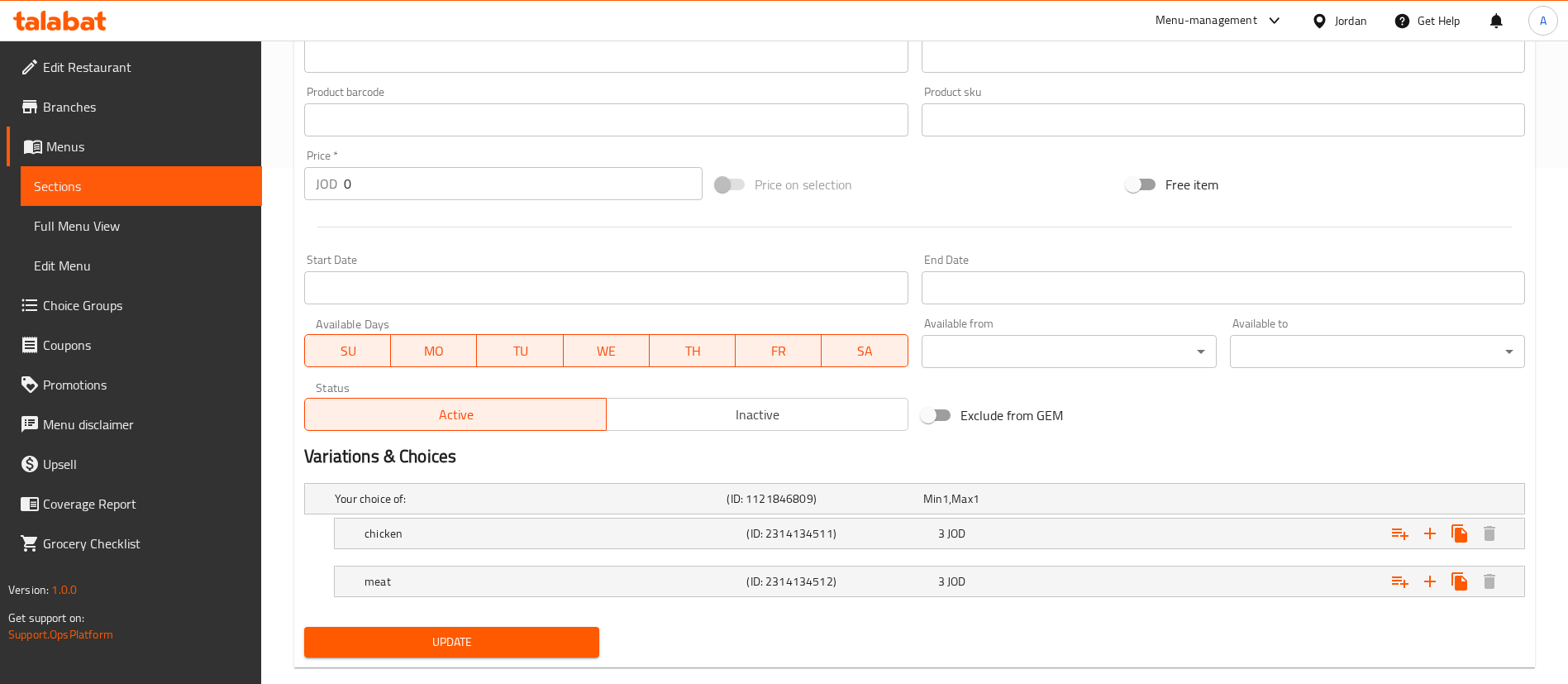
scroll to position [545, 0]
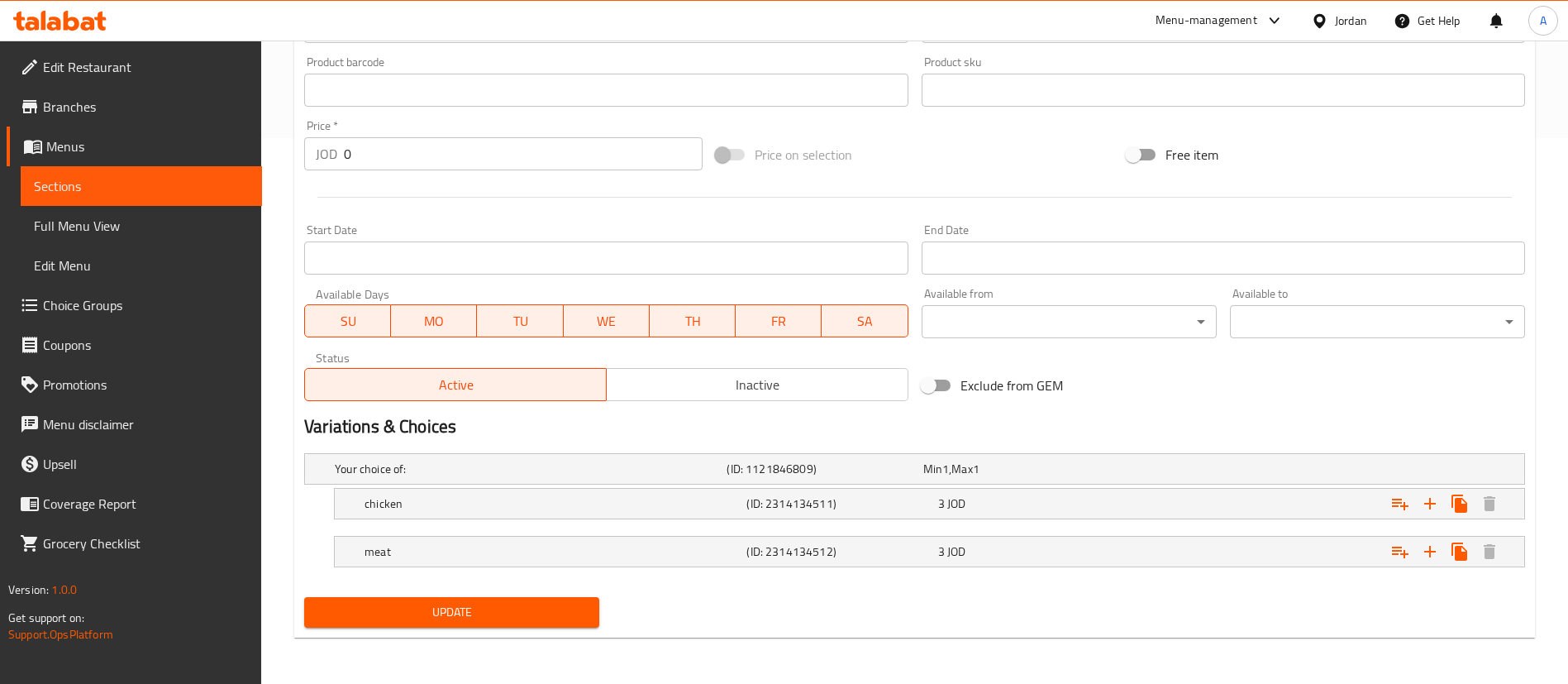
click at [1275, 525] on nav at bounding box center [914, 529] width 1220 height 13
click at [1256, 511] on div "Expand" at bounding box center [1316, 504] width 382 height 37
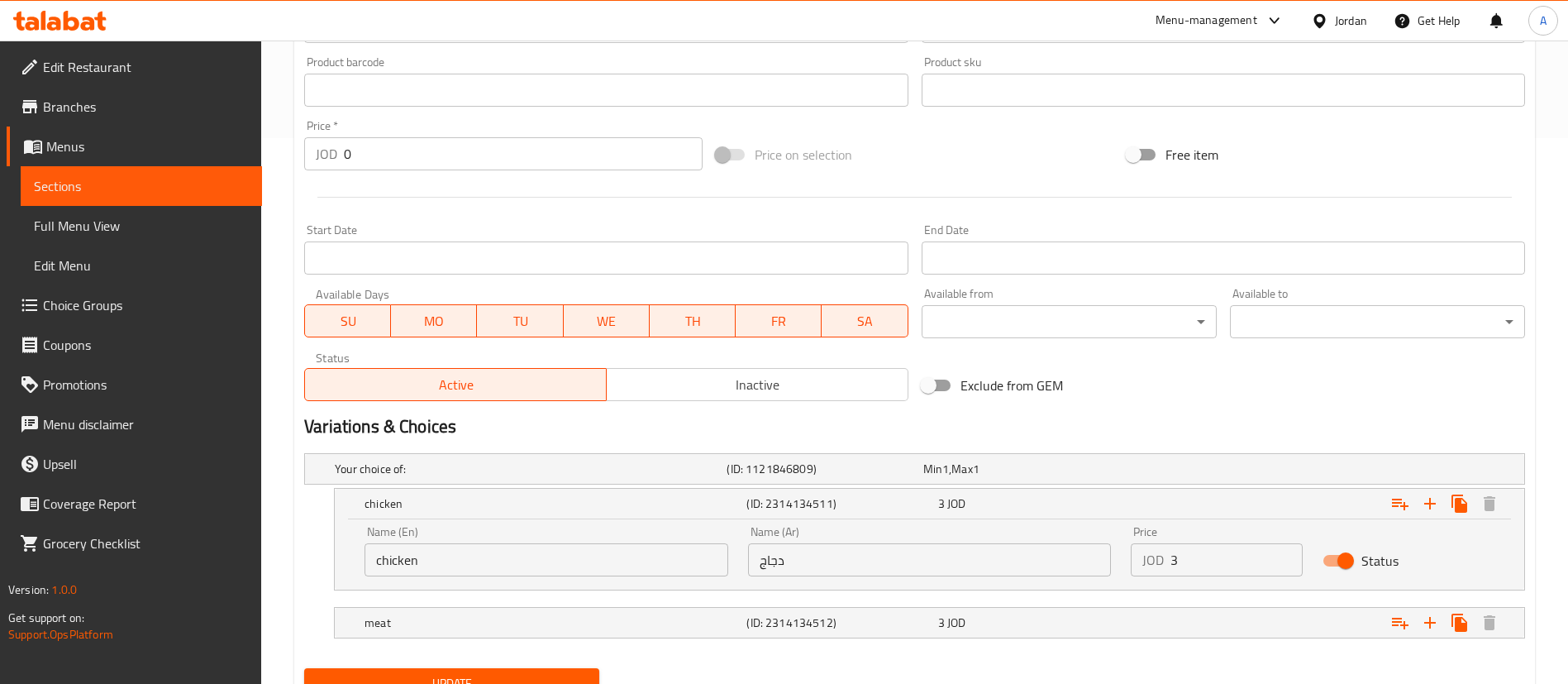
click at [1300, 565] on input "3" at bounding box center [1237, 559] width 132 height 33
click at [1342, 559] on input "Status" at bounding box center [1346, 560] width 94 height 31
checkbox input "false"
drag, startPoint x: 1258, startPoint y: 608, endPoint x: 1247, endPoint y: 606, distance: 11.2
click at [1258, 607] on div "Expand" at bounding box center [1316, 623] width 382 height 37
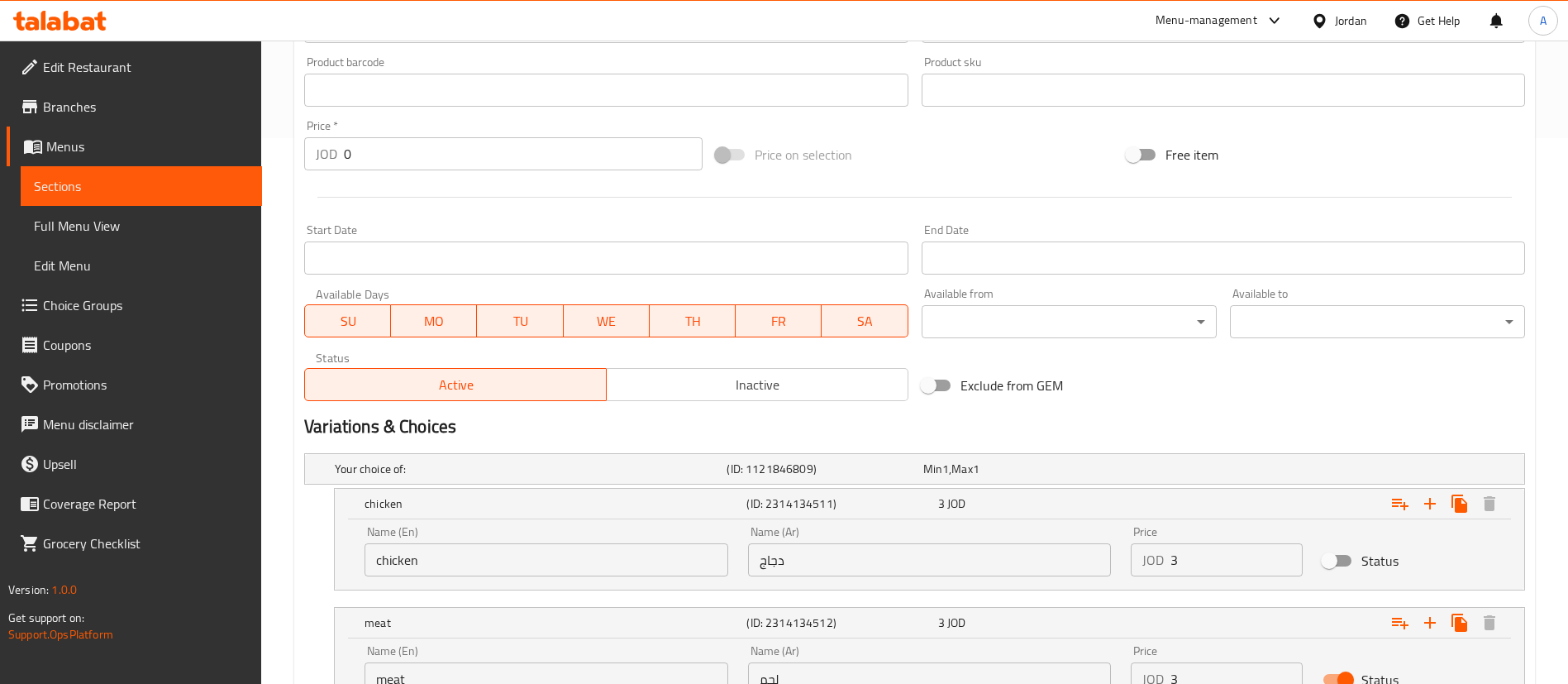
drag, startPoint x: 1206, startPoint y: 565, endPoint x: 1096, endPoint y: 556, distance: 110.4
click at [1119, 559] on div "Name (En) chicken Name (En) Name (Ar) دجاج Name (Ar) Price JOD 3 Price Status" at bounding box center [929, 551] width 1150 height 71
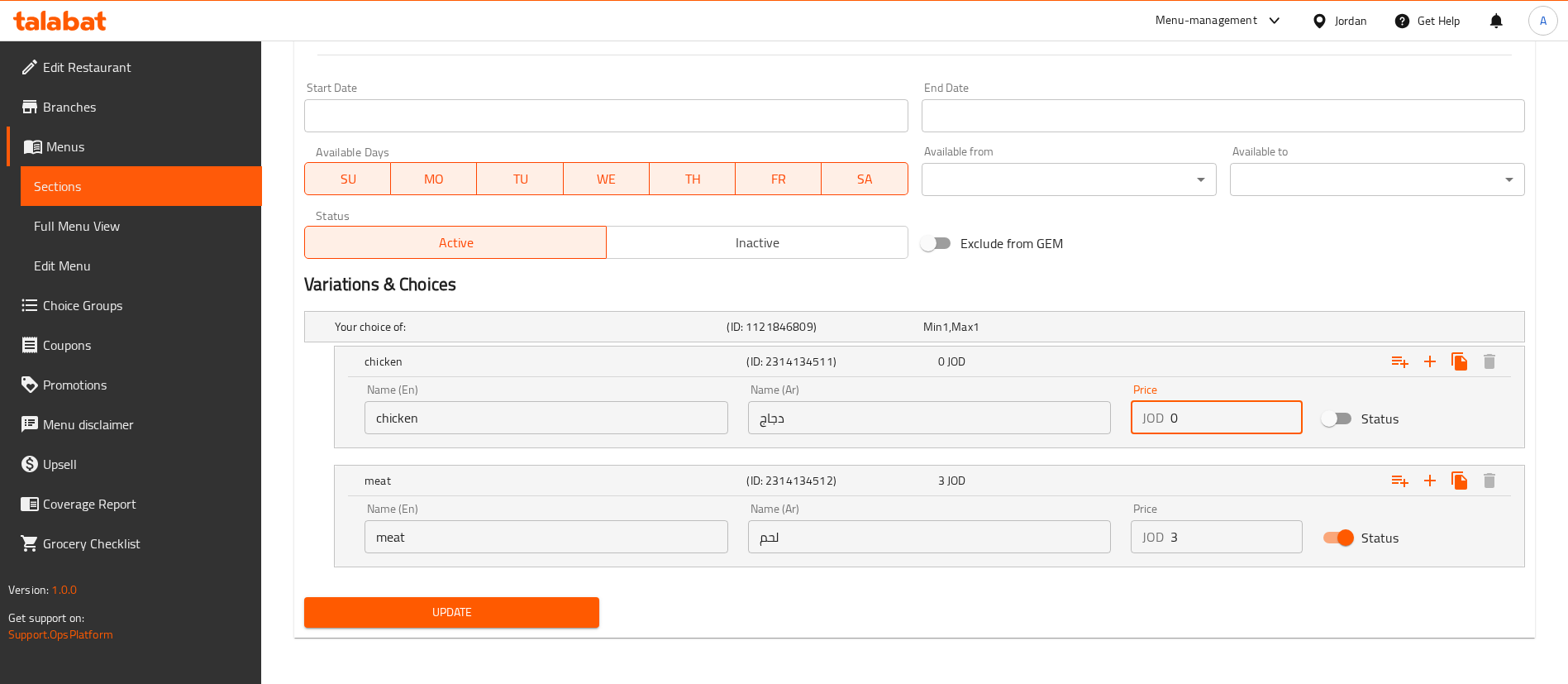
type input "0"
drag, startPoint x: 1065, startPoint y: 555, endPoint x: 991, endPoint y: 557, distance: 74.0
click at [1014, 556] on div "Name (En) meat Name (En) Name (Ar) لحم Name (Ar) Price JOD 3 Price Status" at bounding box center [929, 528] width 1150 height 71
type input "0"
click at [1326, 542] on input "Status" at bounding box center [1346, 538] width 94 height 31
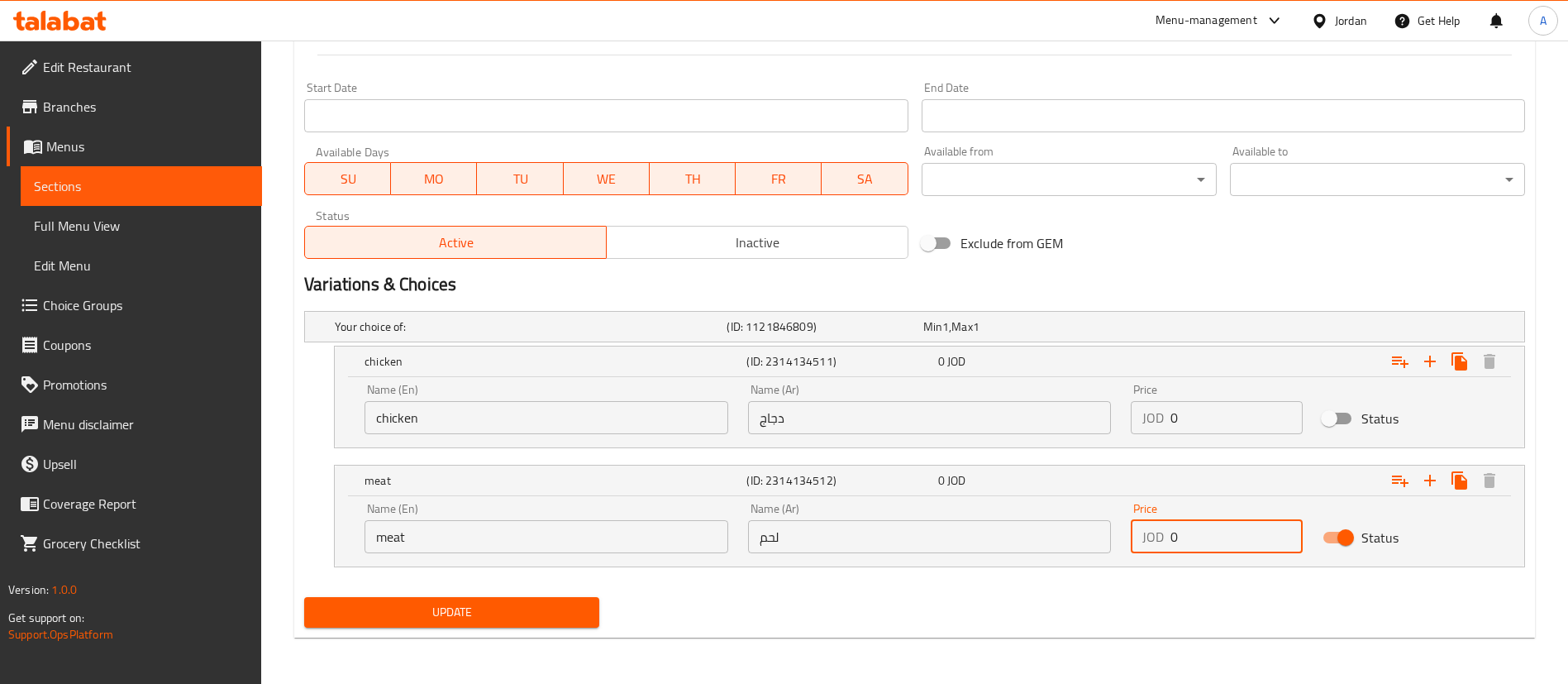
checkbox input "false"
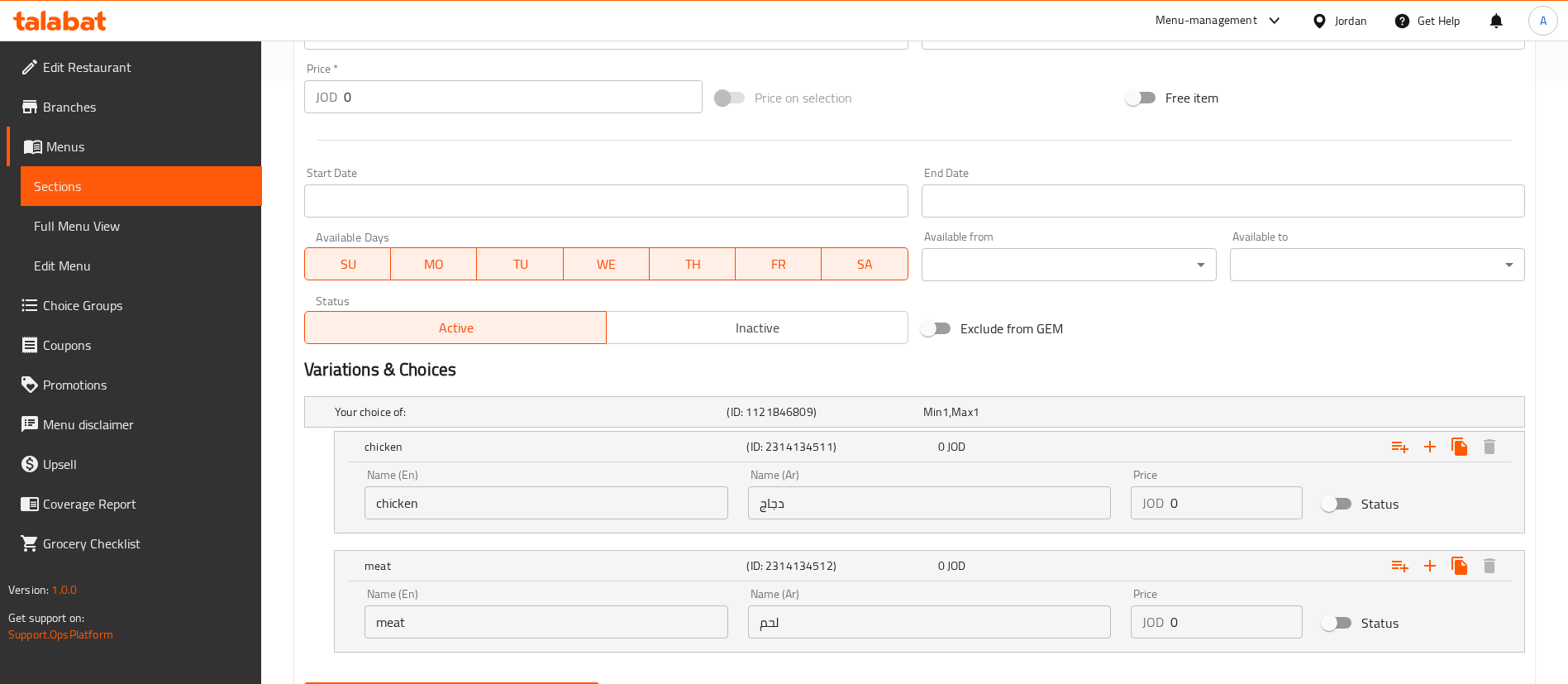
scroll to position [564, 0]
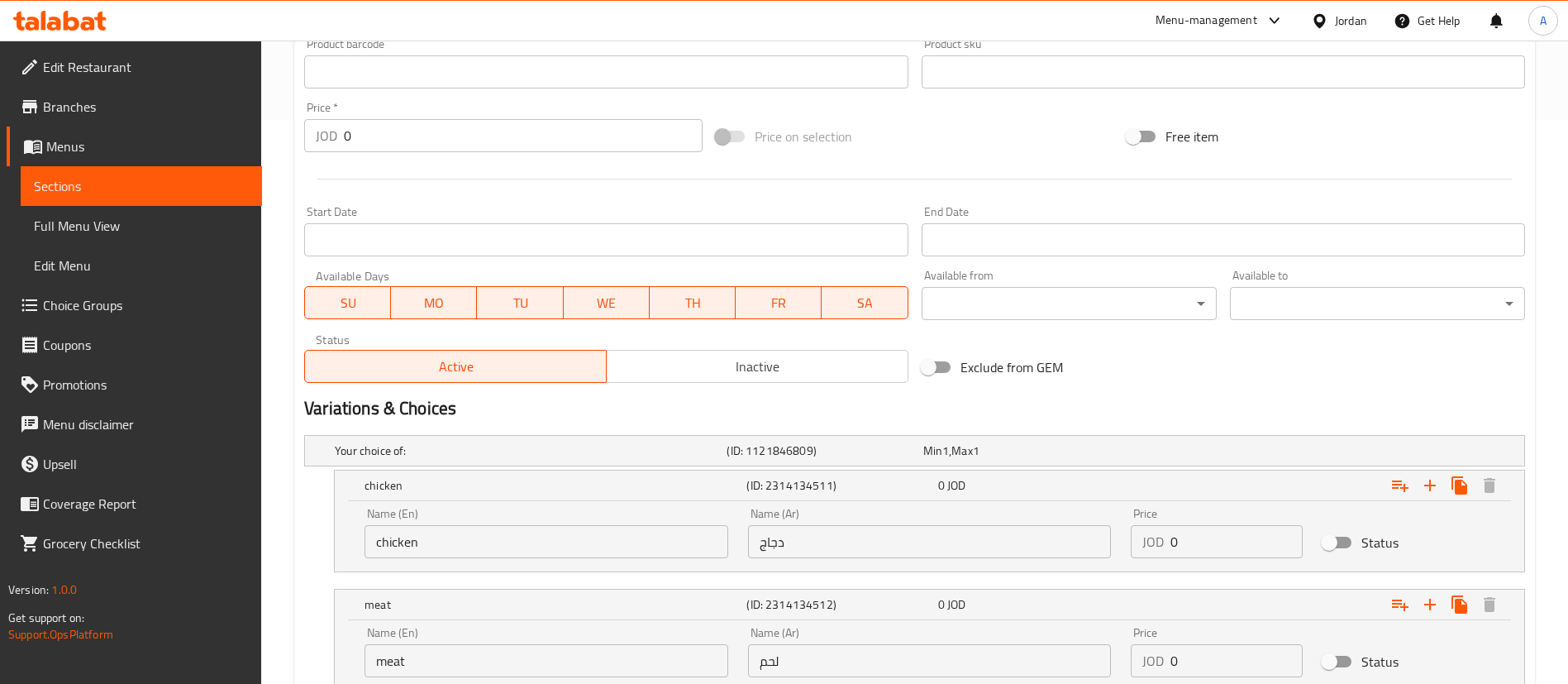
drag, startPoint x: 323, startPoint y: 138, endPoint x: 251, endPoint y: 141, distance: 72.1
click at [263, 141] on div "Home / Restaurants management / Menus / Sections / item / update Masala and Bir…" at bounding box center [915, 142] width 1307 height 1331
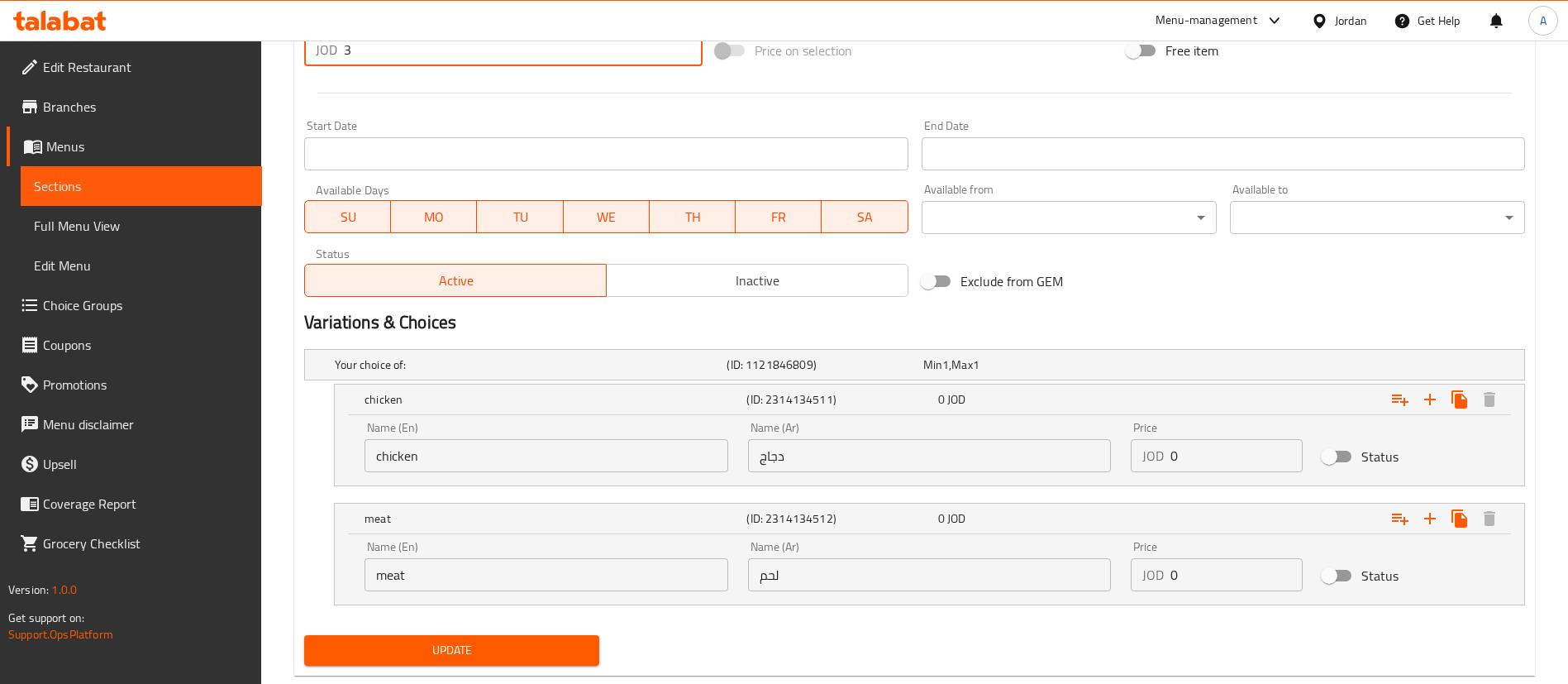
scroll to position [687, 0]
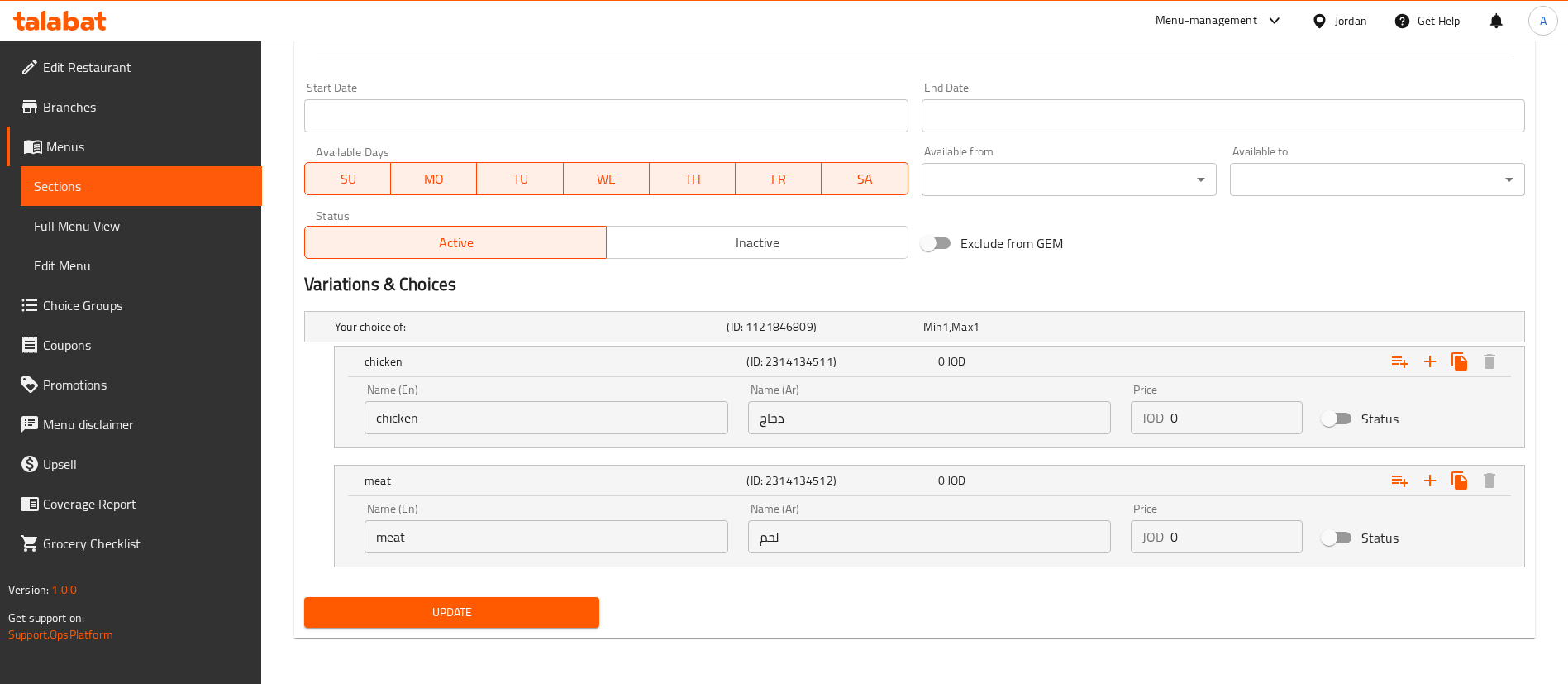
type input "3"
click at [416, 622] on button "Update" at bounding box center [451, 612] width 295 height 30
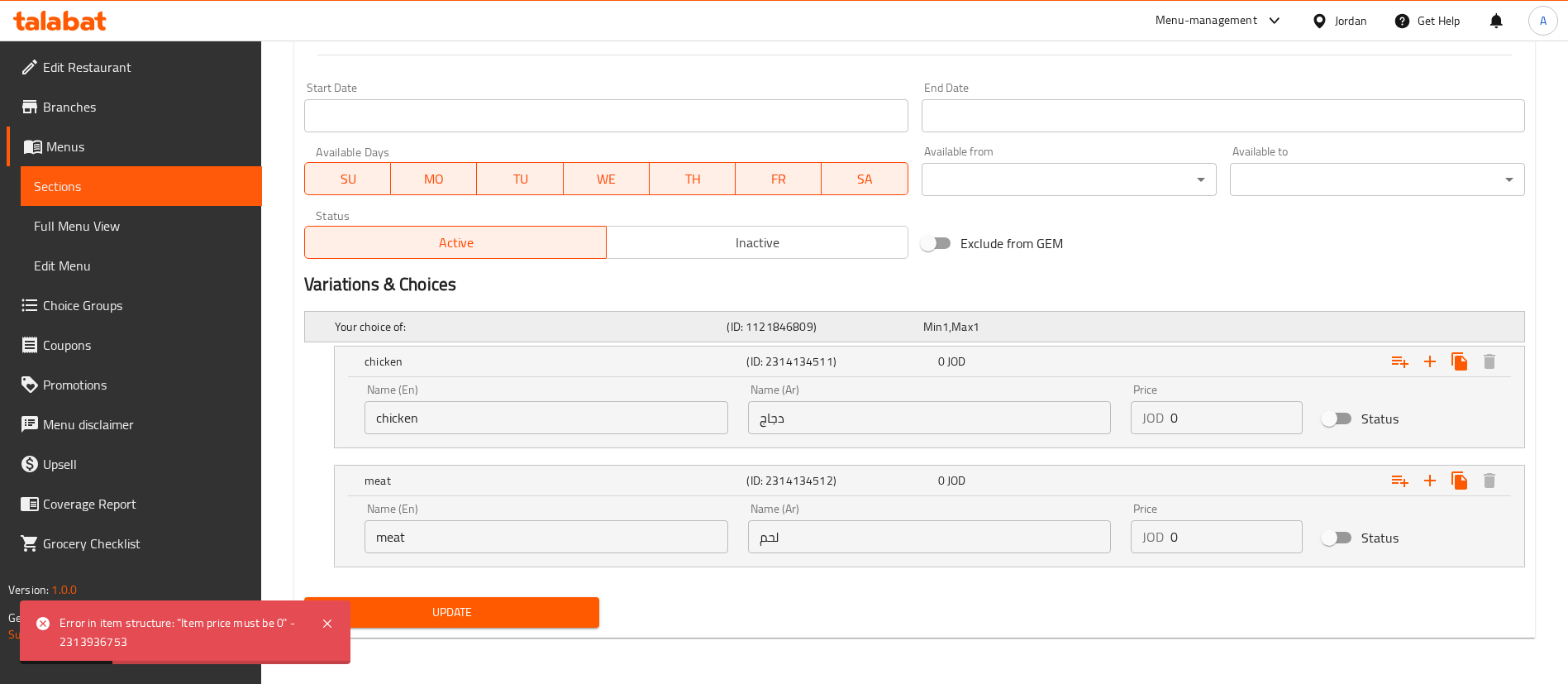
scroll to position [0, 0]
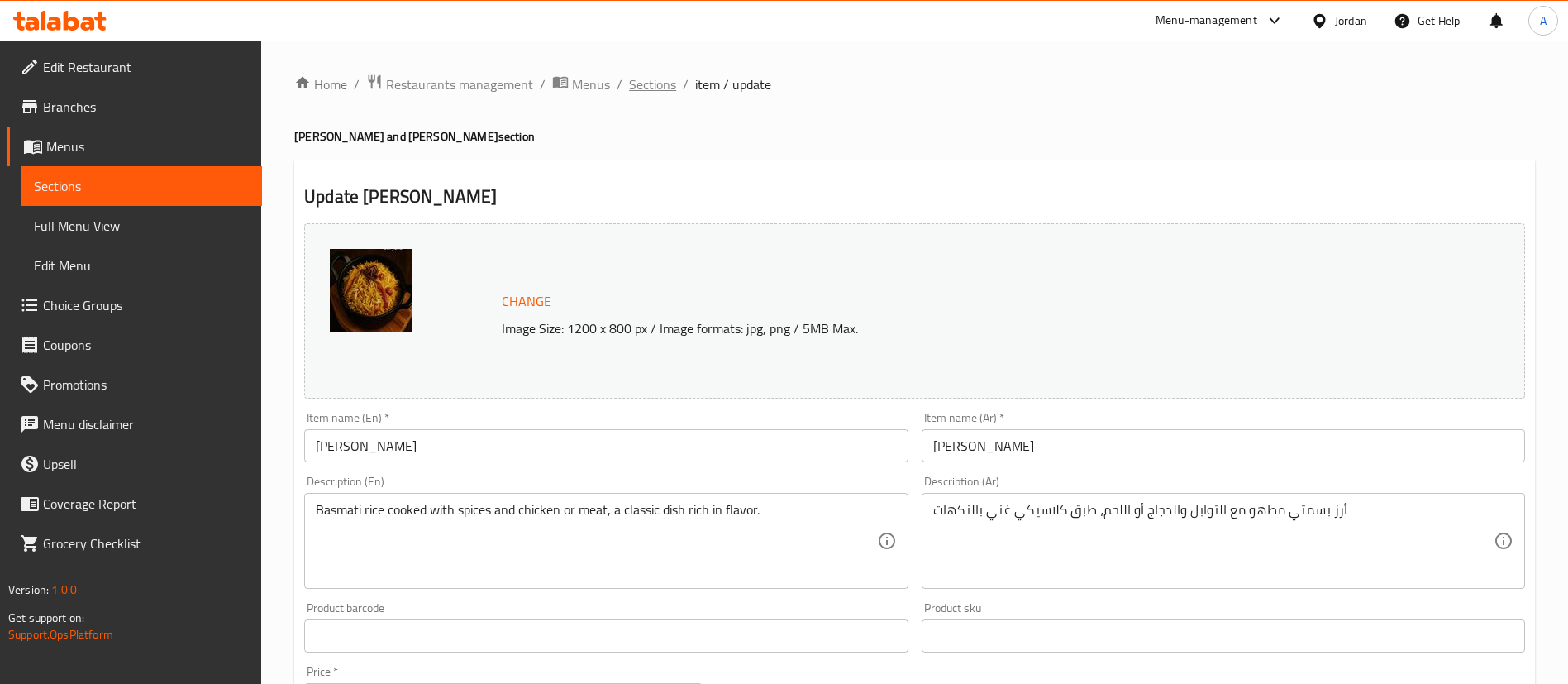
click at [641, 80] on span "Sections" at bounding box center [652, 84] width 47 height 20
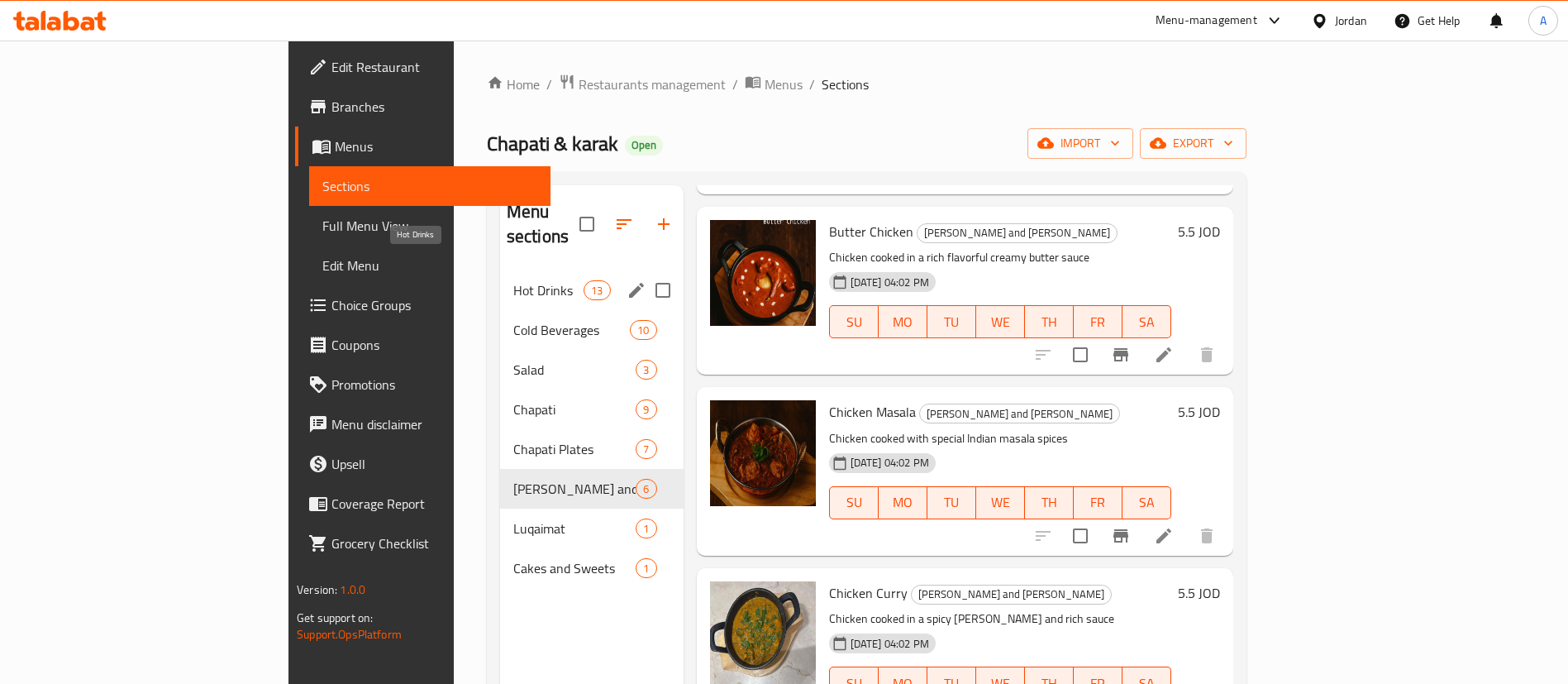
click at [513, 281] on span "Hot Drinks" at bounding box center [548, 290] width 71 height 20
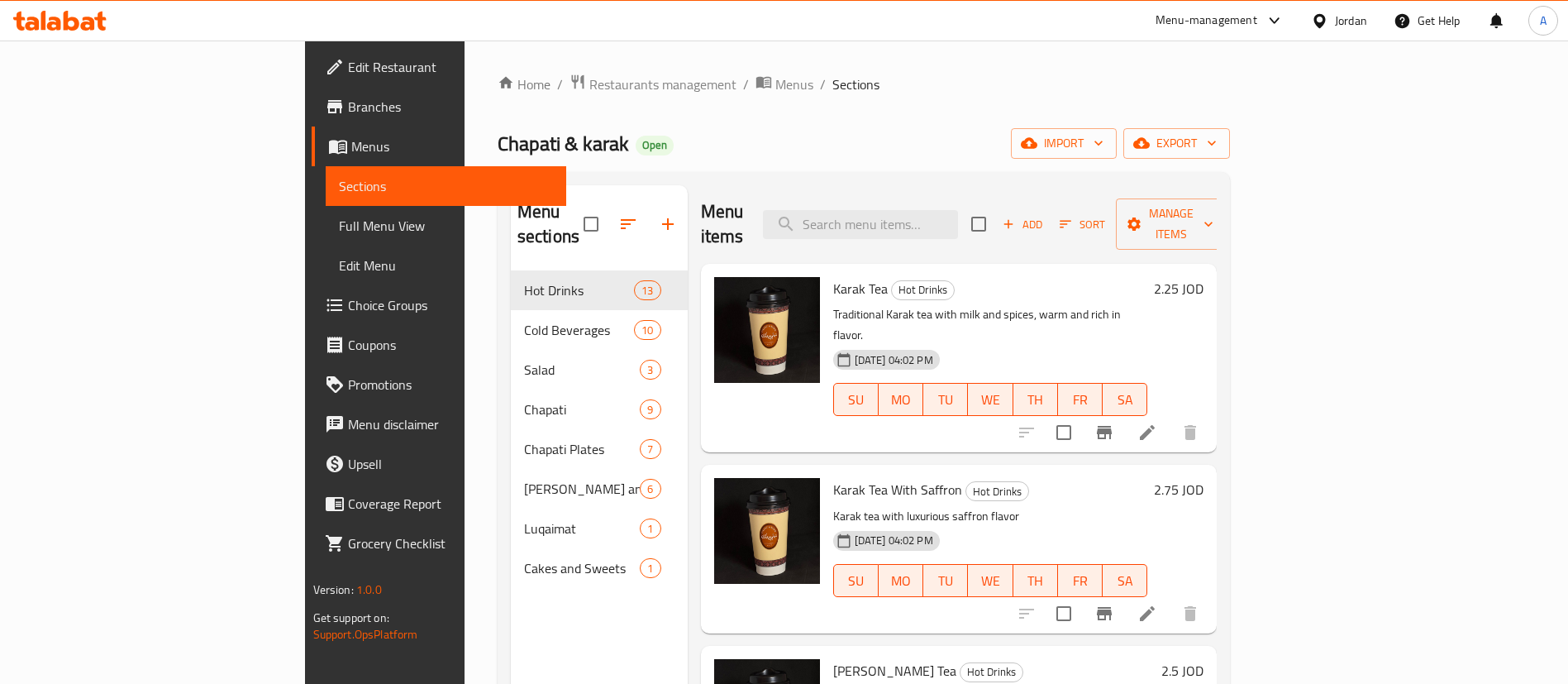
drag, startPoint x: 578, startPoint y: 71, endPoint x: 568, endPoint y: 83, distance: 15.6
click at [573, 71] on div "Home / Restaurants management / Menus / Sections Chapati & karak Open import ex…" at bounding box center [864, 477] width 800 height 875
click at [755, 85] on icon "breadcrumb" at bounding box center [763, 81] width 17 height 17
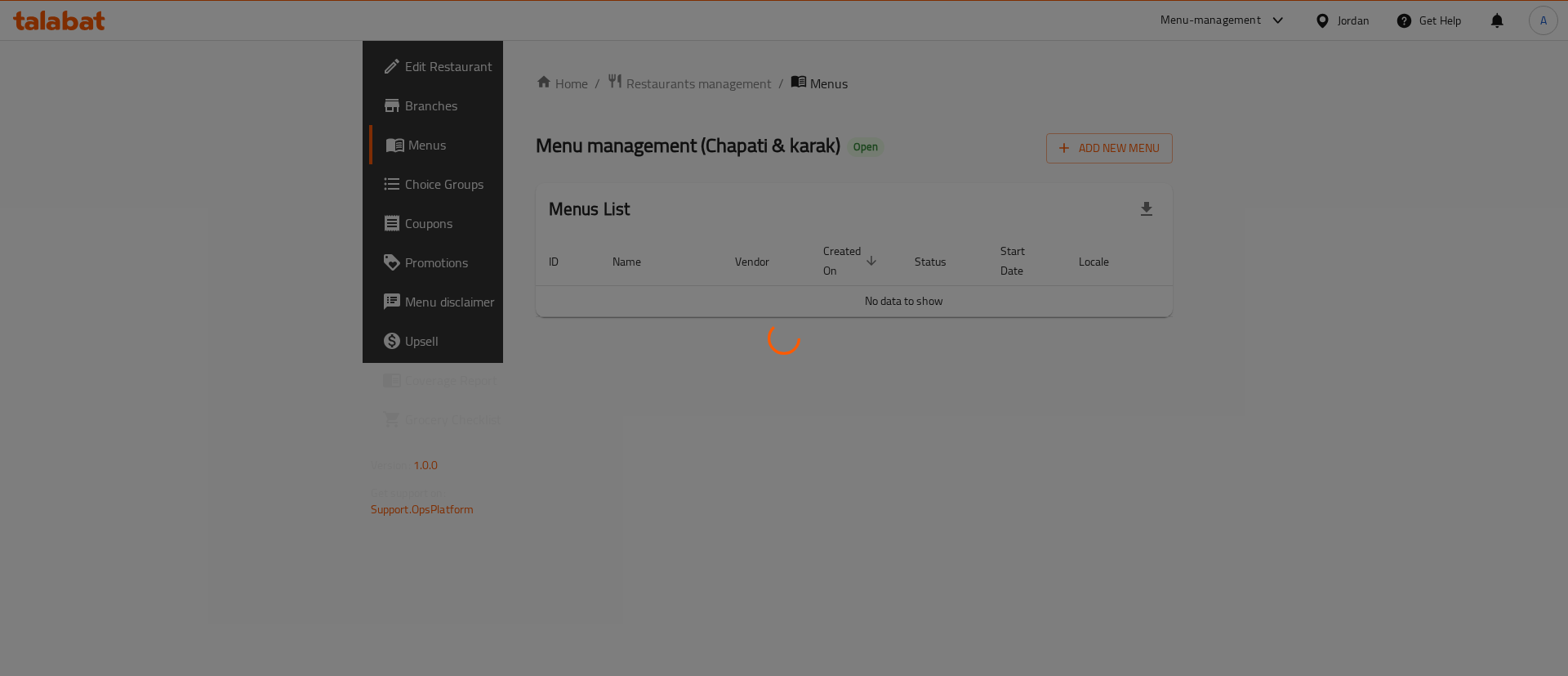
drag, startPoint x: 1157, startPoint y: 157, endPoint x: 1111, endPoint y: 162, distance: 46.3
click at [1148, 162] on div at bounding box center [784, 338] width 1568 height 676
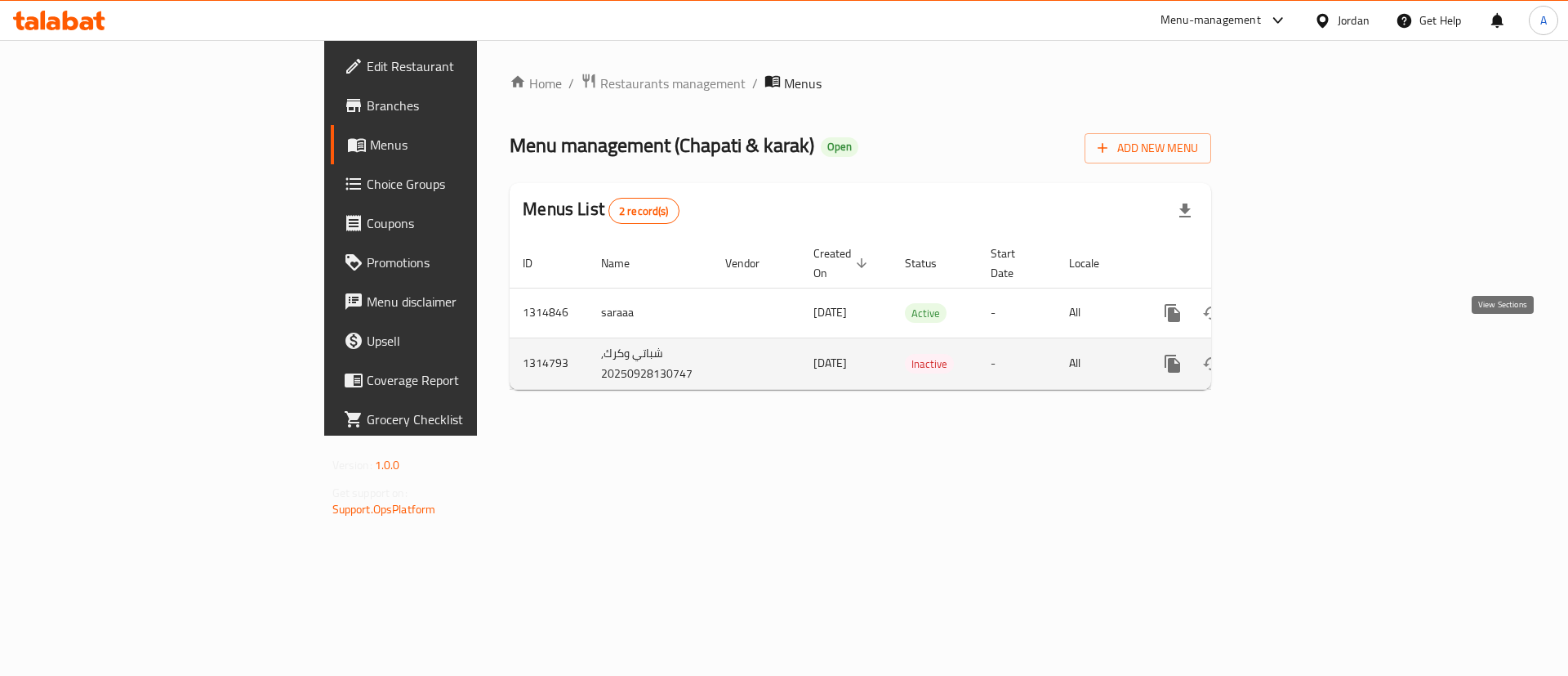
click at [1300, 354] on icon "enhanced table" at bounding box center [1290, 363] width 20 height 20
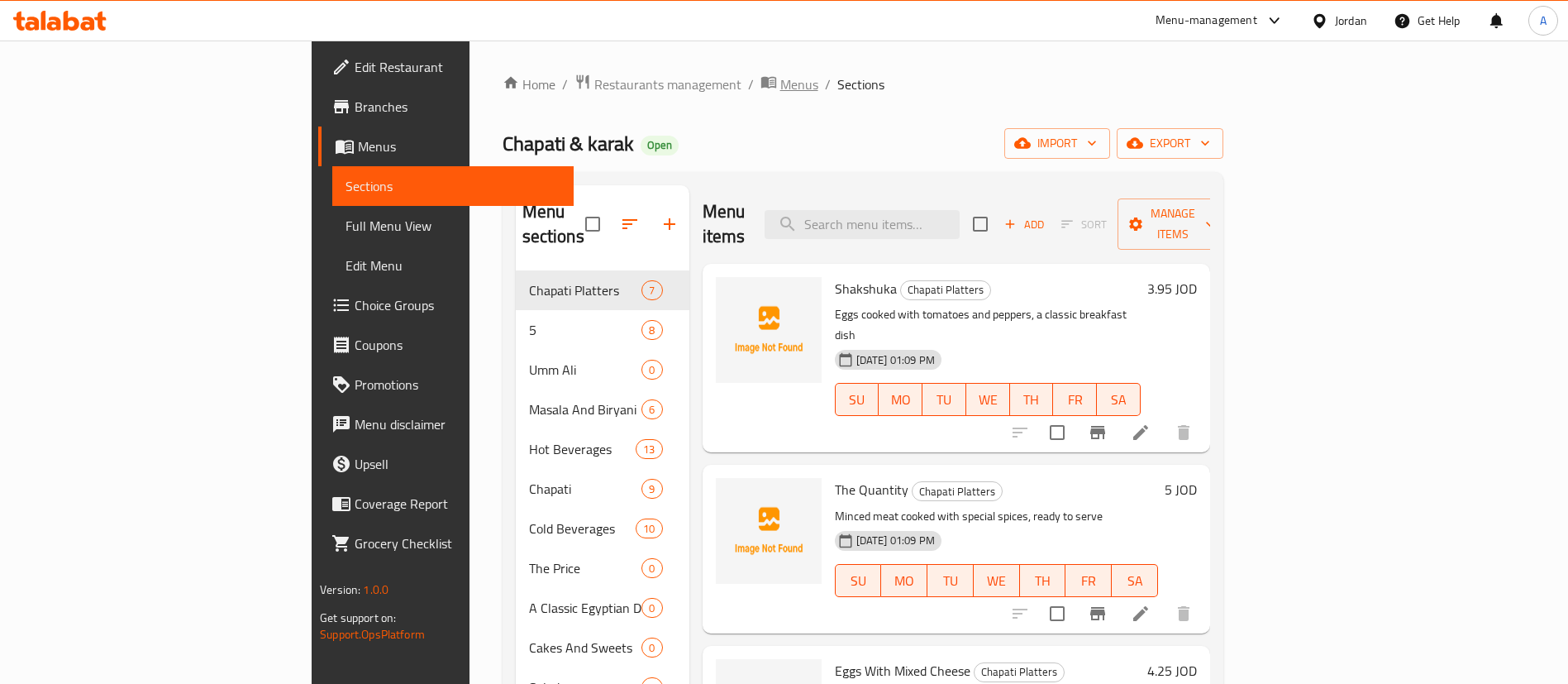
click at [781, 78] on span "Menus" at bounding box center [800, 84] width 38 height 20
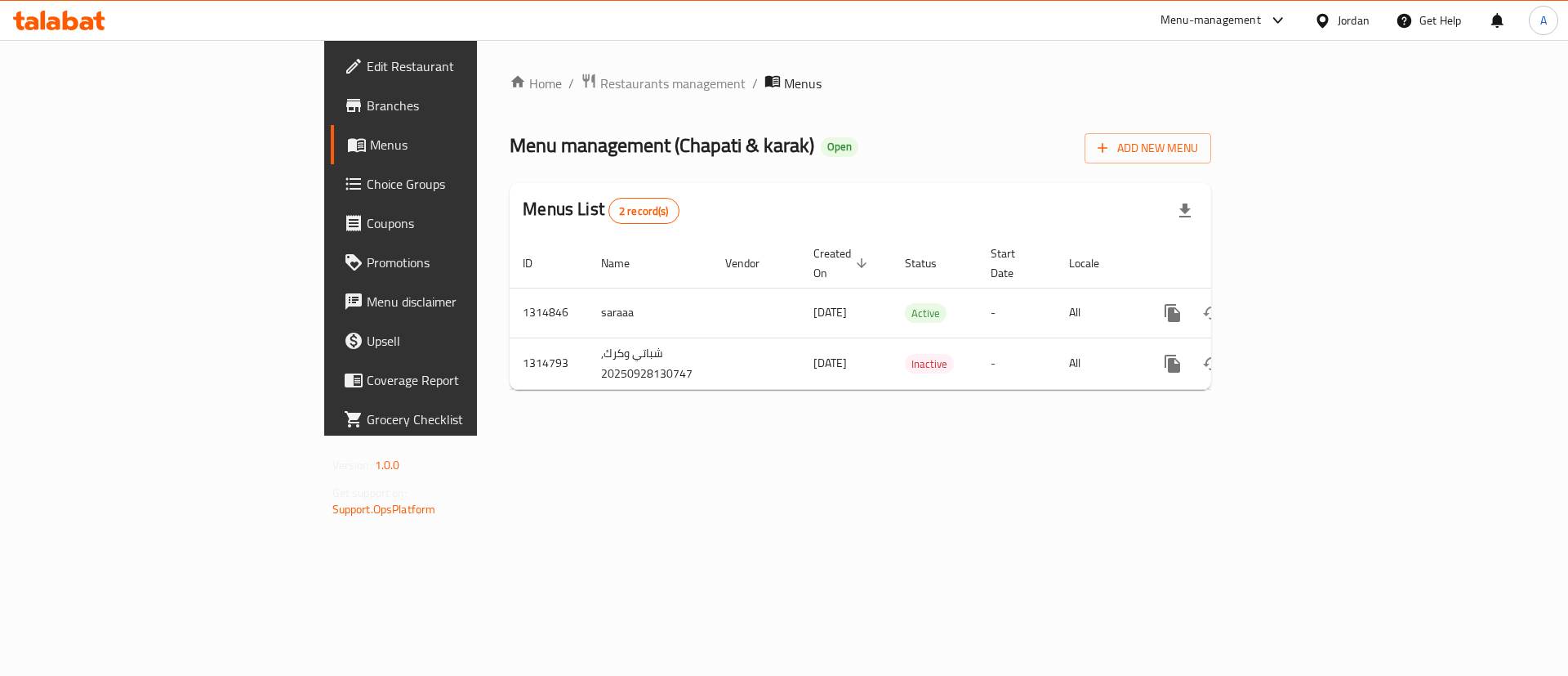
click at [477, 70] on div "Home / Restaurants management / Menus Menu management ( Chapati & karak ) Open …" at bounding box center [860, 237] width 767 height 395
click at [509, 97] on div "Home / Restaurants management / Menus Menu management ( Chapati & karak ) Open …" at bounding box center [860, 237] width 701 height 330
click at [600, 93] on span "Restaurants management" at bounding box center [672, 83] width 145 height 20
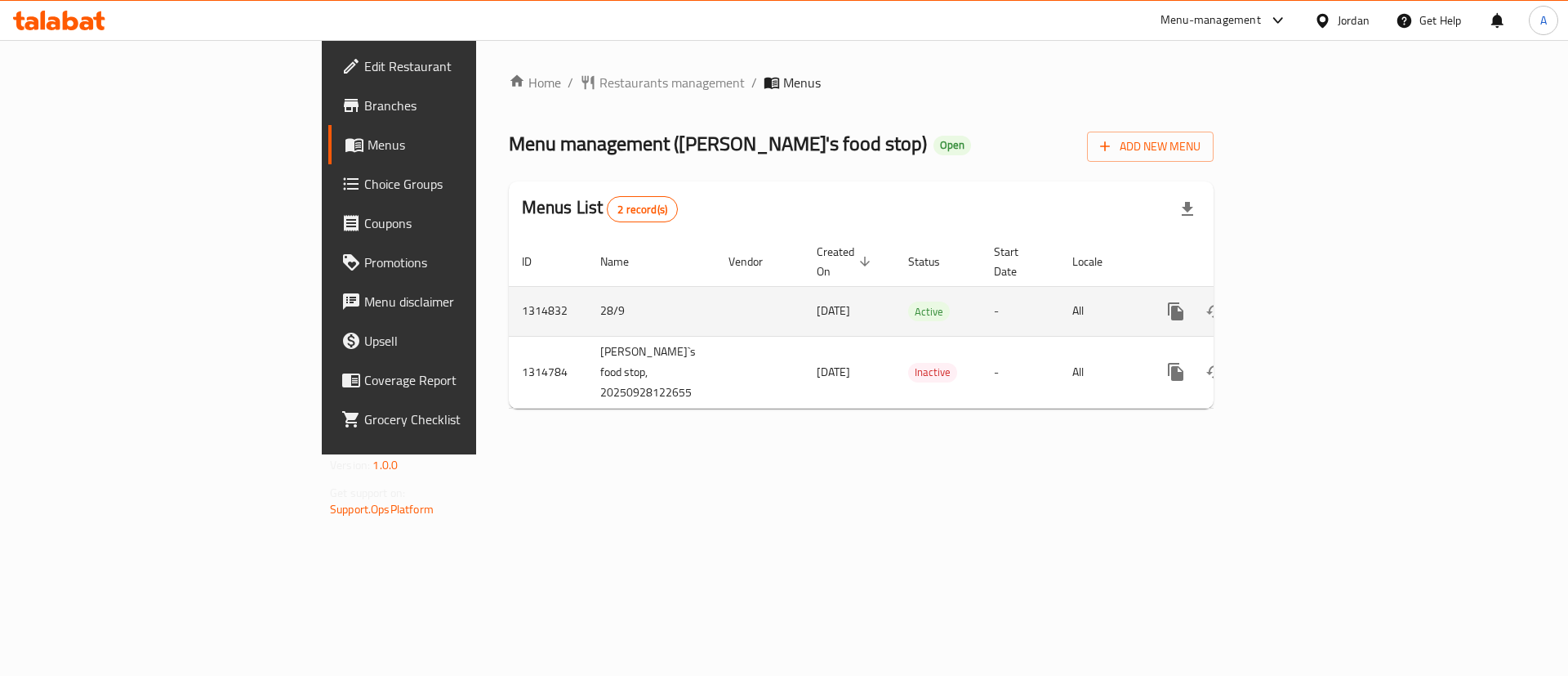
click at [1303, 301] on icon "enhanced table" at bounding box center [1293, 311] width 20 height 20
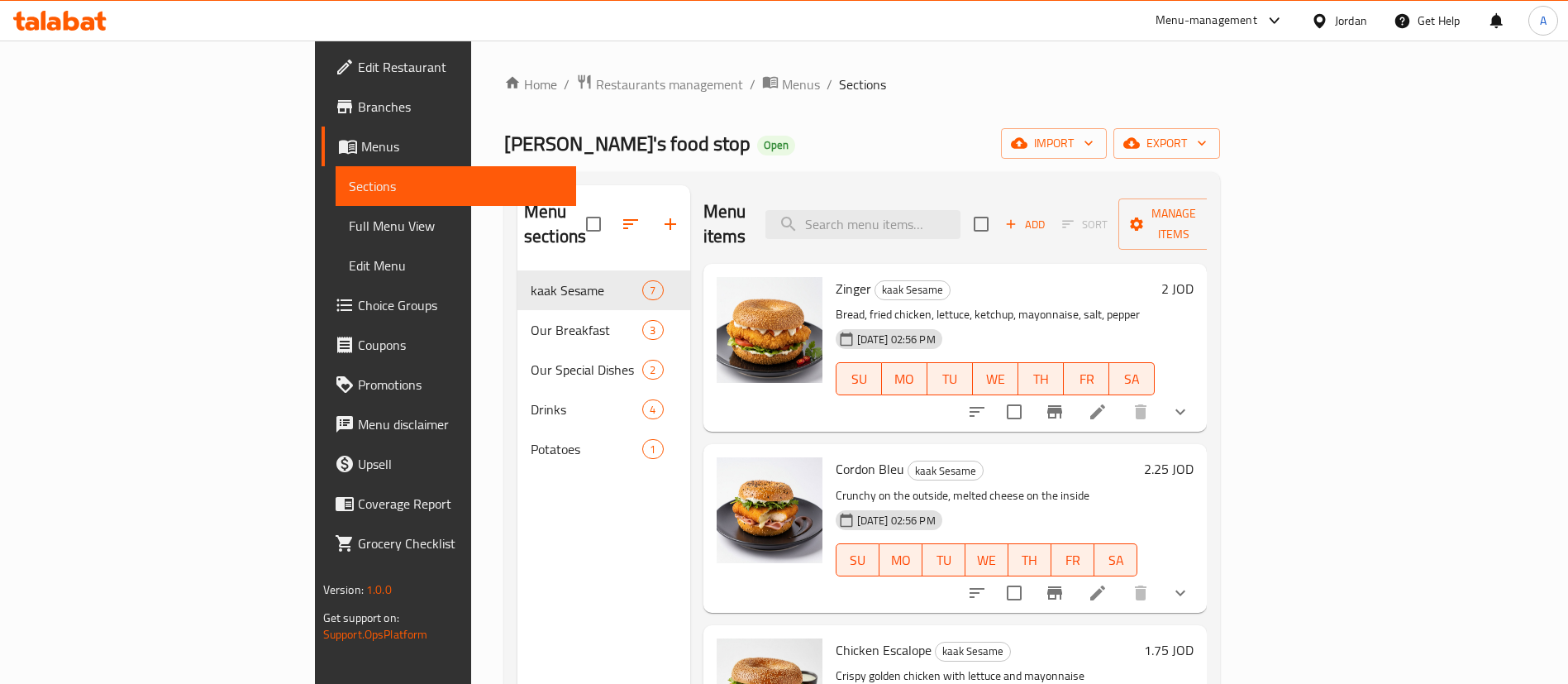
click at [893, 104] on div "Home / Restaurants management / Menus / Sections Habibi's food stop Open import…" at bounding box center [862, 477] width 716 height 809
drag, startPoint x: 997, startPoint y: 96, endPoint x: 992, endPoint y: 89, distance: 8.6
click at [997, 95] on div "Home / Restaurants management / Menus / Sections Habibi's food stop Open import…" at bounding box center [862, 477] width 716 height 809
drag, startPoint x: 988, startPoint y: 89, endPoint x: 999, endPoint y: 96, distance: 13.0
click at [989, 89] on ol "Home / Restaurants management / Menus / Sections" at bounding box center [862, 84] width 716 height 22
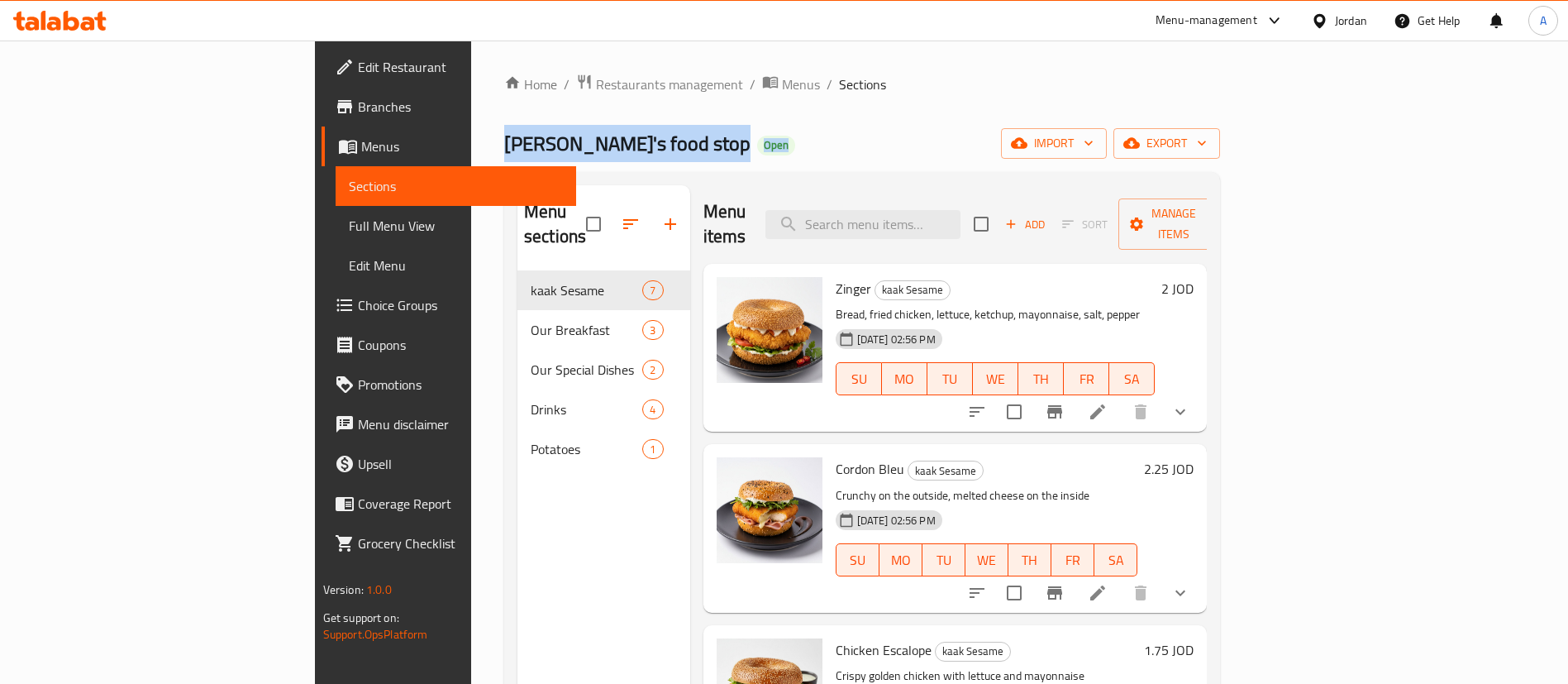
click at [504, 145] on span "Habibi's food stop" at bounding box center [627, 143] width 247 height 37
click at [504, 134] on span "Habibi's food stop" at bounding box center [627, 143] width 247 height 37
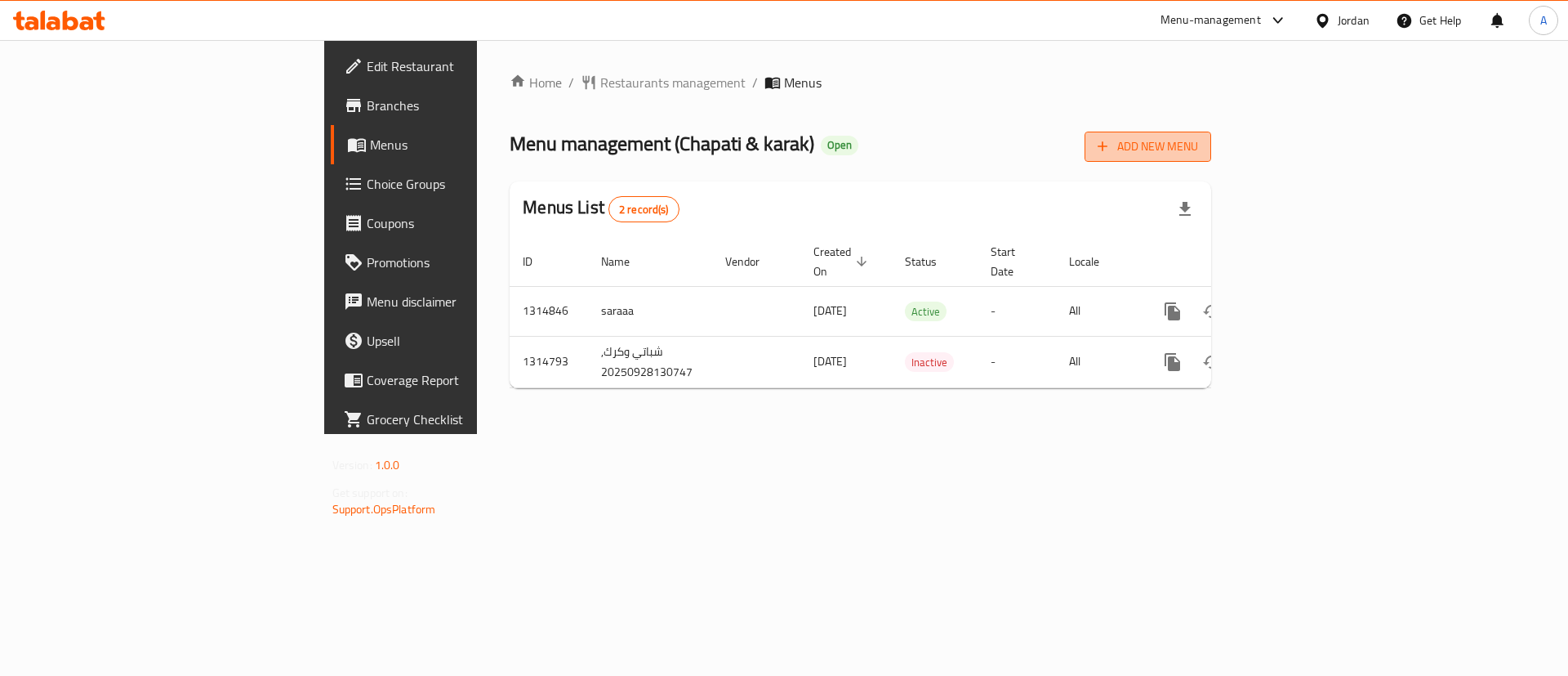
click at [1198, 150] on span "Add New Menu" at bounding box center [1147, 146] width 101 height 21
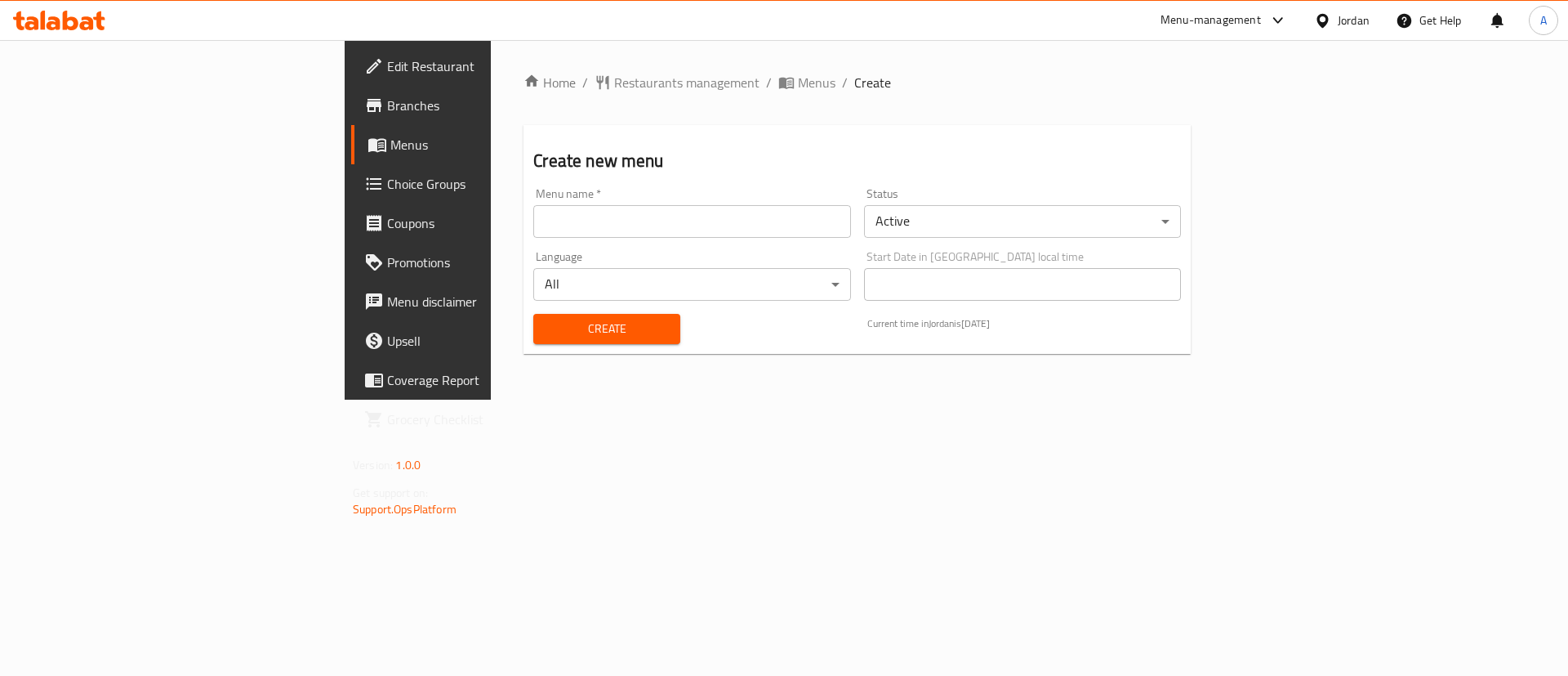
click at [566, 215] on input "text" at bounding box center [692, 221] width 317 height 33
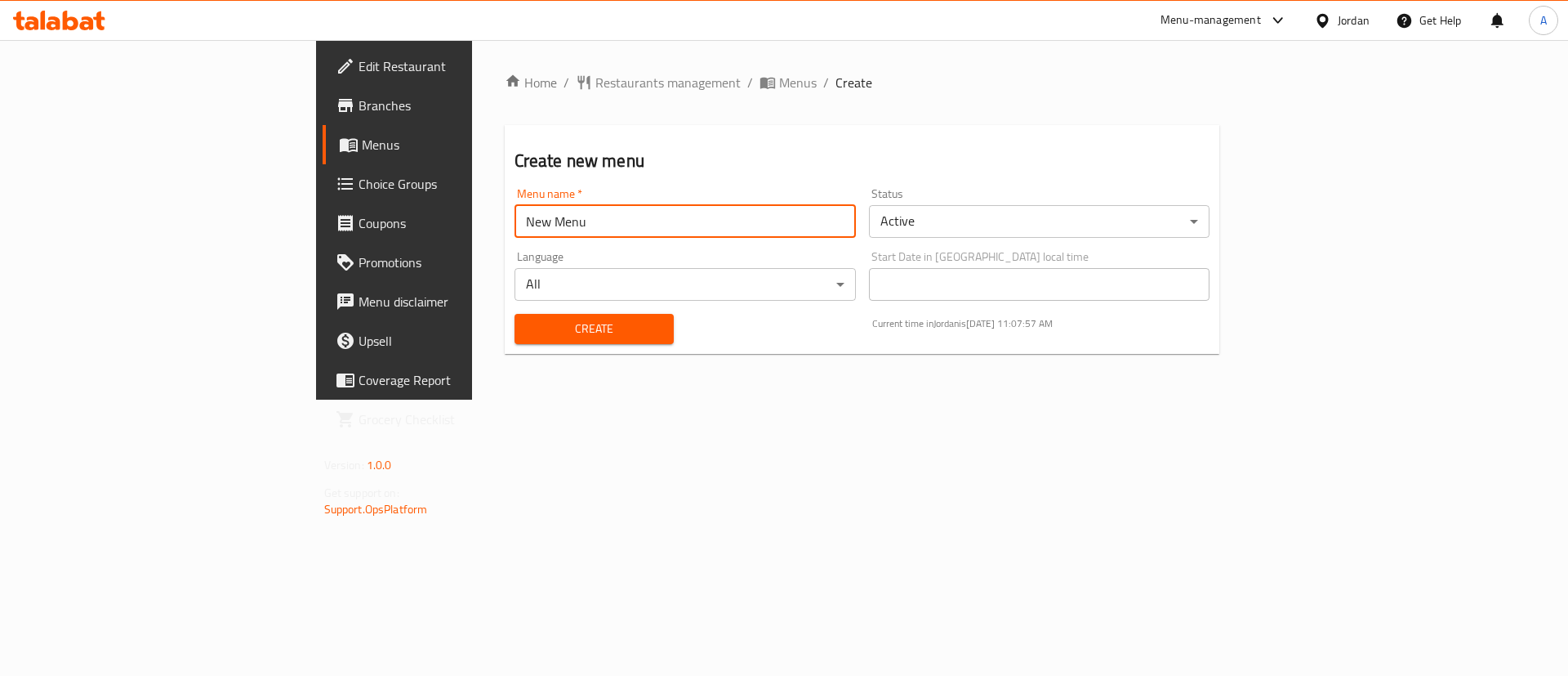
type input "New Menu"
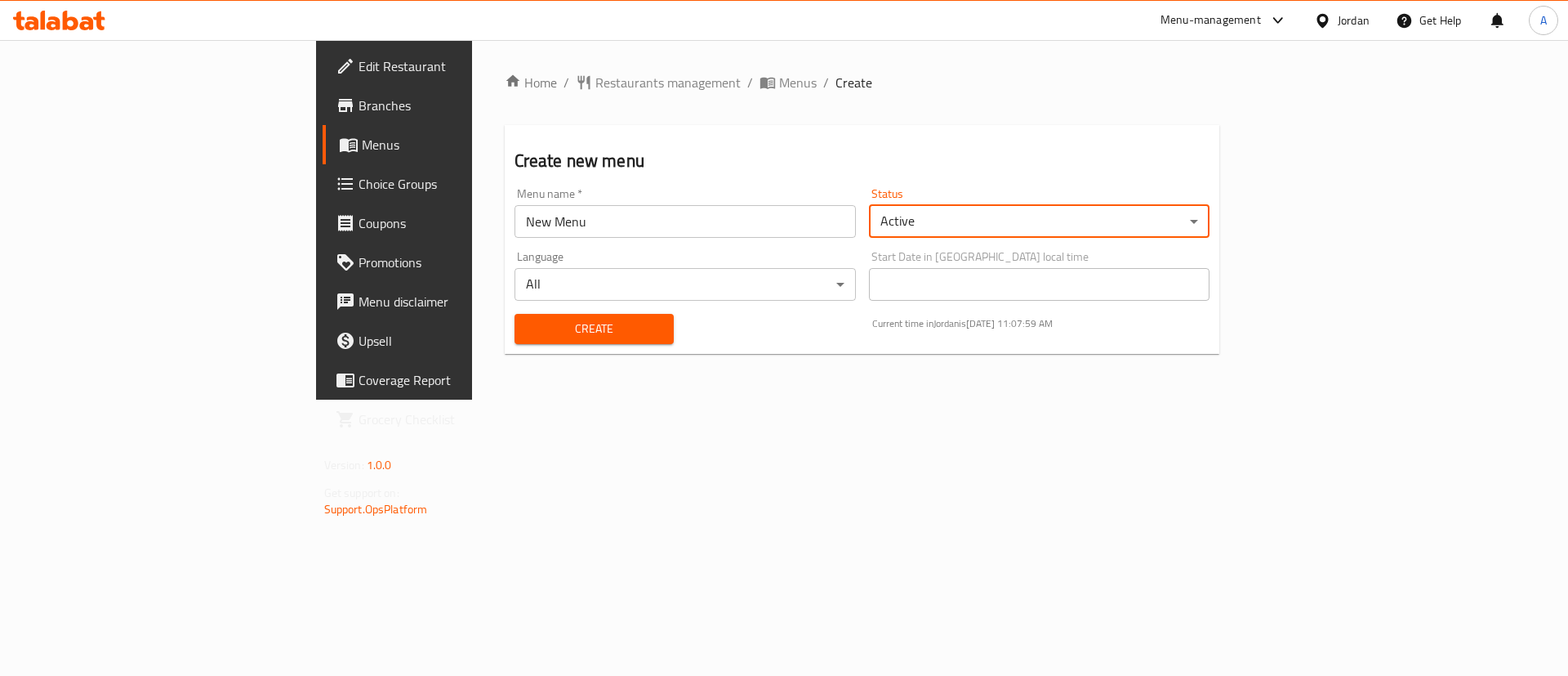
click at [1074, 223] on body "​ Menu-management Jordan Get Help A Edit Restaurant Branches Menus Choice Group…" at bounding box center [784, 357] width 1568 height 636
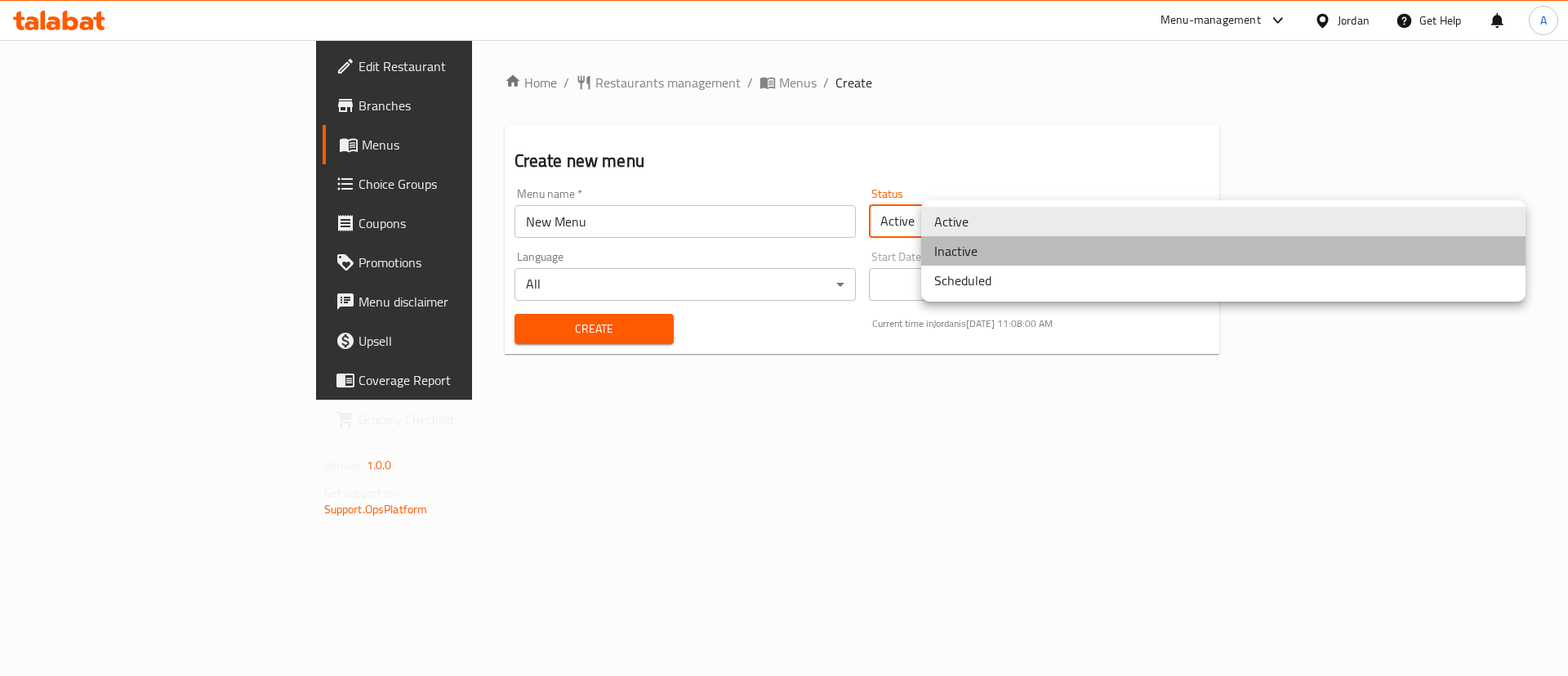
click at [1022, 262] on li "Inactive" at bounding box center [1223, 251] width 604 height 29
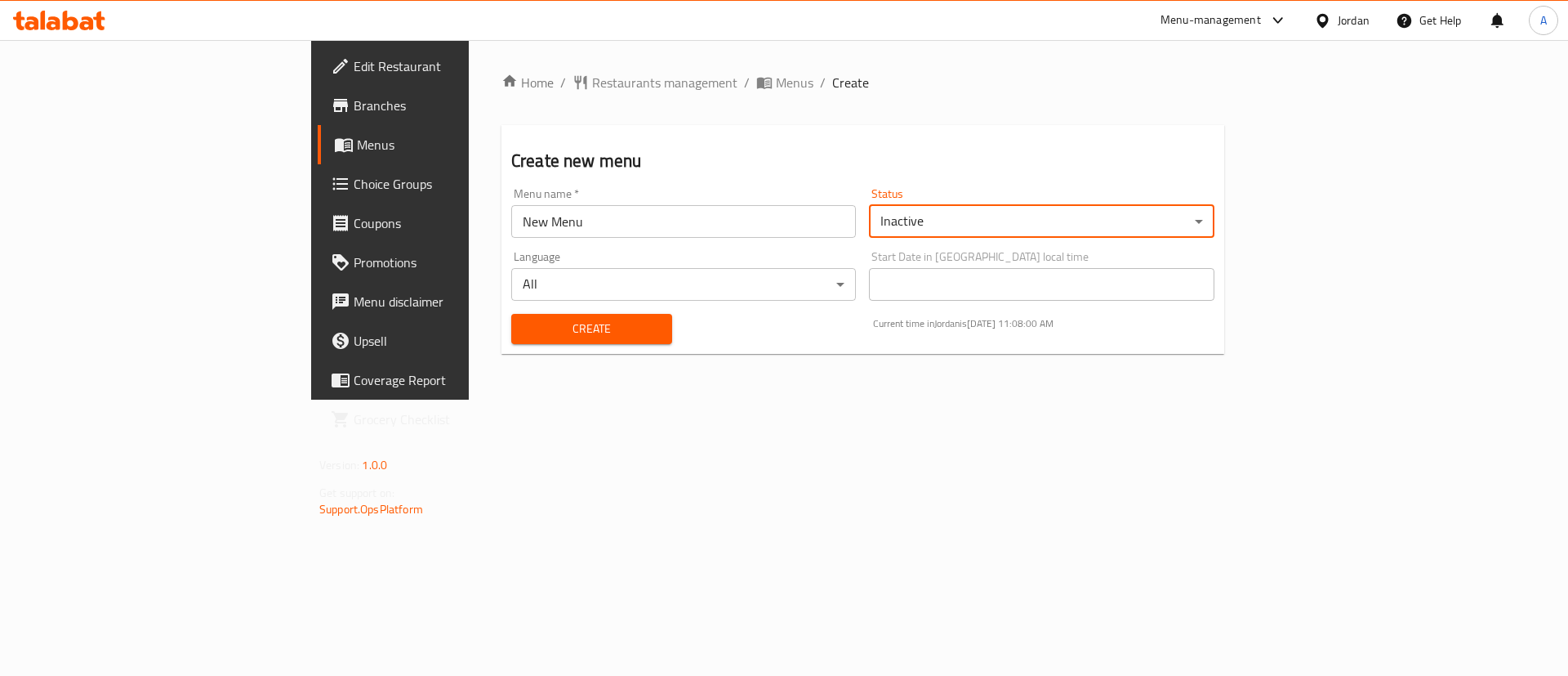
click at [406, 293] on body "​ Menu-management Jordan Get Help A Edit Restaurant Branches Menus Choice Group…" at bounding box center [784, 357] width 1568 height 636
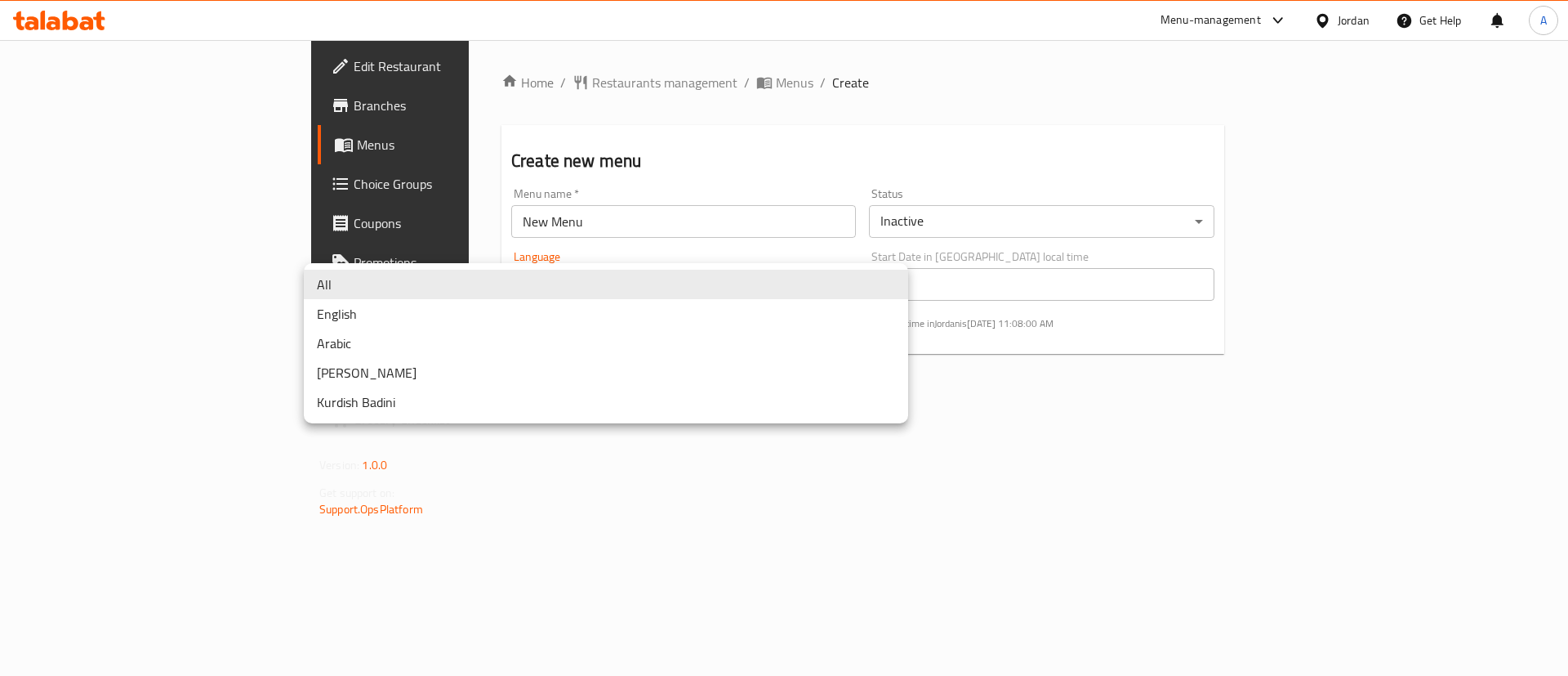
click at [404, 307] on li "English" at bounding box center [606, 313] width 604 height 29
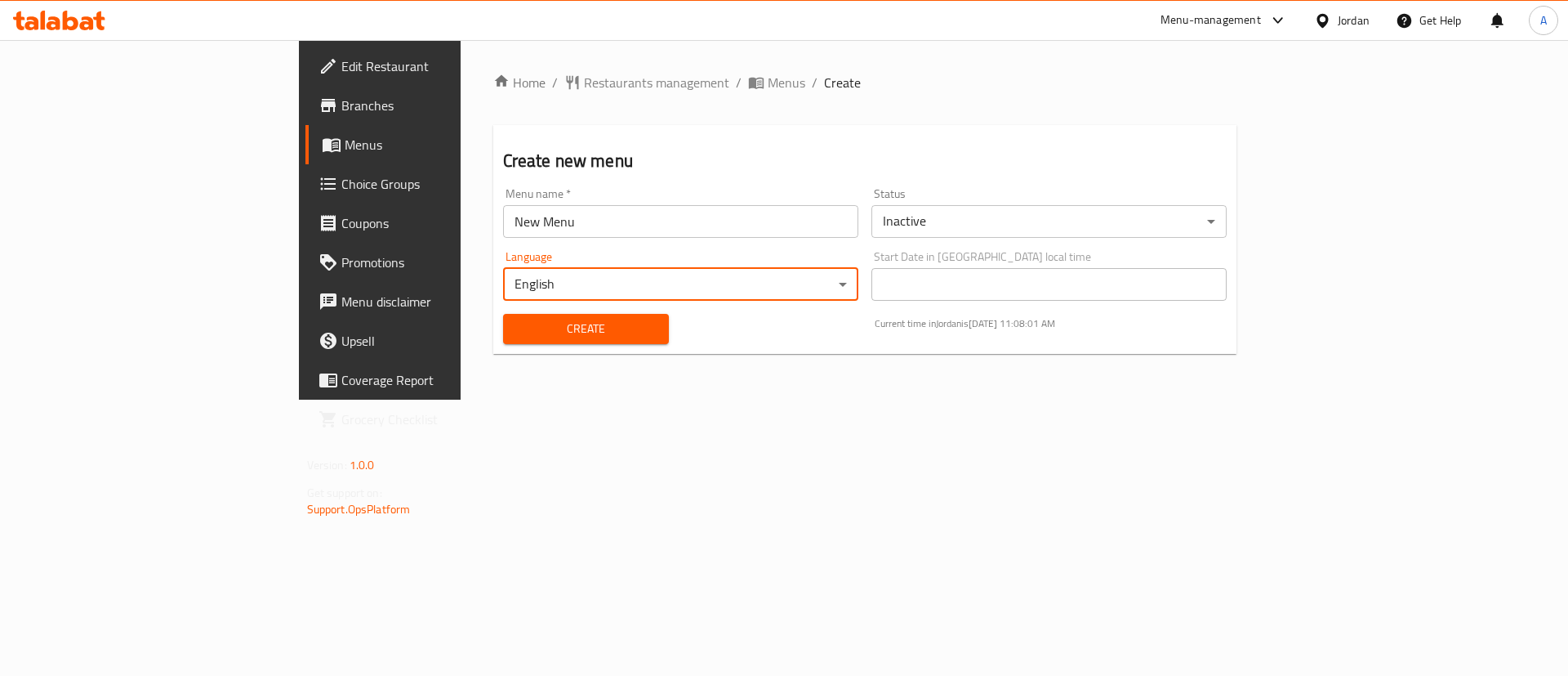
click at [413, 276] on body "​ Menu-management Jordan Get Help A Edit Restaurant Branches Menus Choice Group…" at bounding box center [784, 357] width 1568 height 636
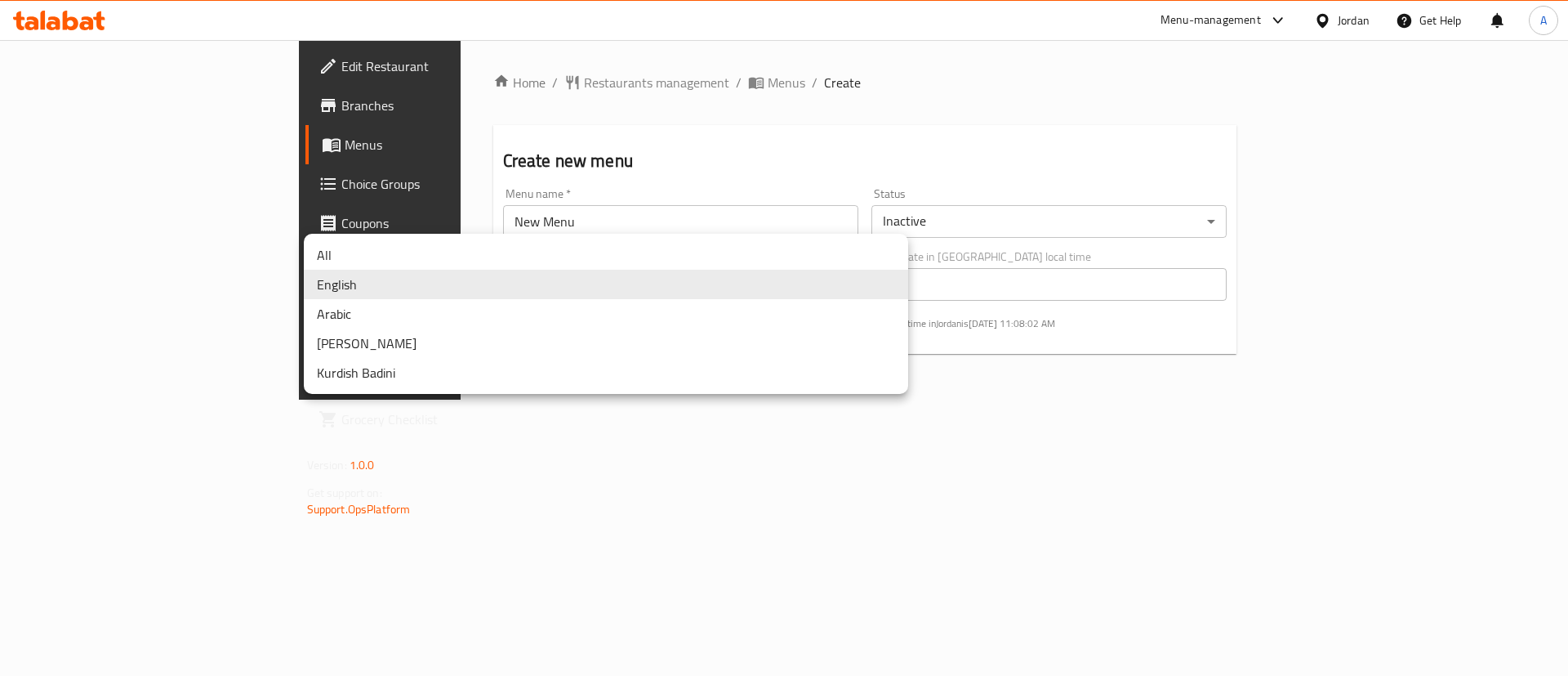
click at [416, 257] on li "All" at bounding box center [606, 255] width 604 height 29
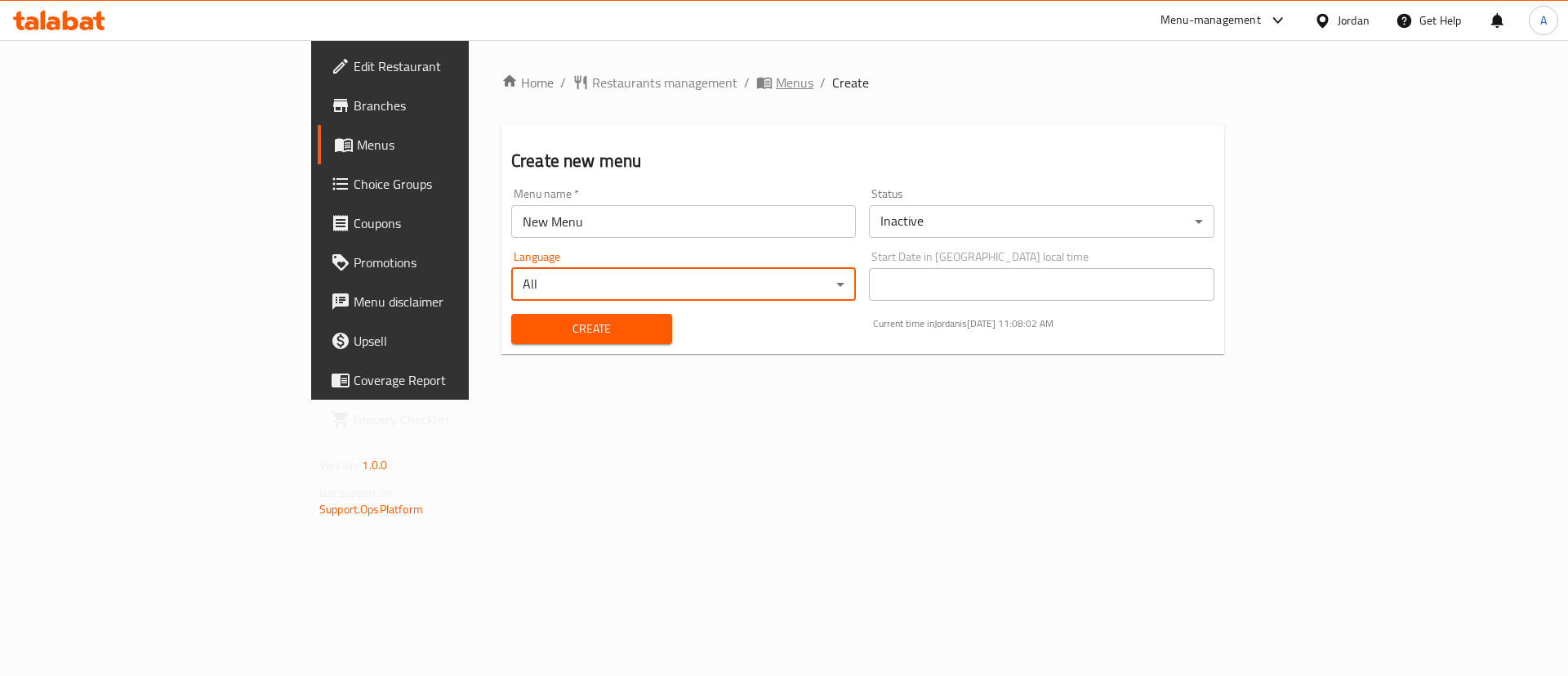
click at [756, 79] on icon "breadcrumb" at bounding box center [764, 82] width 16 height 16
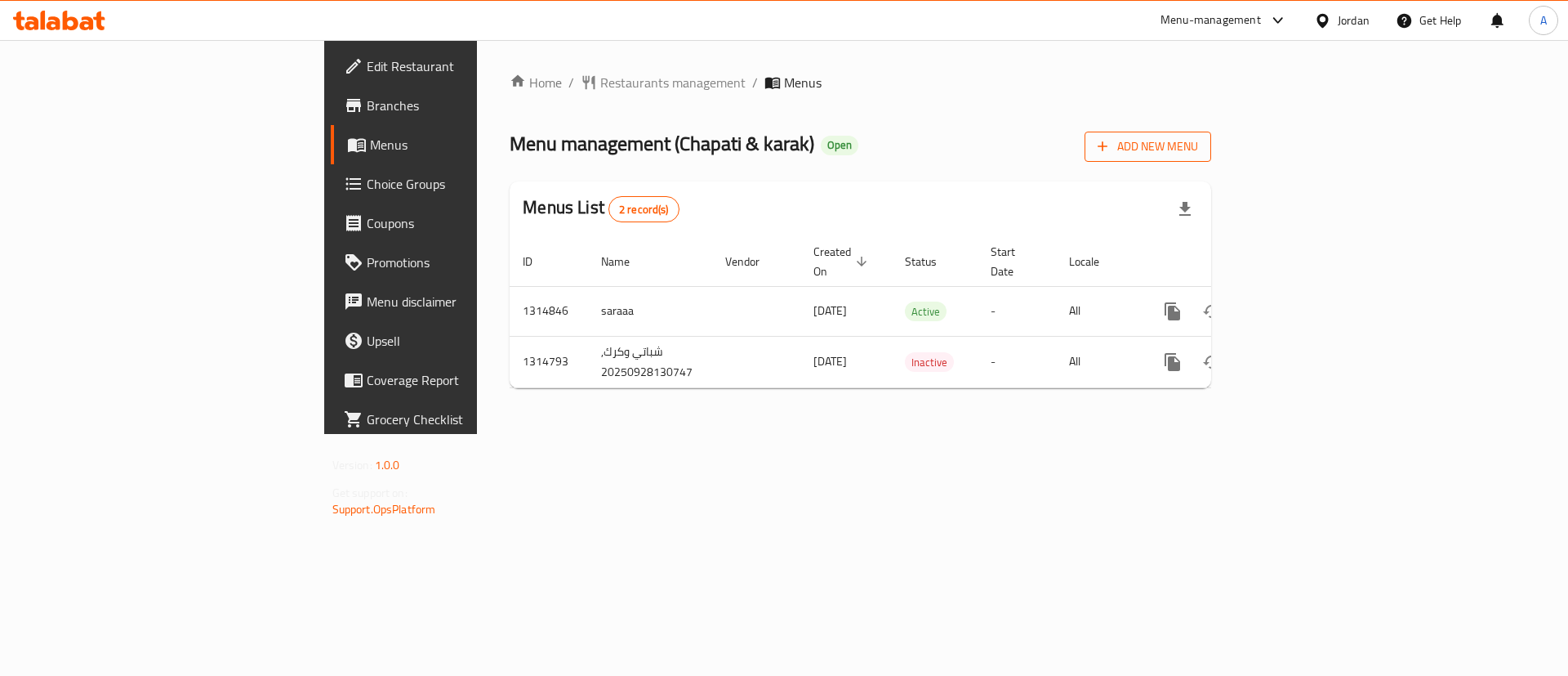
click at [1211, 158] on button "Add New Menu" at bounding box center [1147, 146] width 127 height 30
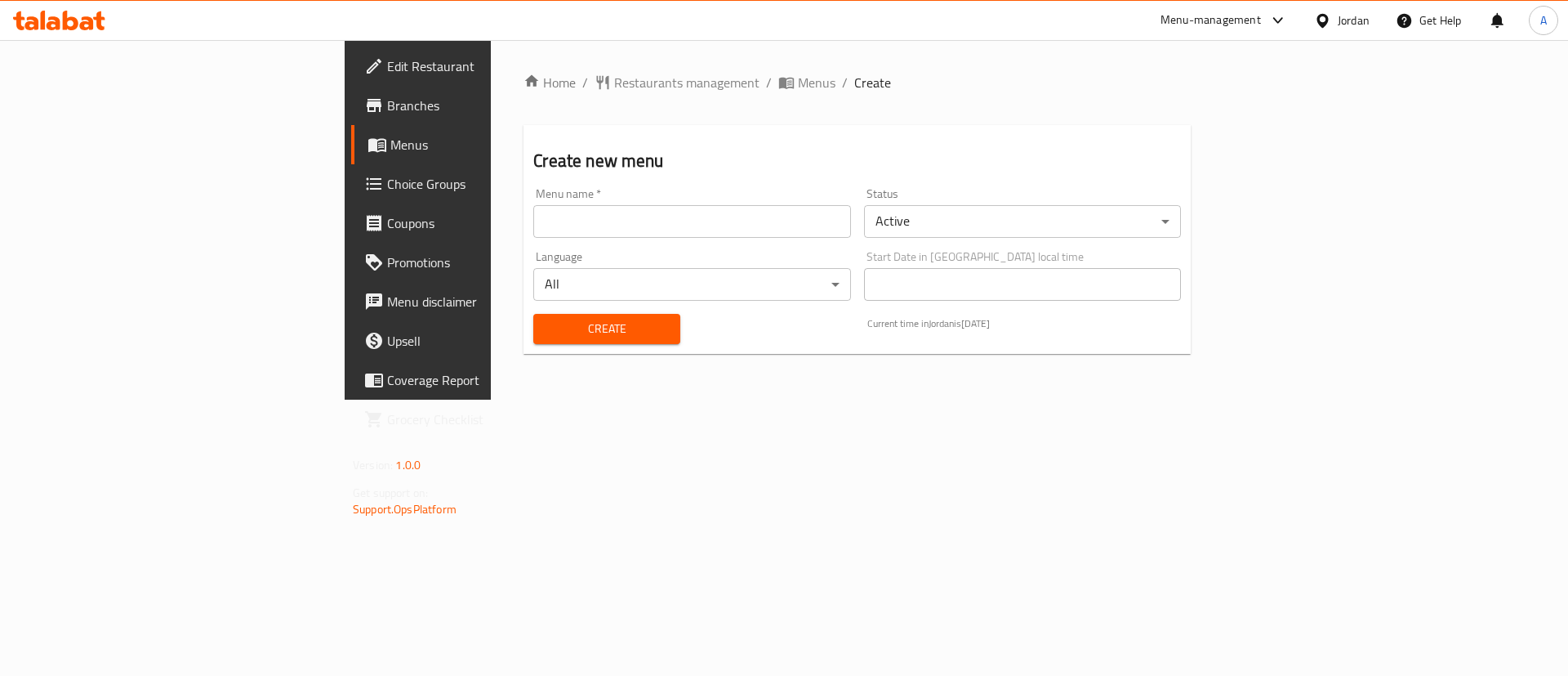
drag, startPoint x: 581, startPoint y: 223, endPoint x: 562, endPoint y: 237, distance: 23.6
click at [581, 223] on input "text" at bounding box center [692, 221] width 317 height 33
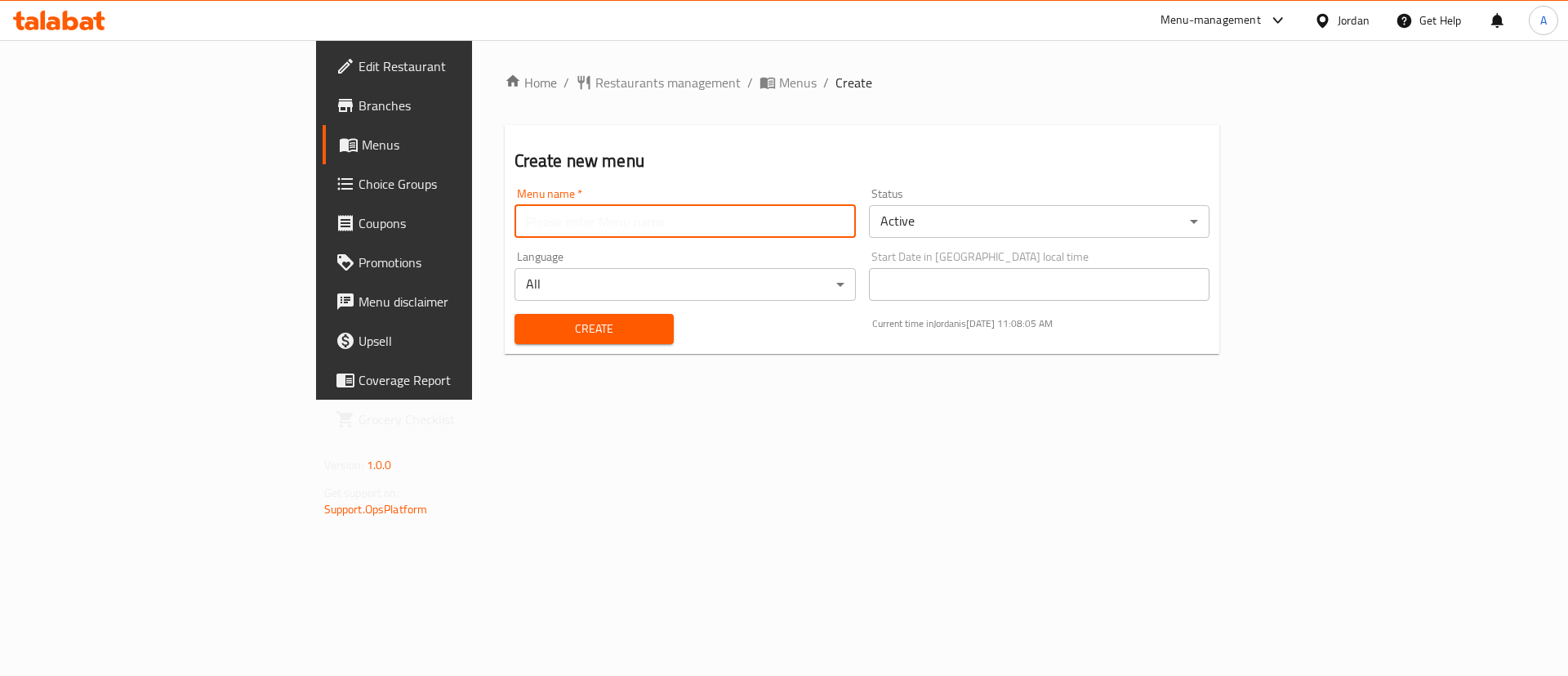
type input "New Menu"
click at [1043, 239] on body "​ Menu-management Jordan Get Help A Edit Restaurant Branches Menus Choice Group…" at bounding box center [784, 357] width 1568 height 636
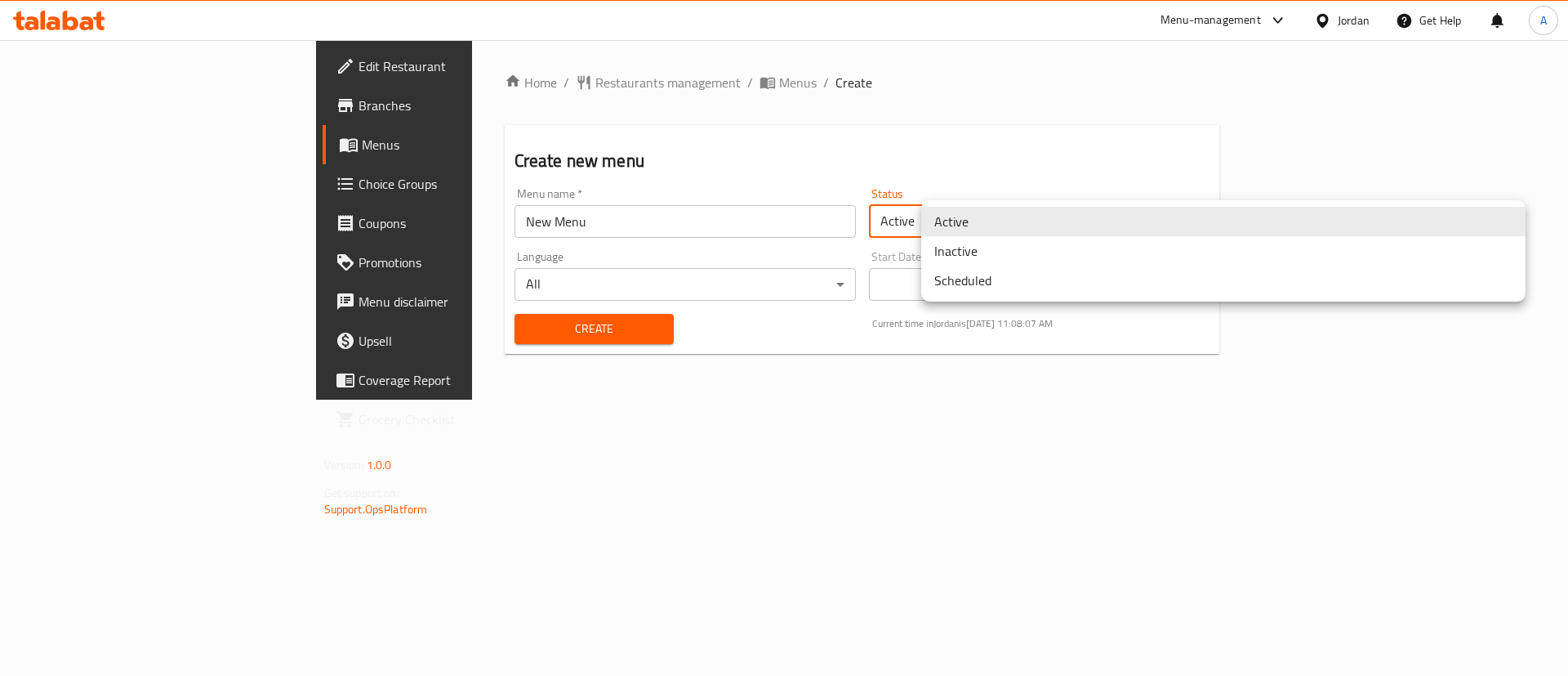
click at [1016, 253] on li "Inactive" at bounding box center [1223, 251] width 604 height 29
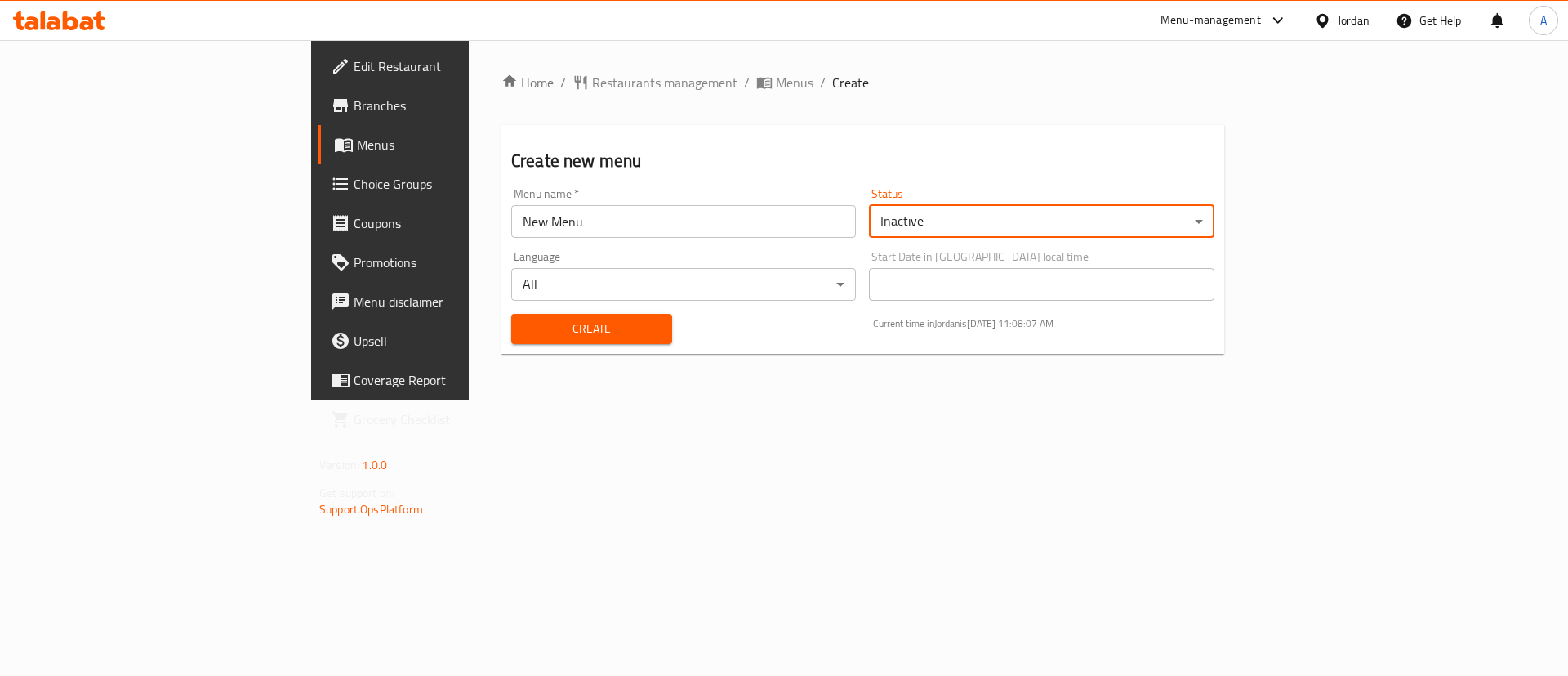
click at [502, 312] on div "Create" at bounding box center [592, 329] width 181 height 50
click at [511, 313] on button "Create" at bounding box center [591, 328] width 161 height 30
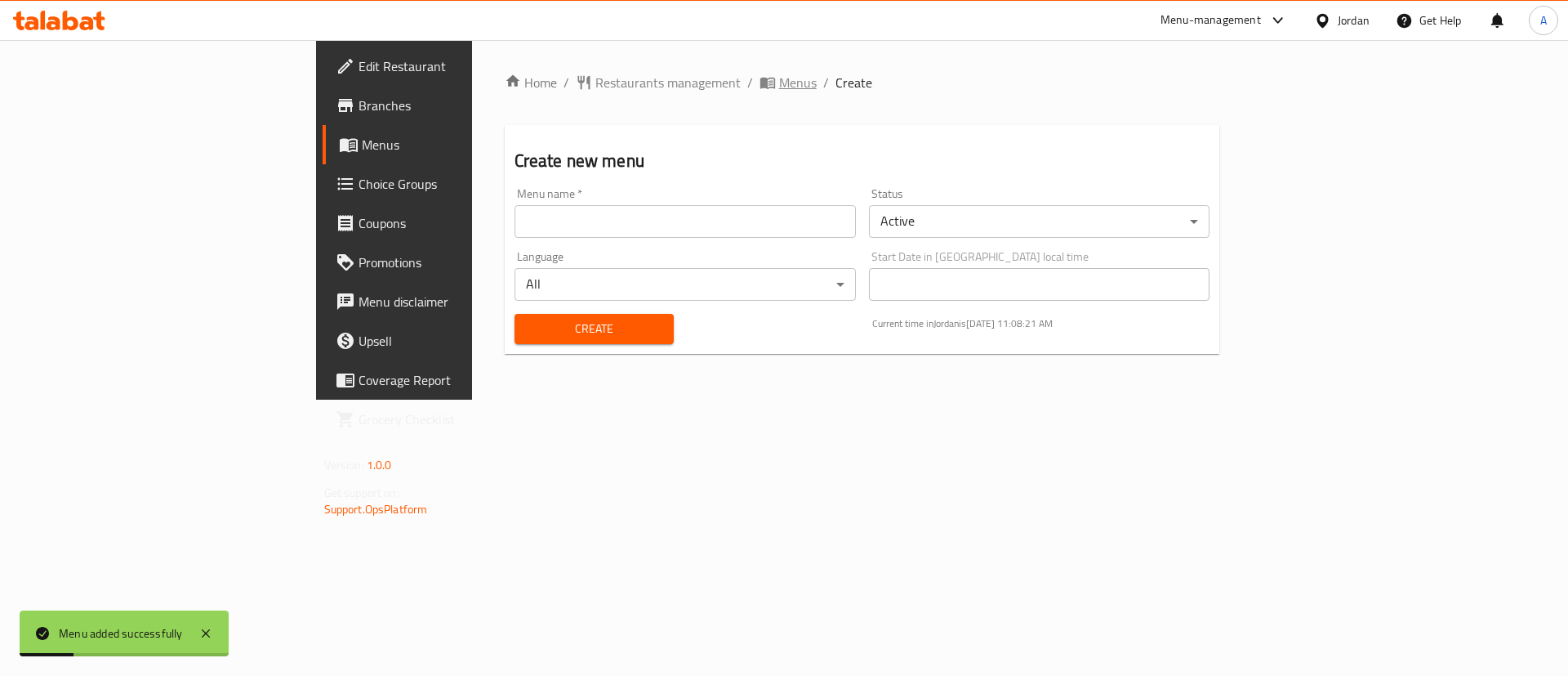
click at [779, 78] on span "Menus" at bounding box center [798, 82] width 38 height 20
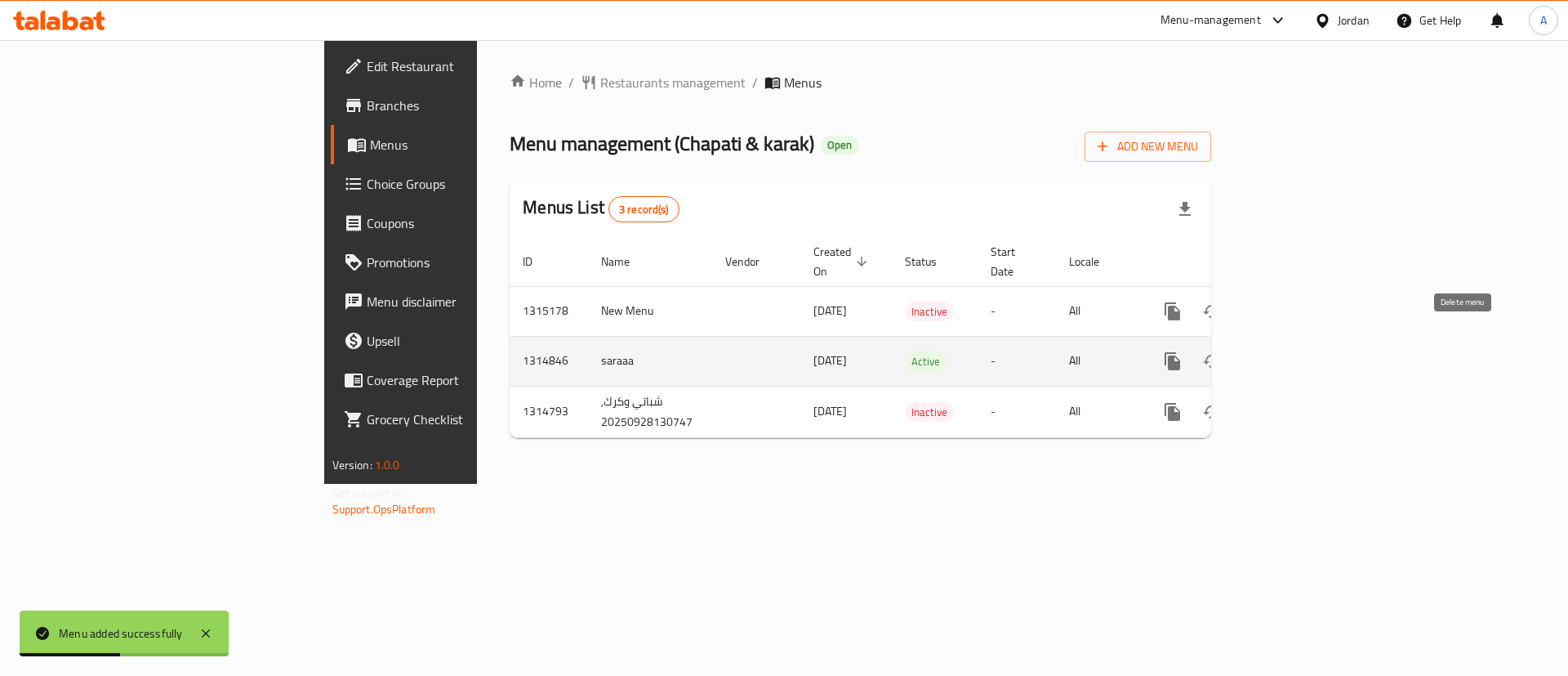
click at [1310, 344] on link "enhanced table" at bounding box center [1290, 362] width 40 height 40
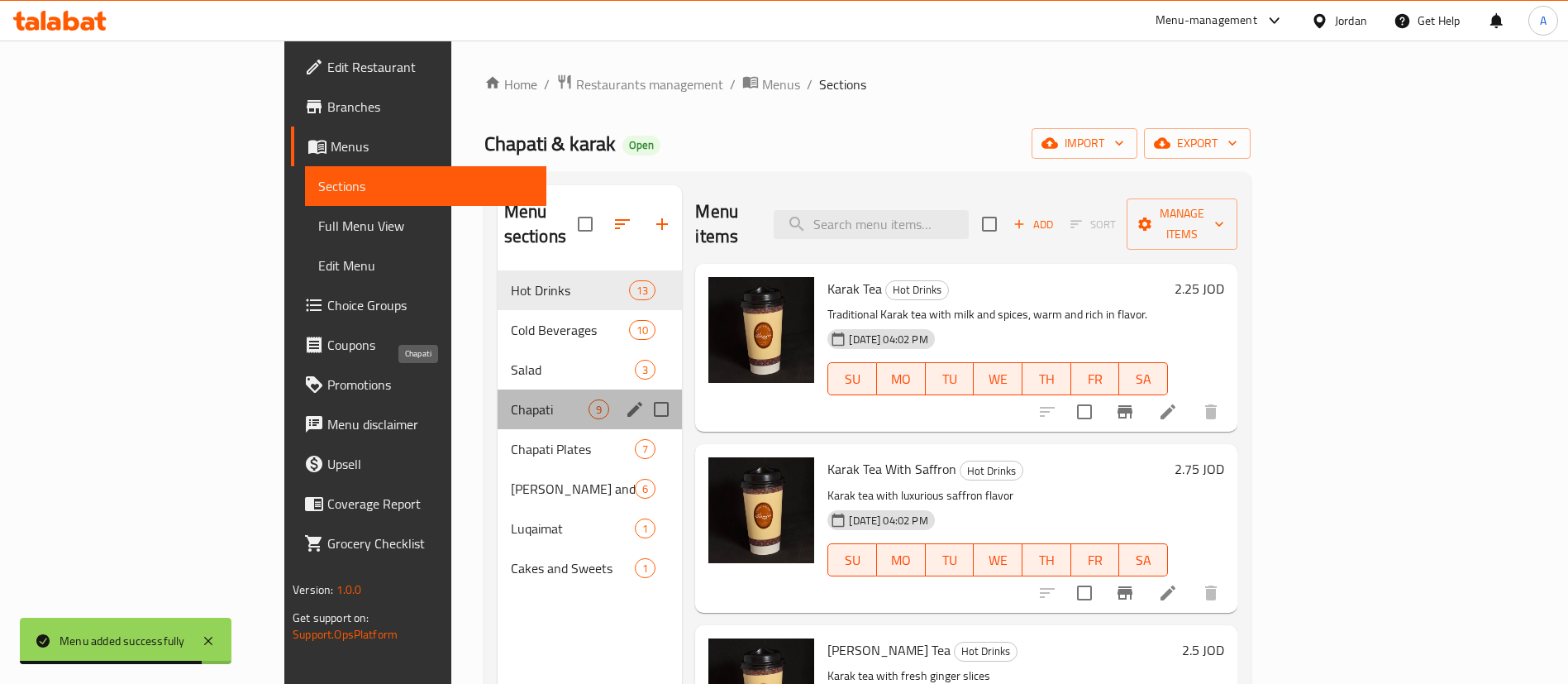
click at [510, 399] on span "Chapati" at bounding box center [550, 409] width 78 height 20
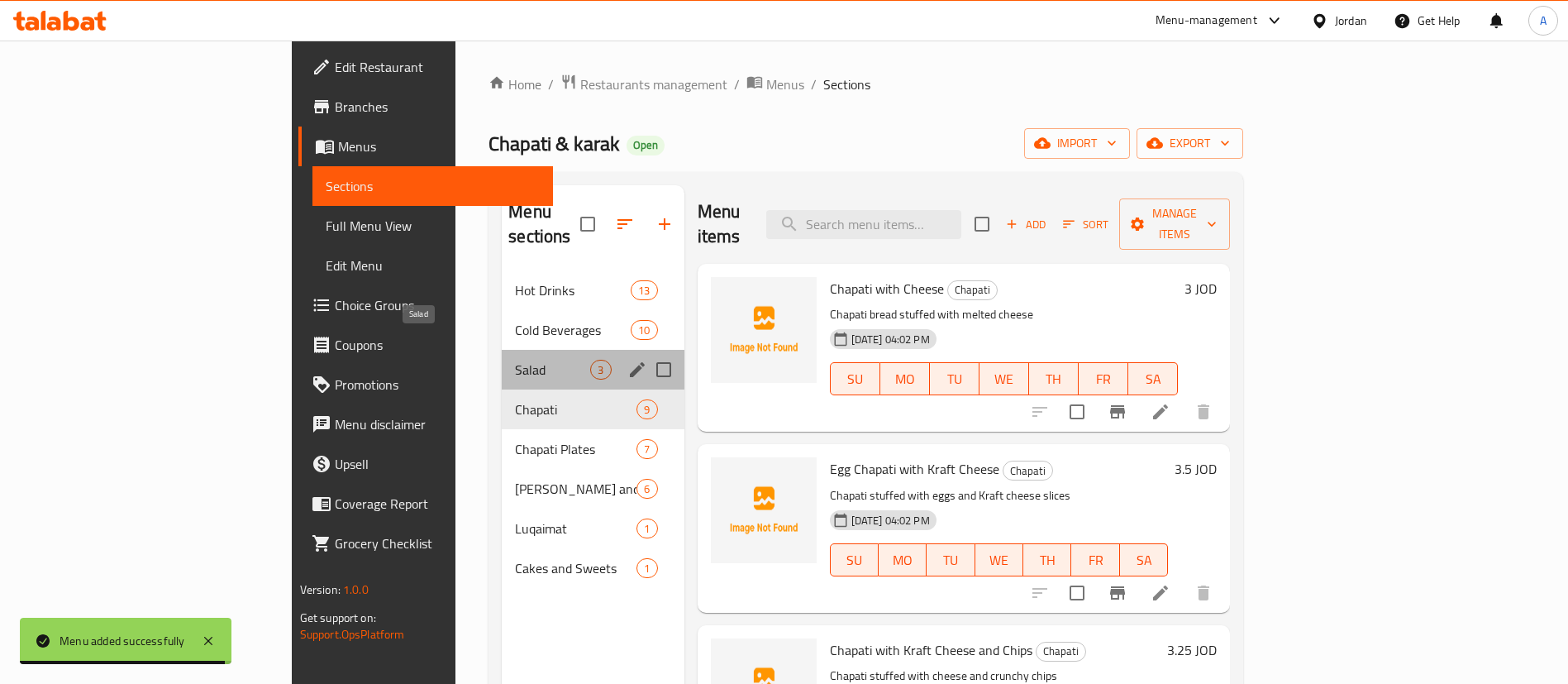
click at [515, 360] on span "Salad" at bounding box center [552, 369] width 75 height 20
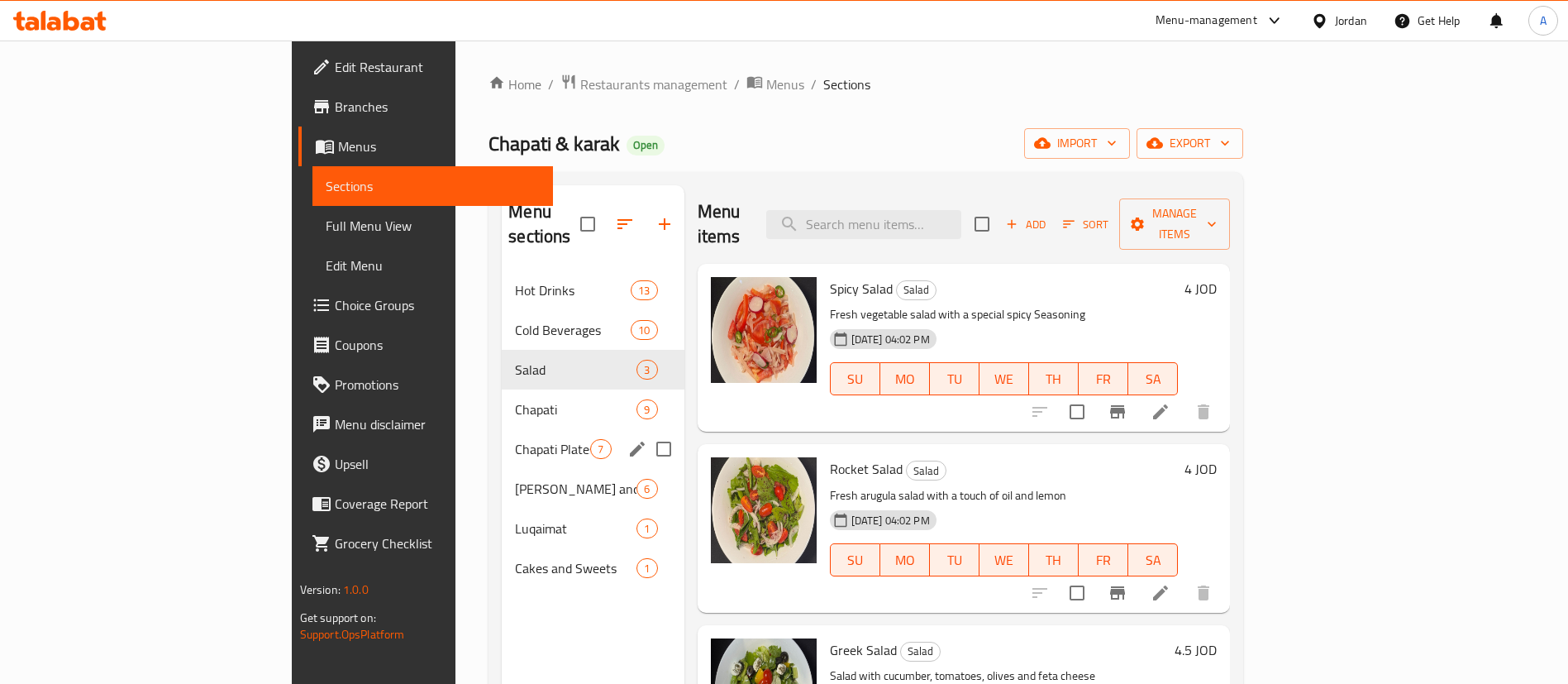
click at [502, 437] on div "Chapati Plates 7" at bounding box center [592, 449] width 182 height 40
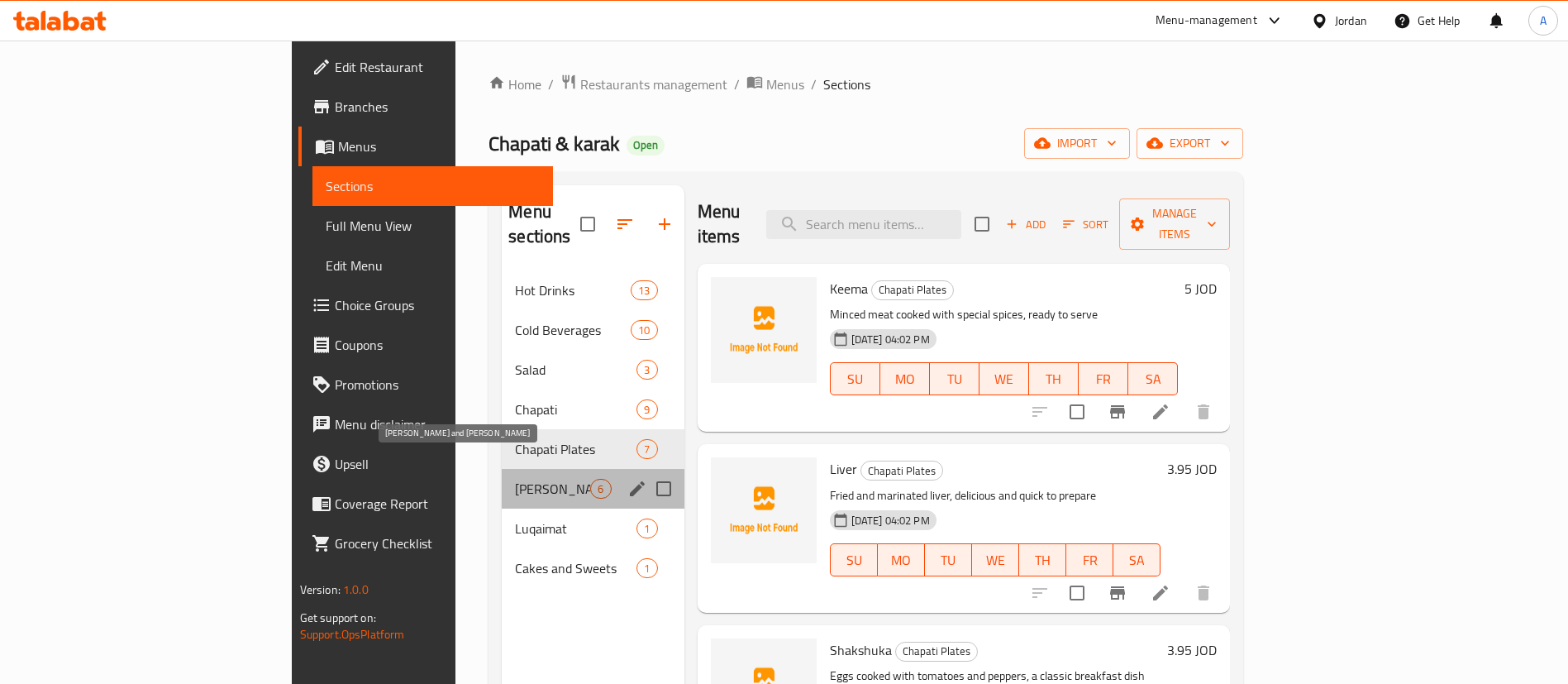
click at [515, 478] on span "[PERSON_NAME] and [PERSON_NAME]" at bounding box center [552, 488] width 75 height 20
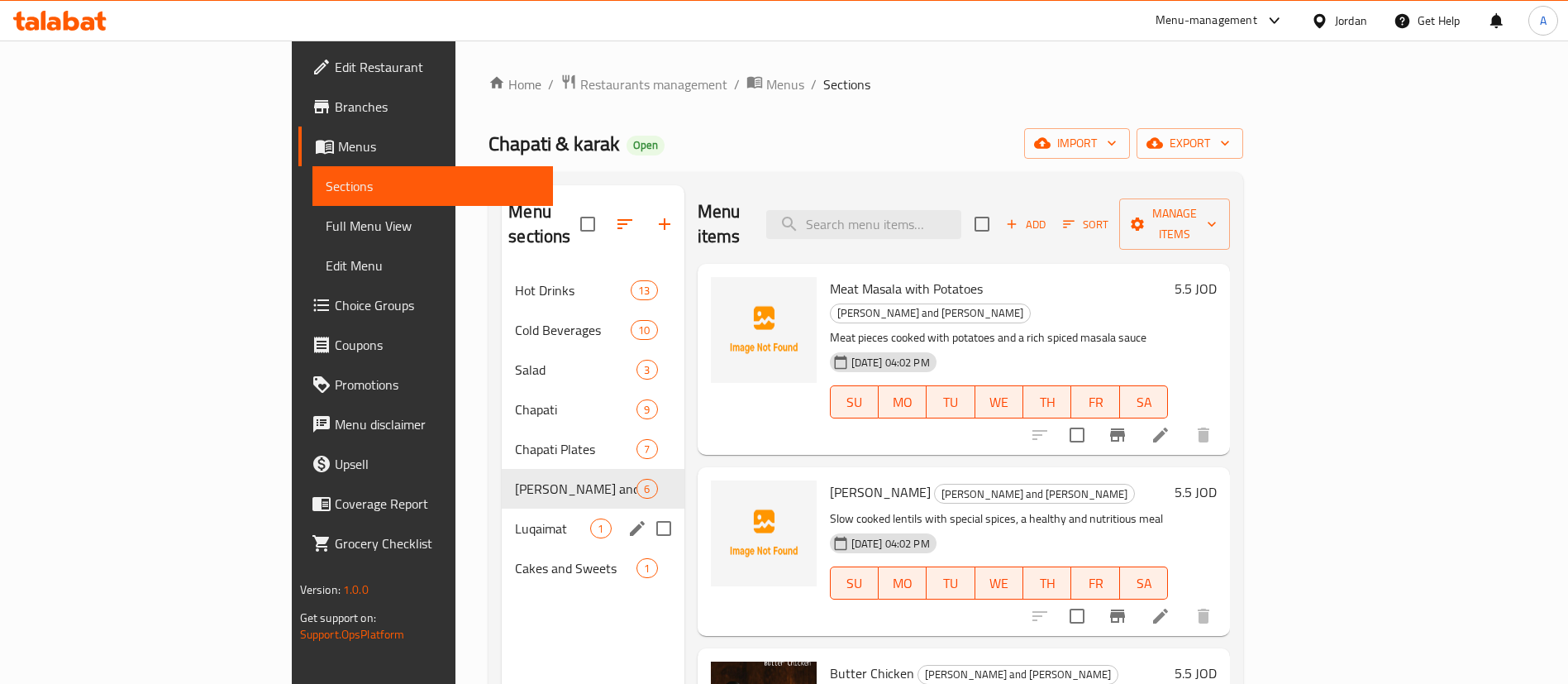
click at [502, 509] on div "Luqaimat 1" at bounding box center [592, 529] width 182 height 40
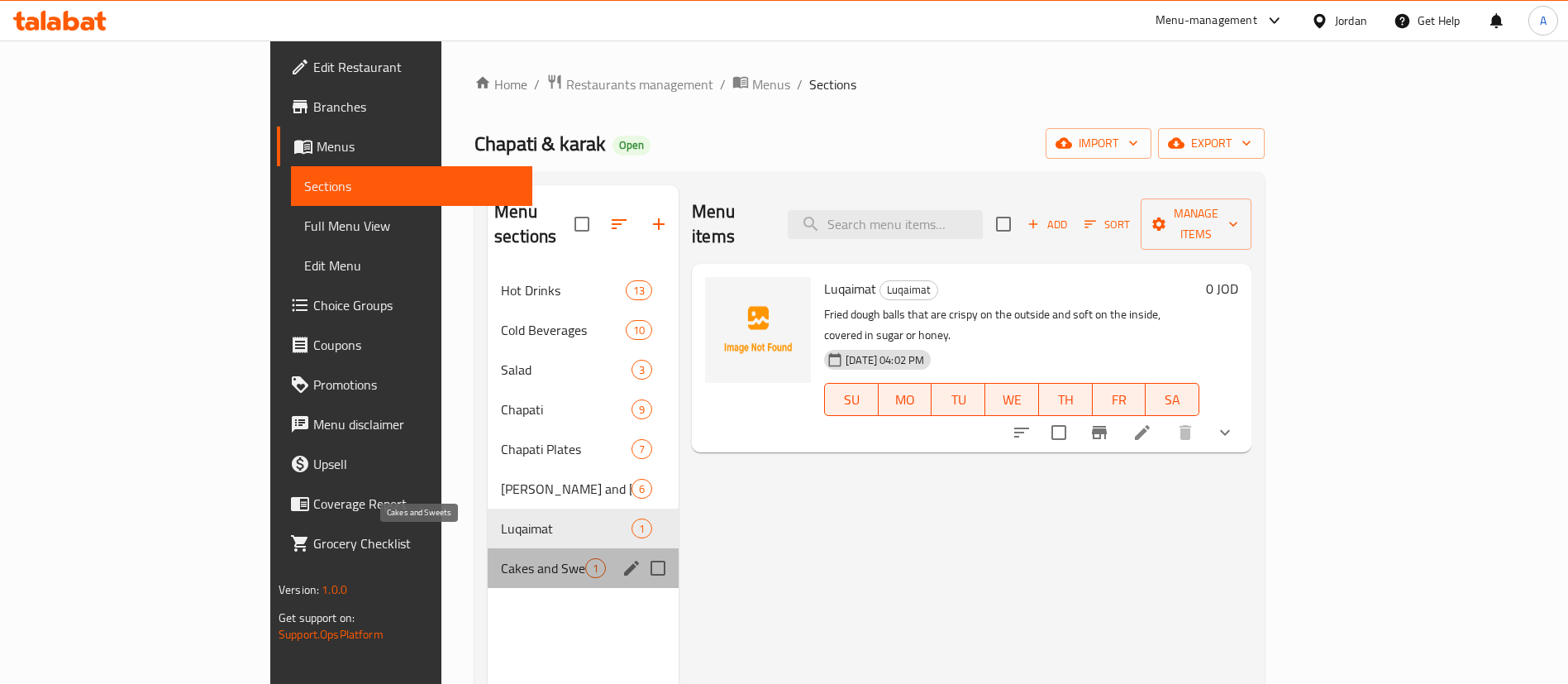
click at [501, 558] on span "Cakes and Sweets" at bounding box center [543, 567] width 84 height 20
